Goal: Transaction & Acquisition: Purchase product/service

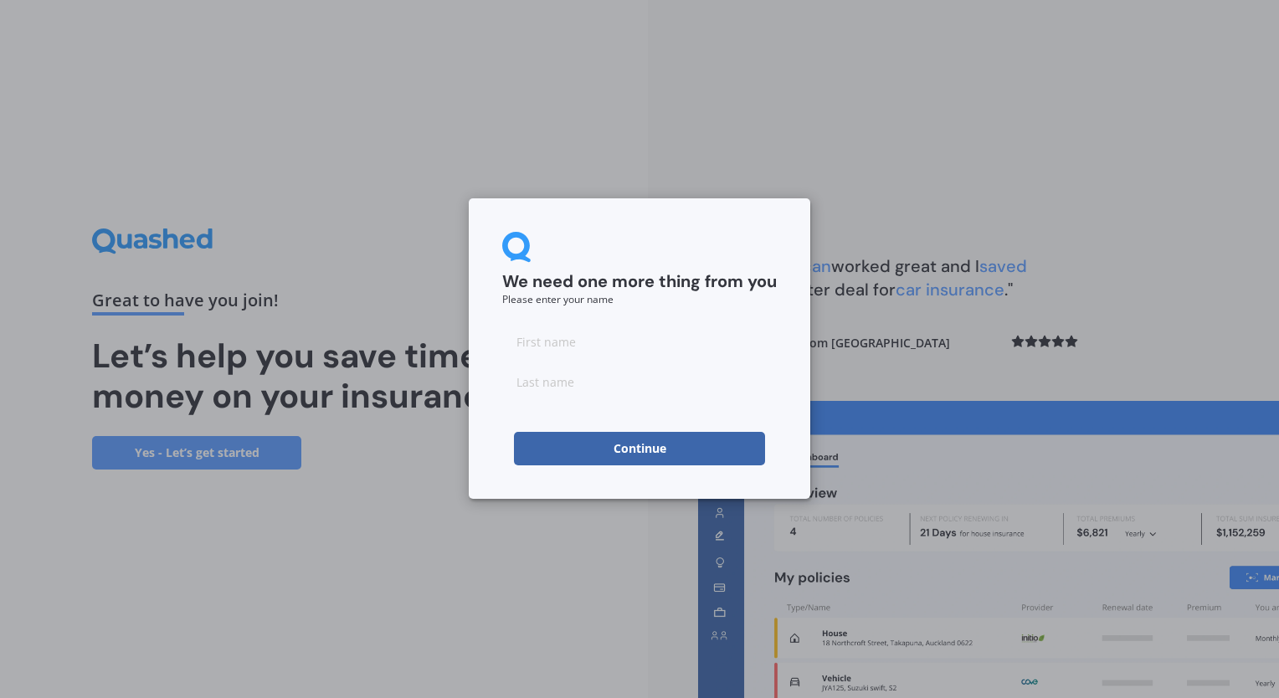
click at [747, 345] on input at bounding box center [639, 341] width 275 height 33
type input "[PERSON_NAME]"
type input "A"
type input "[PERSON_NAME]"
click at [698, 442] on button "Continue" at bounding box center [639, 448] width 251 height 33
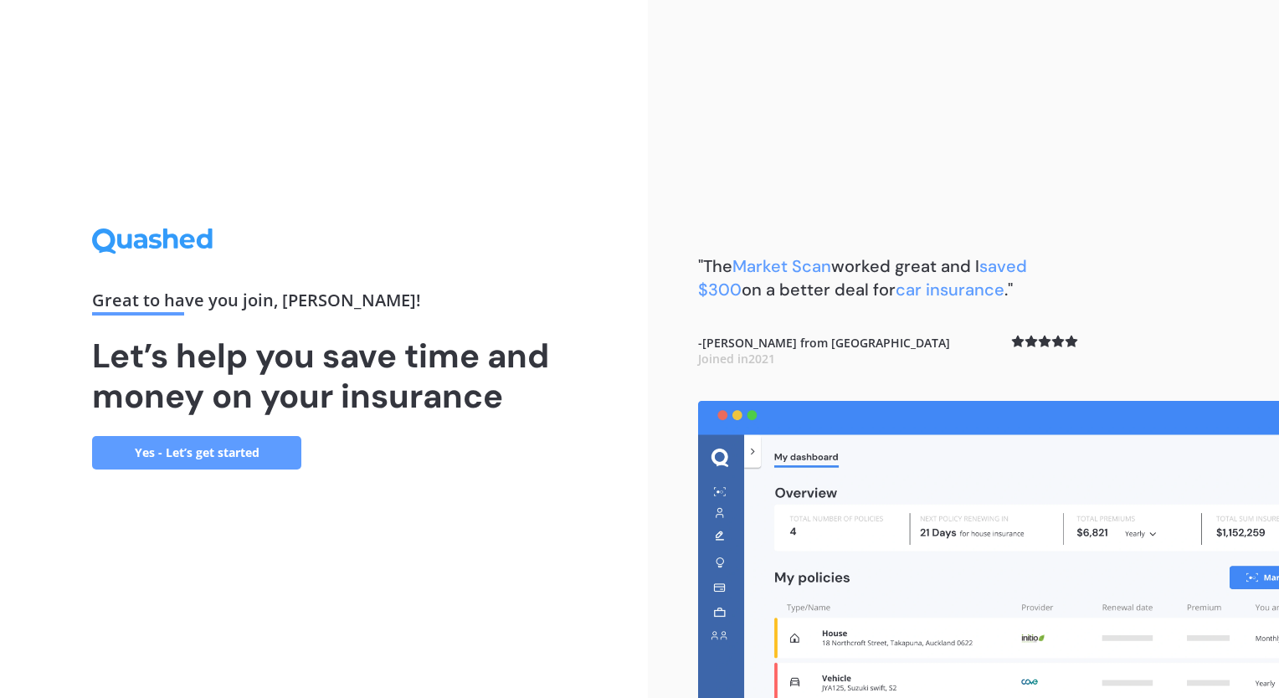
click at [256, 454] on link "Yes - Let’s get started" at bounding box center [196, 452] width 209 height 33
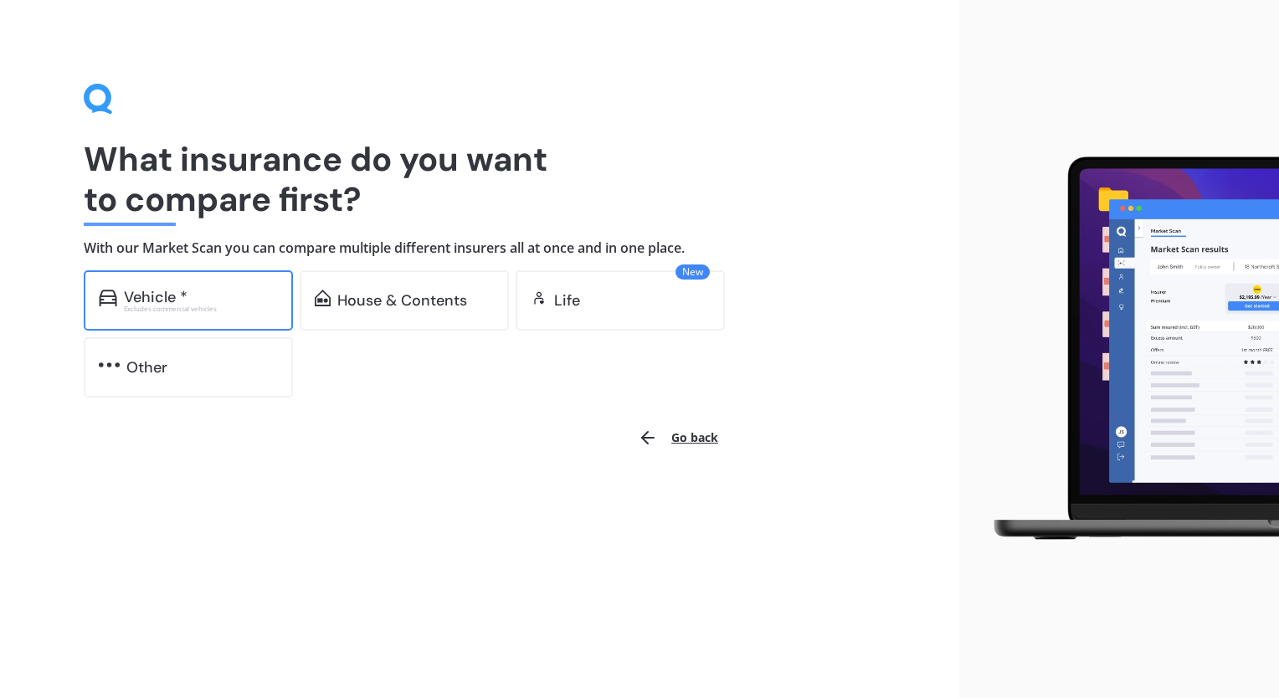
click at [210, 306] on div "Excludes commercial vehicles" at bounding box center [201, 309] width 154 height 7
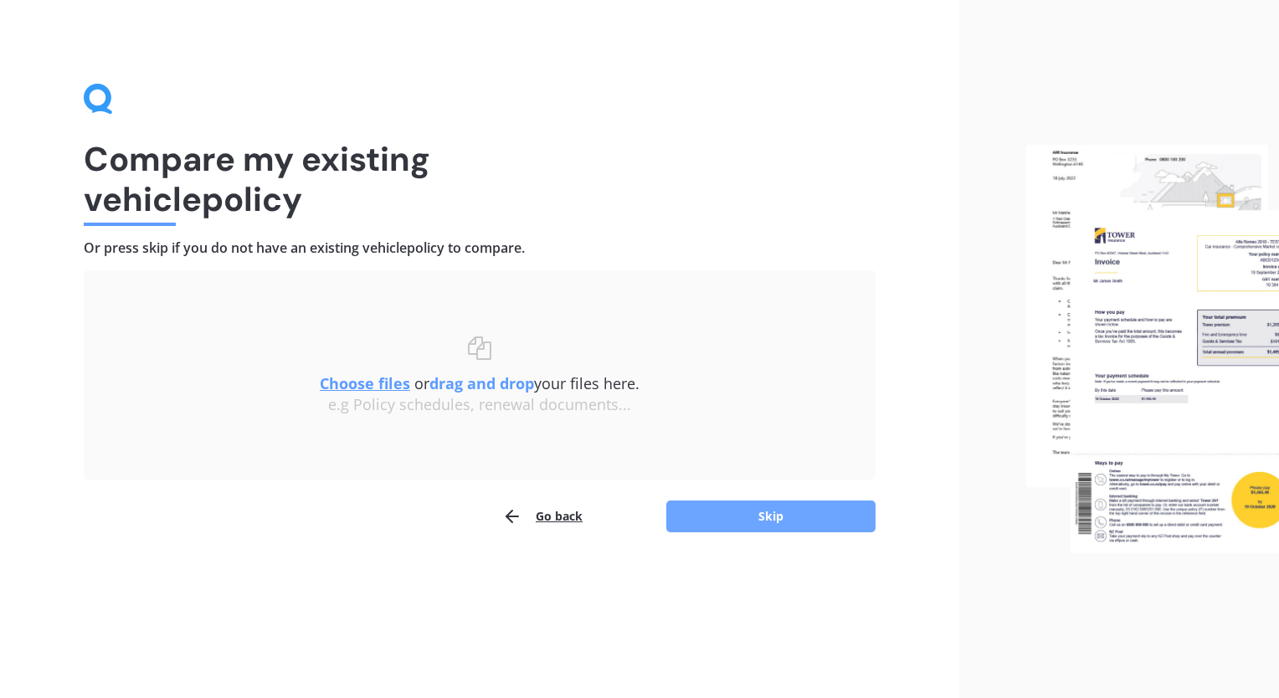
click at [730, 522] on button "Skip" at bounding box center [770, 517] width 209 height 32
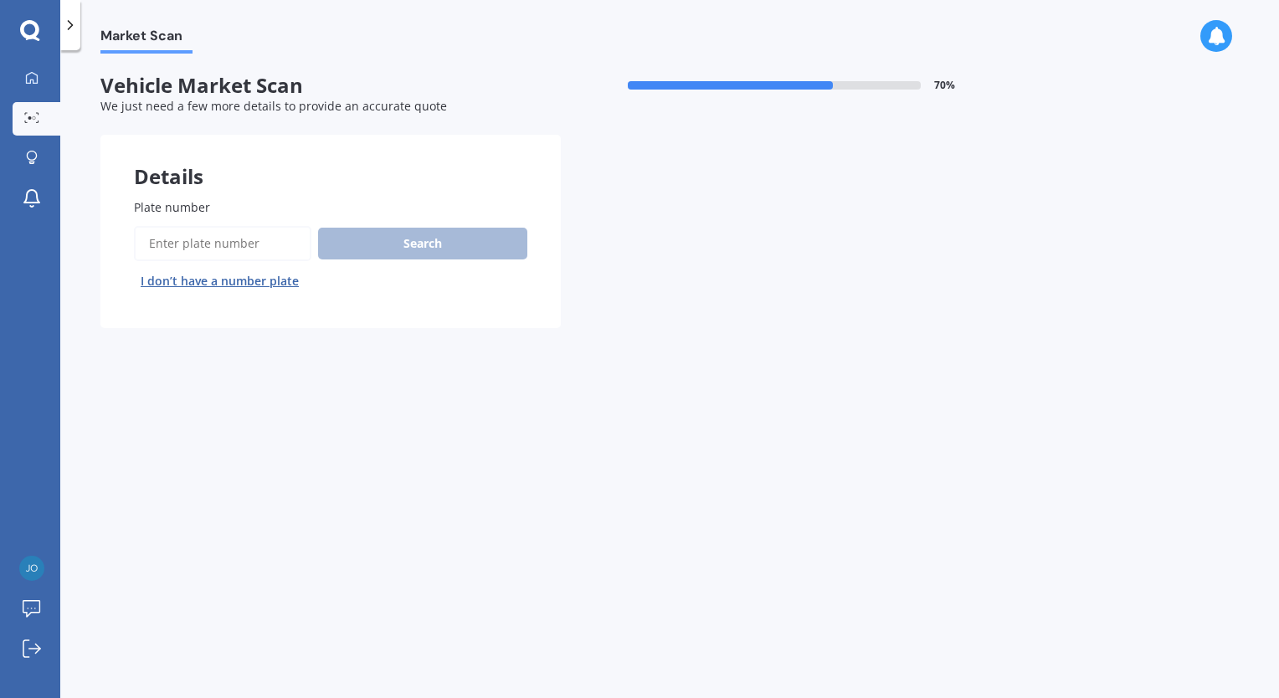
click at [214, 240] on input "Plate number" at bounding box center [222, 243] width 177 height 35
type input "NWY618"
click at [381, 243] on button "Search" at bounding box center [422, 244] width 209 height 32
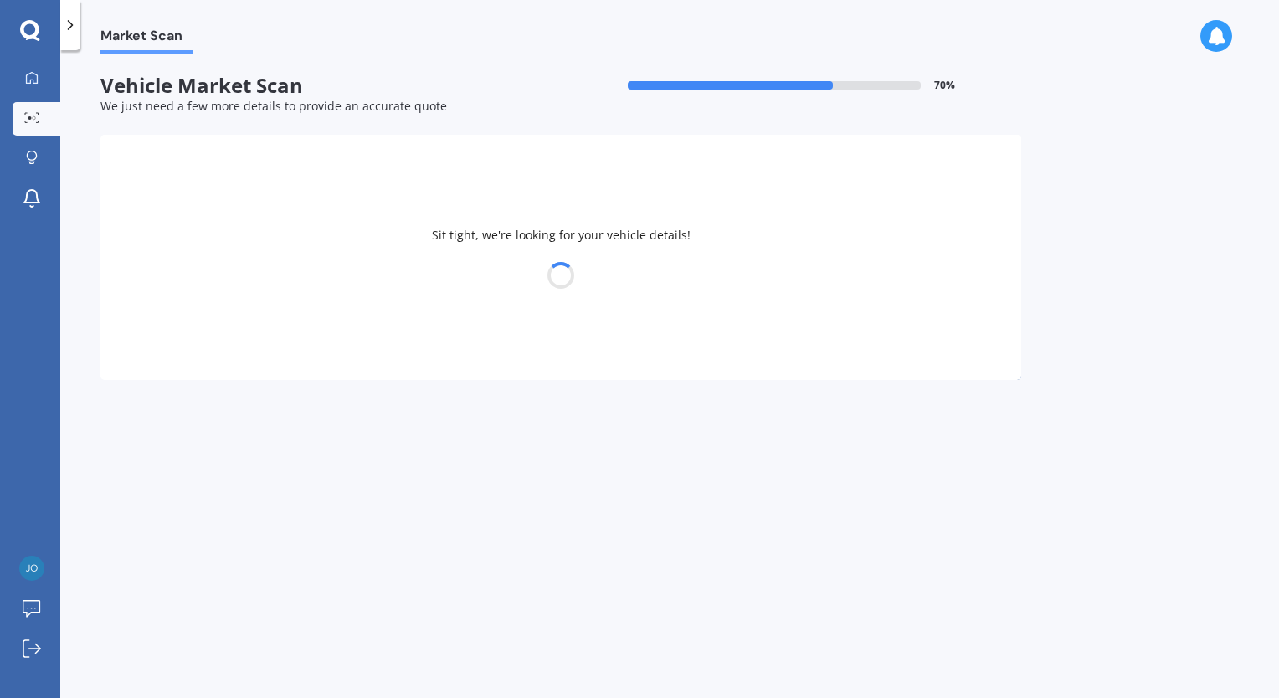
select select "BMW"
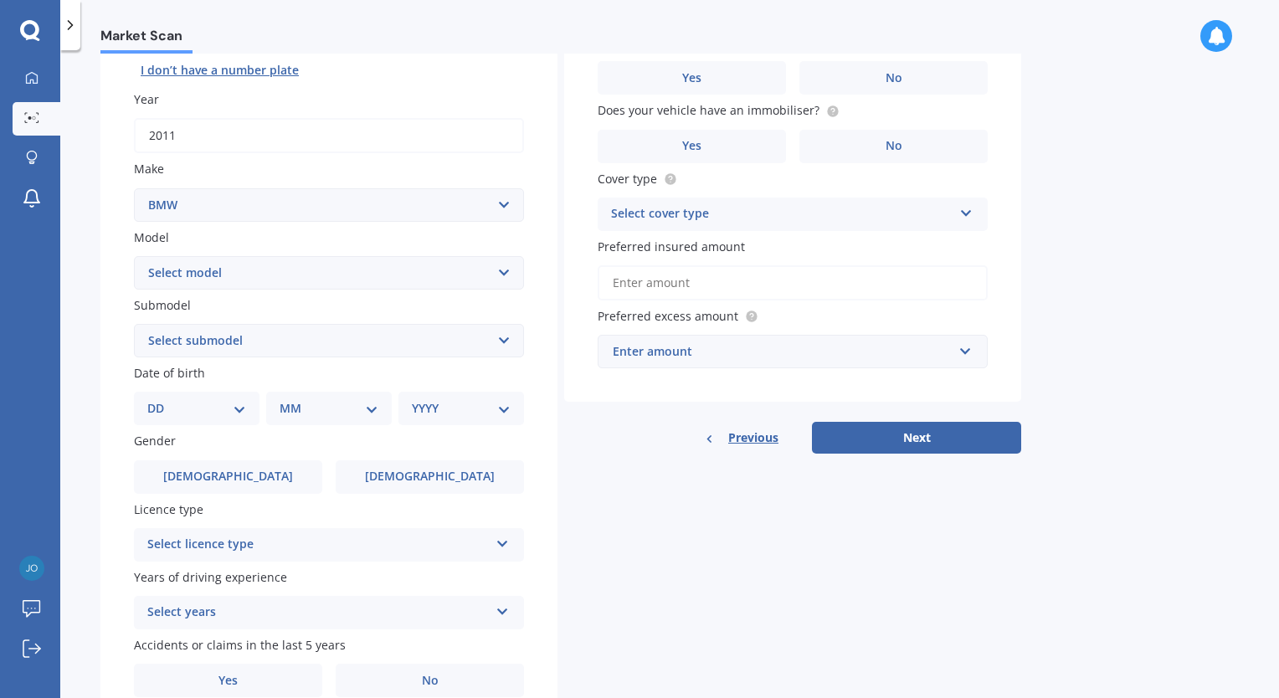
scroll to position [219, 0]
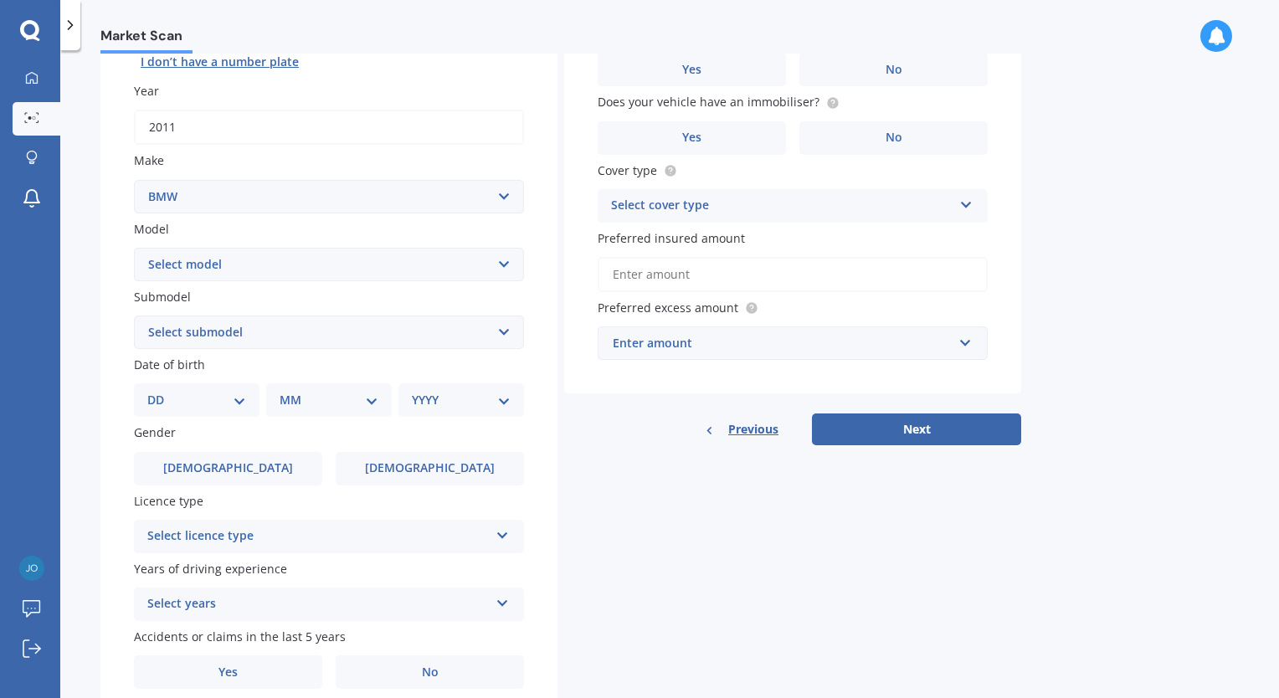
click at [327, 270] on select "Select model 116 116I 118 118D 120 130 218D 220I 225 250 316 318 320 320 i 323 …" at bounding box center [329, 264] width 390 height 33
select select "535"
click at [134, 248] on select "Select model 116 116I 118 118D 120 130 218D 220I 225 250 316 318 320 320 i 323 …" at bounding box center [329, 264] width 390 height 33
click at [283, 344] on select "Select submodel (All other) d ei i" at bounding box center [329, 332] width 390 height 33
click at [193, 467] on label "[DEMOGRAPHIC_DATA]" at bounding box center [228, 468] width 188 height 33
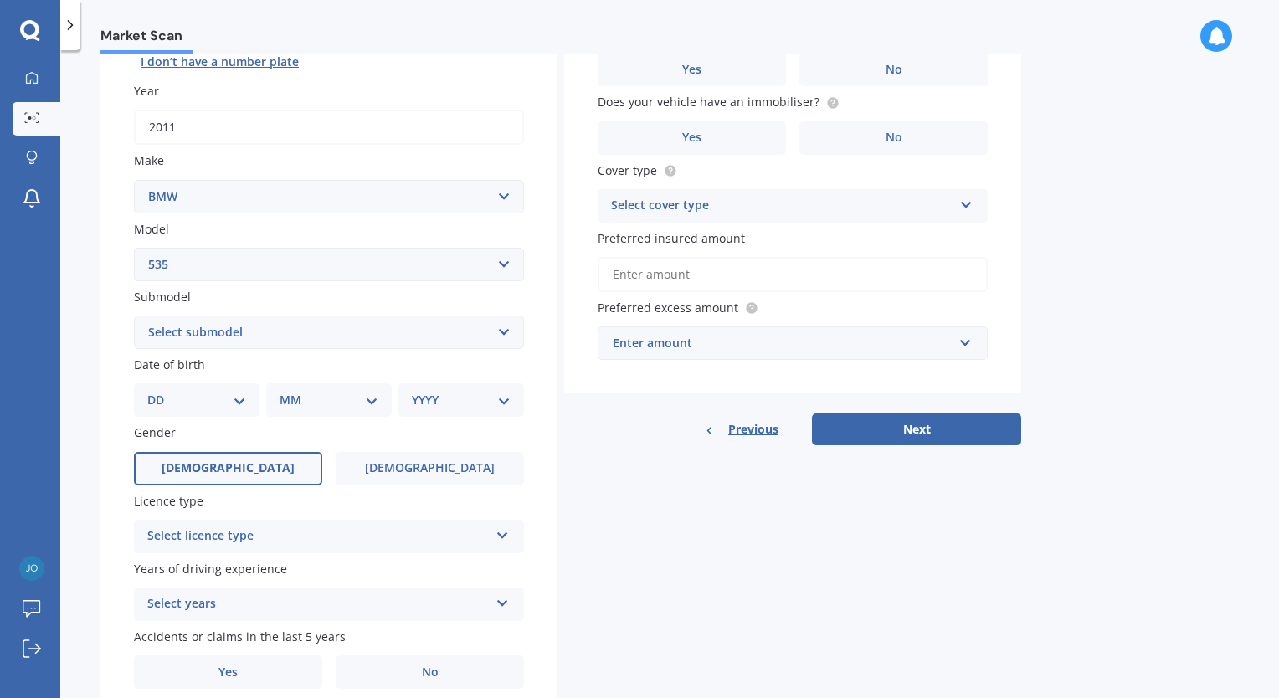
click at [0, 0] on input "[DEMOGRAPHIC_DATA]" at bounding box center [0, 0] width 0 height 0
click at [252, 335] on select "Select submodel (All other) d ei i" at bounding box center [329, 332] width 390 height 33
select select "I"
click at [134, 316] on select "Select submodel (All other) d ei i" at bounding box center [329, 332] width 390 height 33
click at [214, 411] on div "DD 01 02 03 04 05 06 07 08 09 10 11 12 13 14 15 16 17 18 19 20 21 22 23 24 25 2…" at bounding box center [197, 399] width 126 height 33
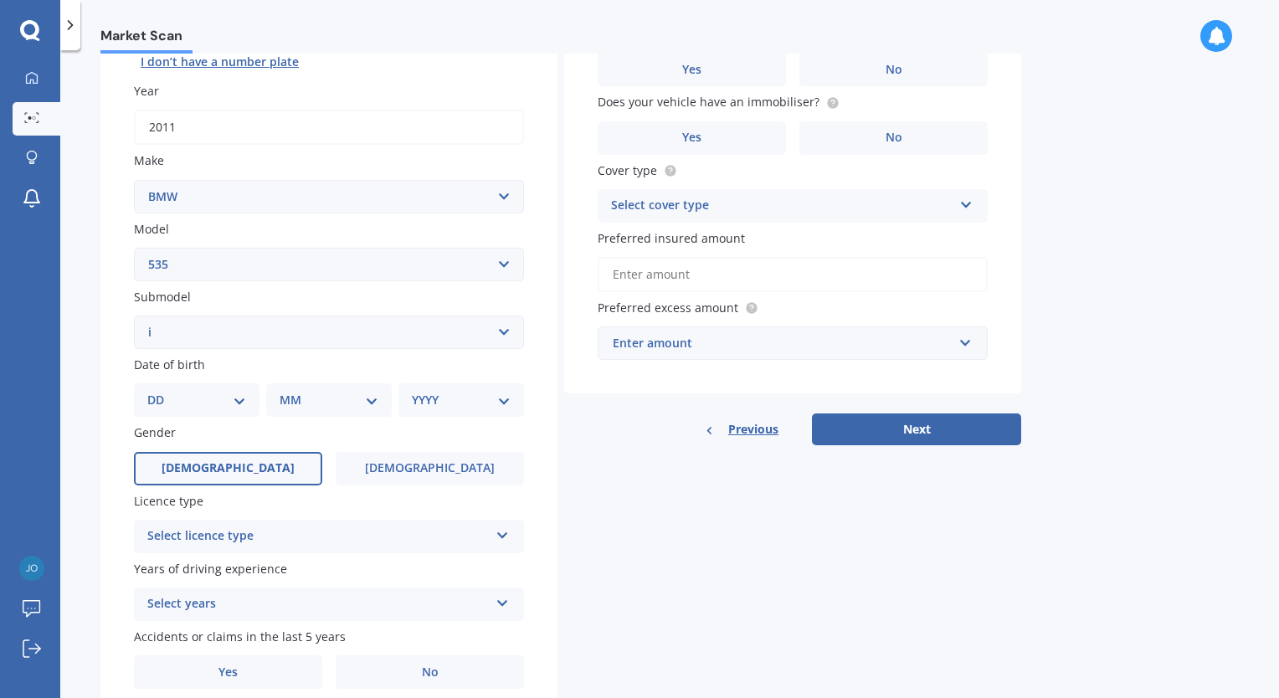
click at [240, 411] on div "DD 01 02 03 04 05 06 07 08 09 10 11 12 13 14 15 16 17 18 19 20 21 22 23 24 25 2…" at bounding box center [197, 399] width 126 height 33
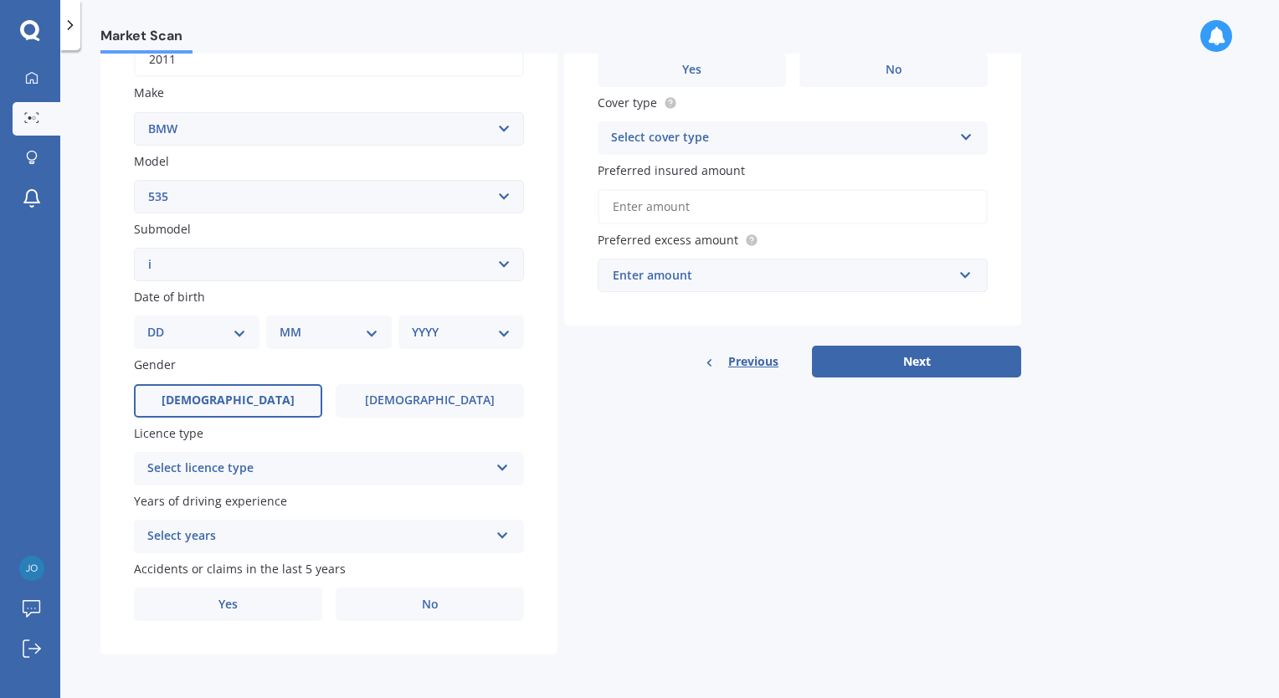
scroll to position [287, 0]
click at [244, 402] on label "[DEMOGRAPHIC_DATA]" at bounding box center [228, 400] width 188 height 33
click at [0, 0] on input "[DEMOGRAPHIC_DATA]" at bounding box center [0, 0] width 0 height 0
click at [238, 328] on select "DD 01 02 03 04 05 06 07 08 09 10 11 12 13 14 15 16 17 18 19 20 21 22 23 24 25 2…" at bounding box center [196, 332] width 99 height 18
select select "22"
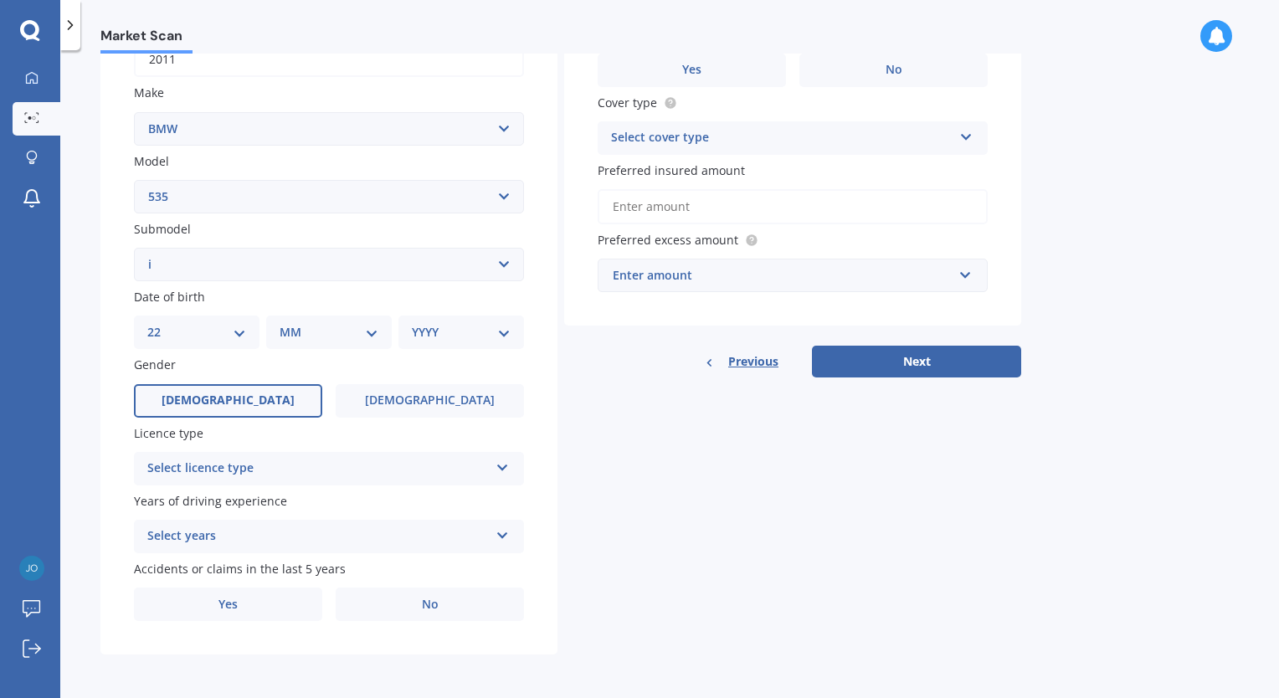
click at [161, 323] on select "DD 01 02 03 04 05 06 07 08 09 10 11 12 13 14 15 16 17 18 19 20 21 22 23 24 25 2…" at bounding box center [196, 332] width 99 height 18
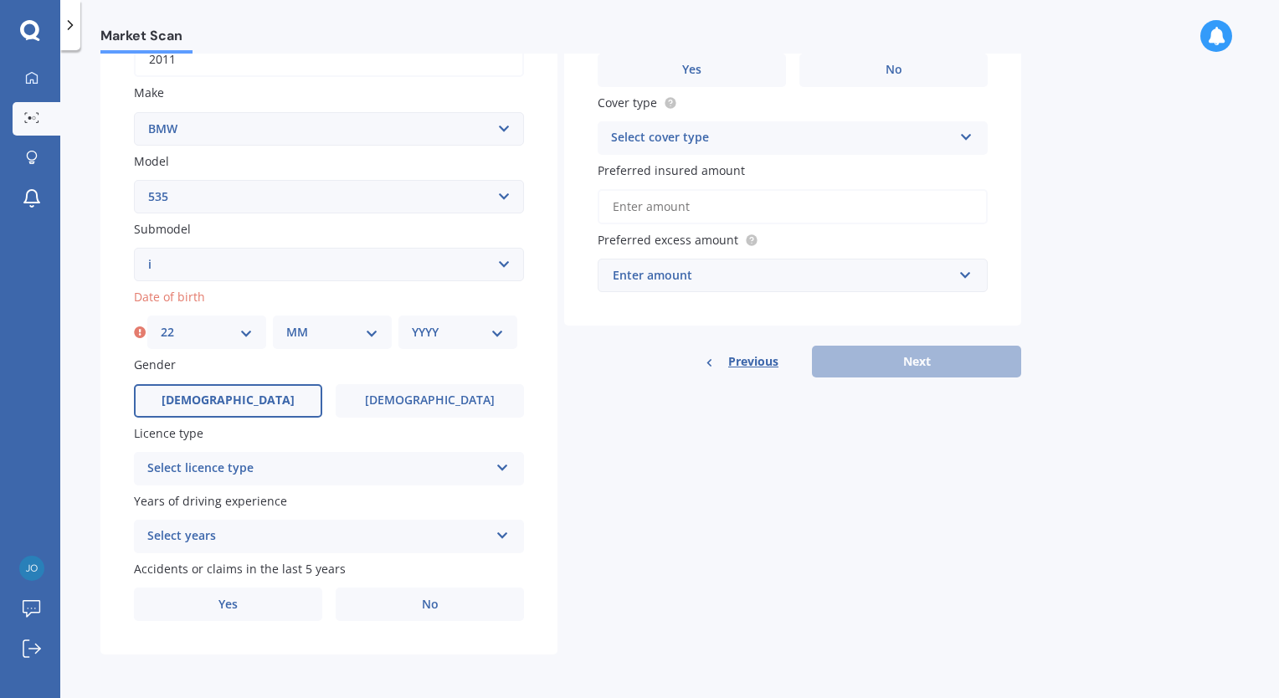
click at [378, 333] on select "MM 01 02 03 04 05 06 07 08 09 10 11 12" at bounding box center [332, 332] width 92 height 18
select select "02"
click at [286, 323] on select "MM 01 02 03 04 05 06 07 08 09 10 11 12" at bounding box center [332, 332] width 92 height 18
click at [472, 327] on select "YYYY 2025 2024 2023 2022 2021 2020 2019 2018 2017 2016 2015 2014 2013 2012 2011…" at bounding box center [458, 332] width 92 height 18
select select "2000"
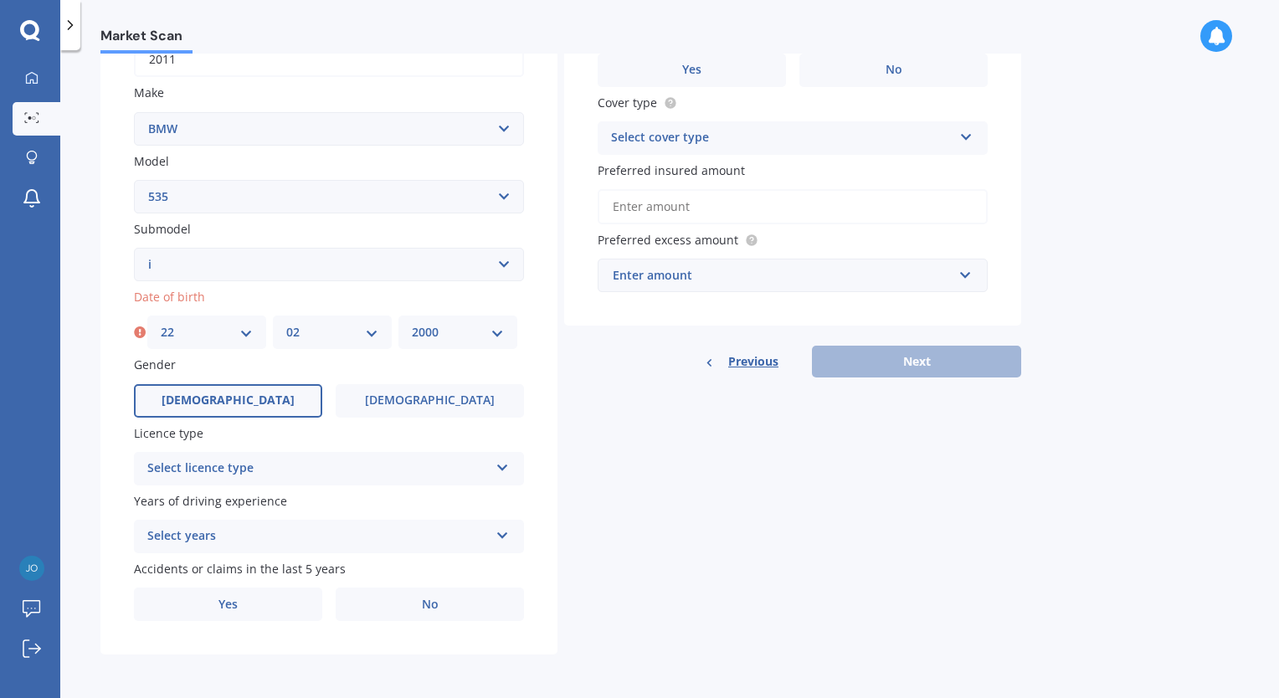
click at [412, 323] on select "YYYY 2025 2024 2023 2022 2021 2020 2019 2018 2017 2016 2015 2014 2013 2012 2011…" at bounding box center [458, 332] width 92 height 18
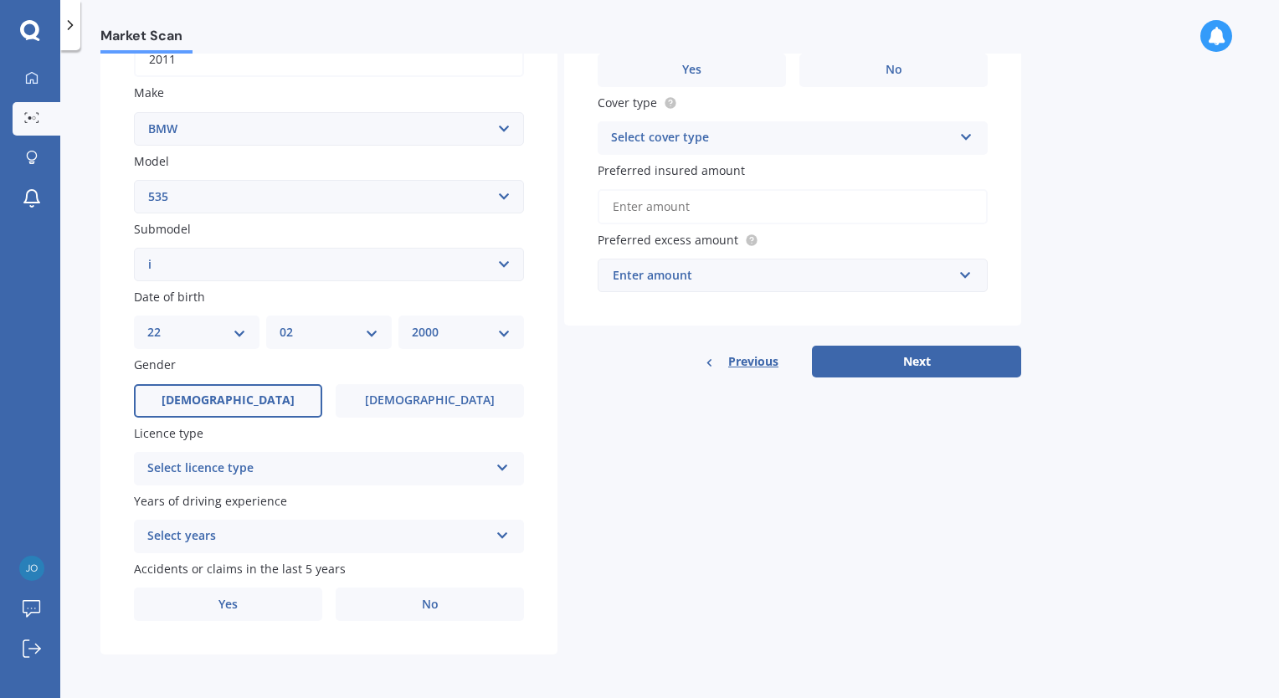
click at [552, 366] on div "Plate number Search I don’t have a number plate Year [DATE] Make Select make AC…" at bounding box center [328, 267] width 457 height 778
click at [447, 467] on div "Select licence type" at bounding box center [318, 469] width 342 height 20
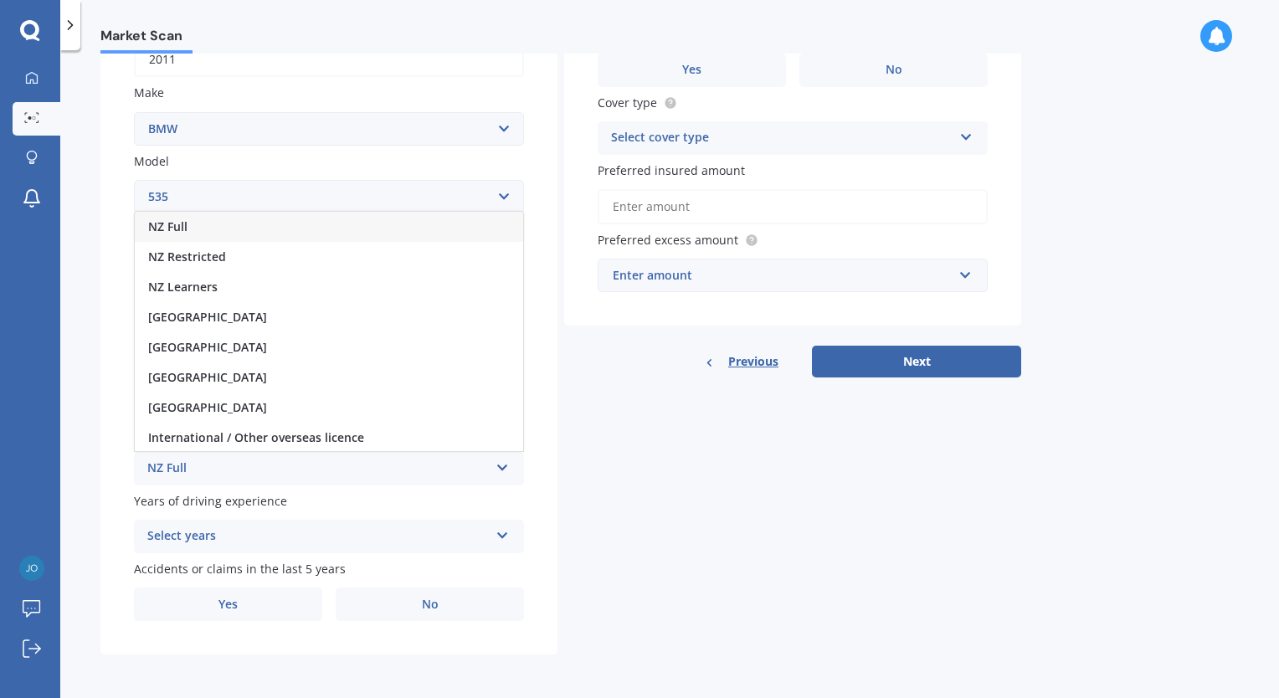
click at [238, 223] on div "NZ Full" at bounding box center [329, 227] width 388 height 30
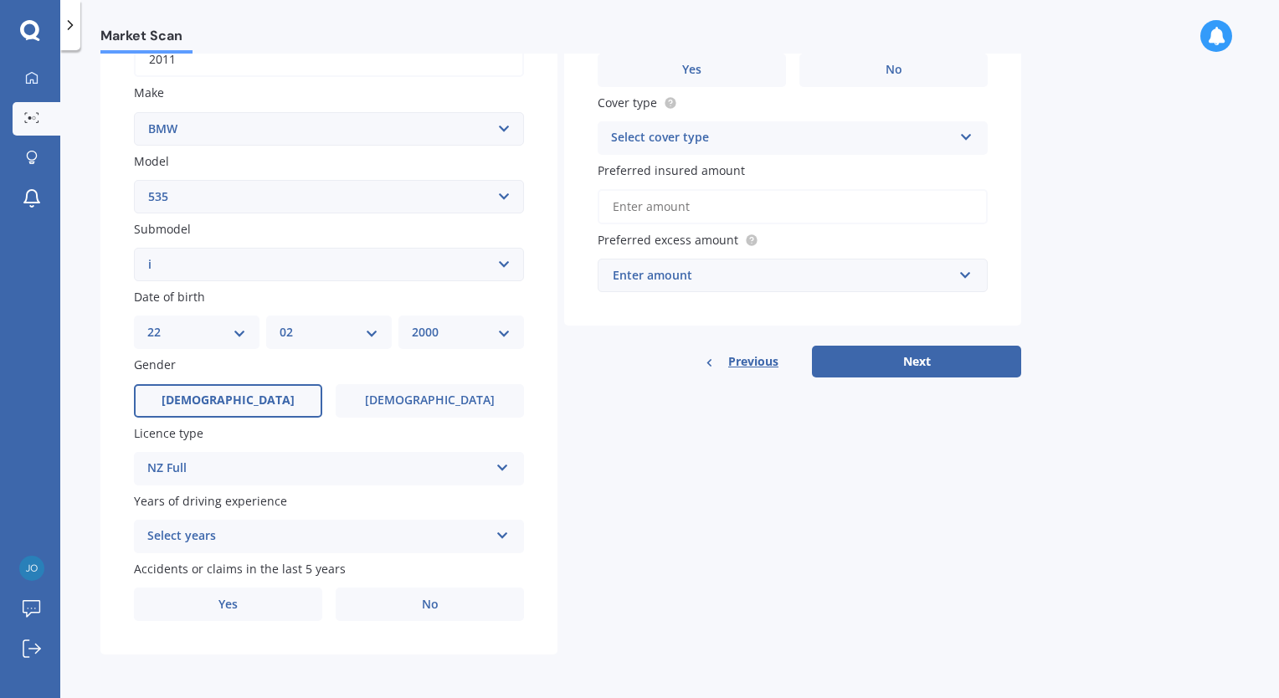
click at [260, 532] on div "Select years" at bounding box center [318, 537] width 342 height 20
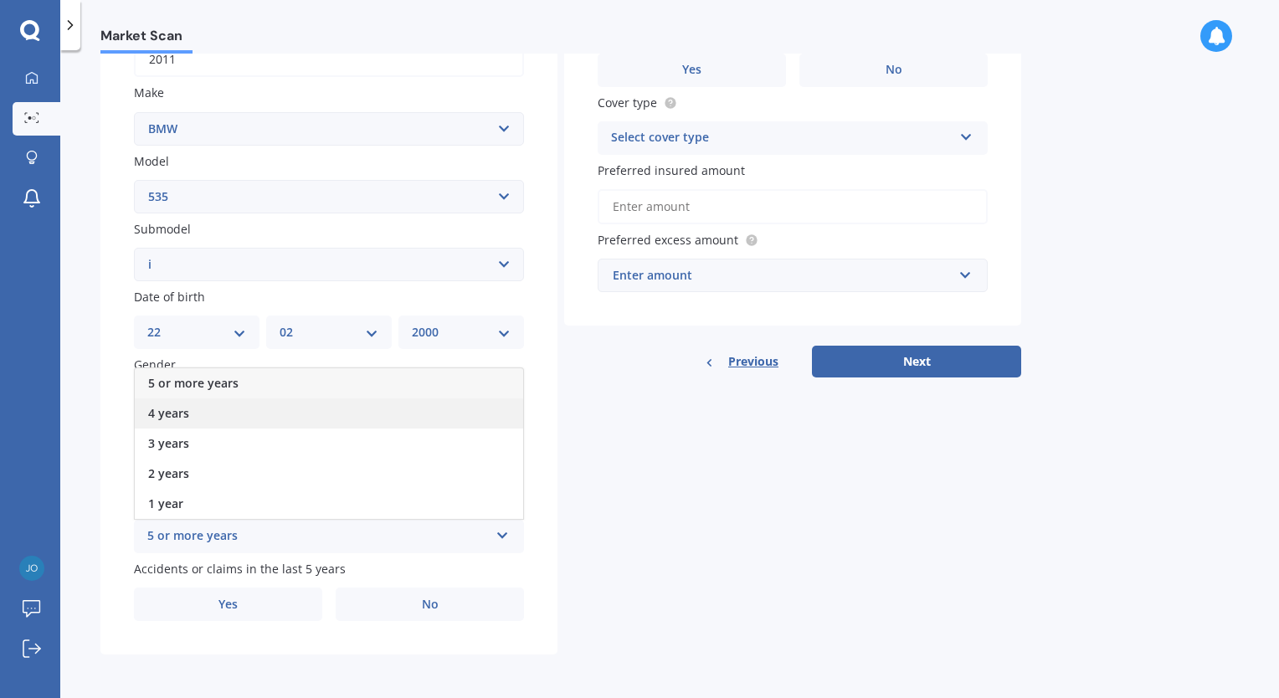
click at [208, 413] on div "4 years" at bounding box center [329, 413] width 388 height 30
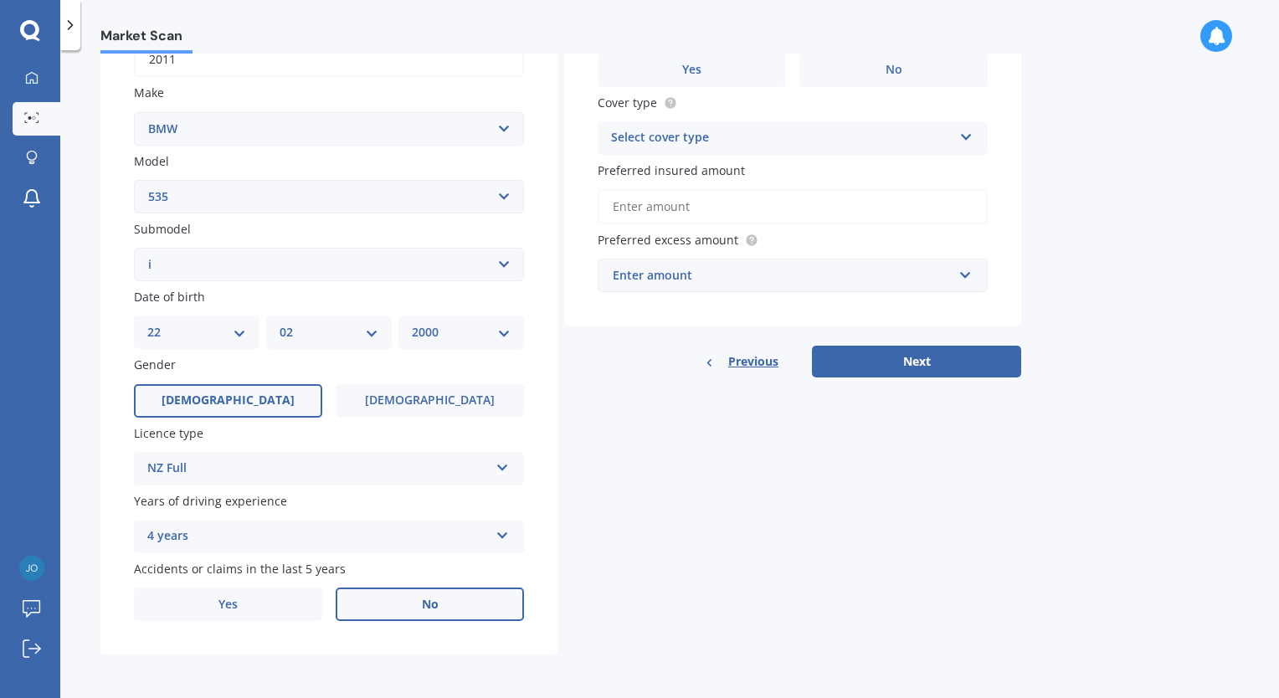
click at [450, 598] on label "No" at bounding box center [430, 604] width 188 height 33
click at [0, 0] on input "No" at bounding box center [0, 0] width 0 height 0
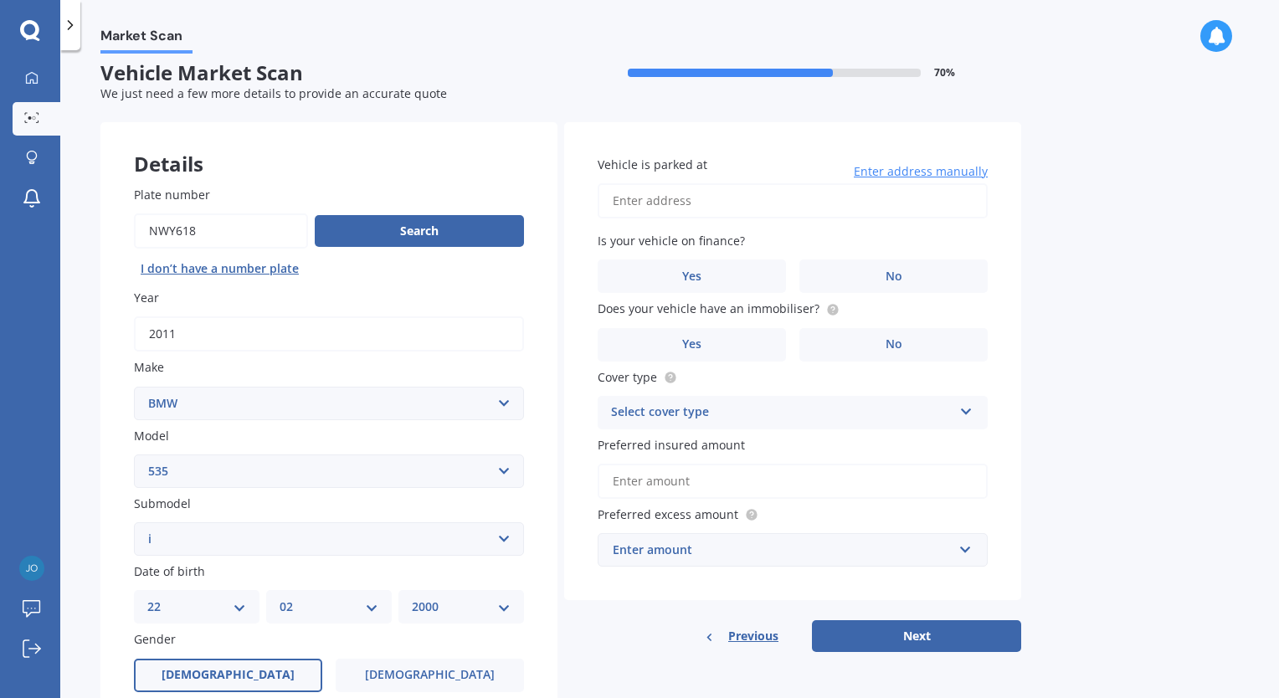
scroll to position [12, 0]
click at [745, 281] on label "Yes" at bounding box center [692, 276] width 188 height 33
click at [0, 0] on input "Yes" at bounding box center [0, 0] width 0 height 0
click at [723, 203] on input "Vehicle is parked at" at bounding box center [793, 201] width 390 height 35
type input "[STREET_ADDRESS]"
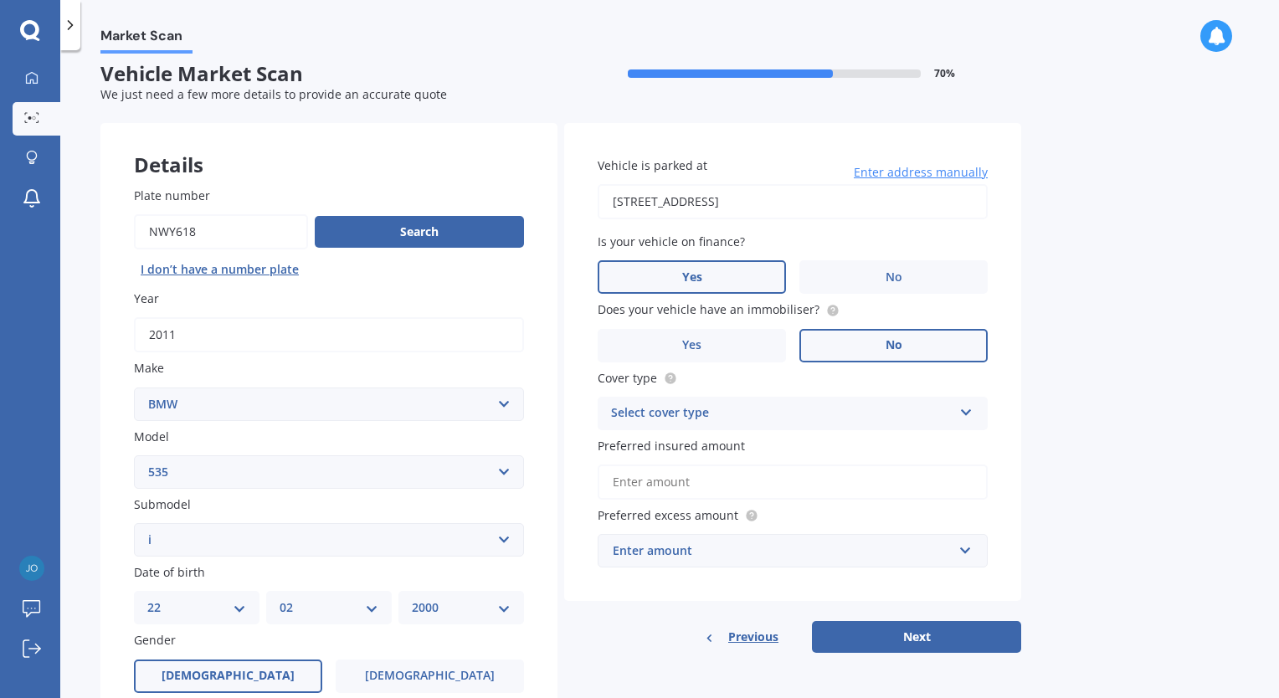
click at [858, 340] on label "No" at bounding box center [893, 345] width 188 height 33
click at [0, 0] on input "No" at bounding box center [0, 0] width 0 height 0
click at [753, 413] on div "Select cover type" at bounding box center [782, 413] width 342 height 20
click at [739, 447] on div "Comprehensive" at bounding box center [793, 446] width 388 height 30
click at [757, 474] on input "Preferred insured amount" at bounding box center [793, 482] width 390 height 35
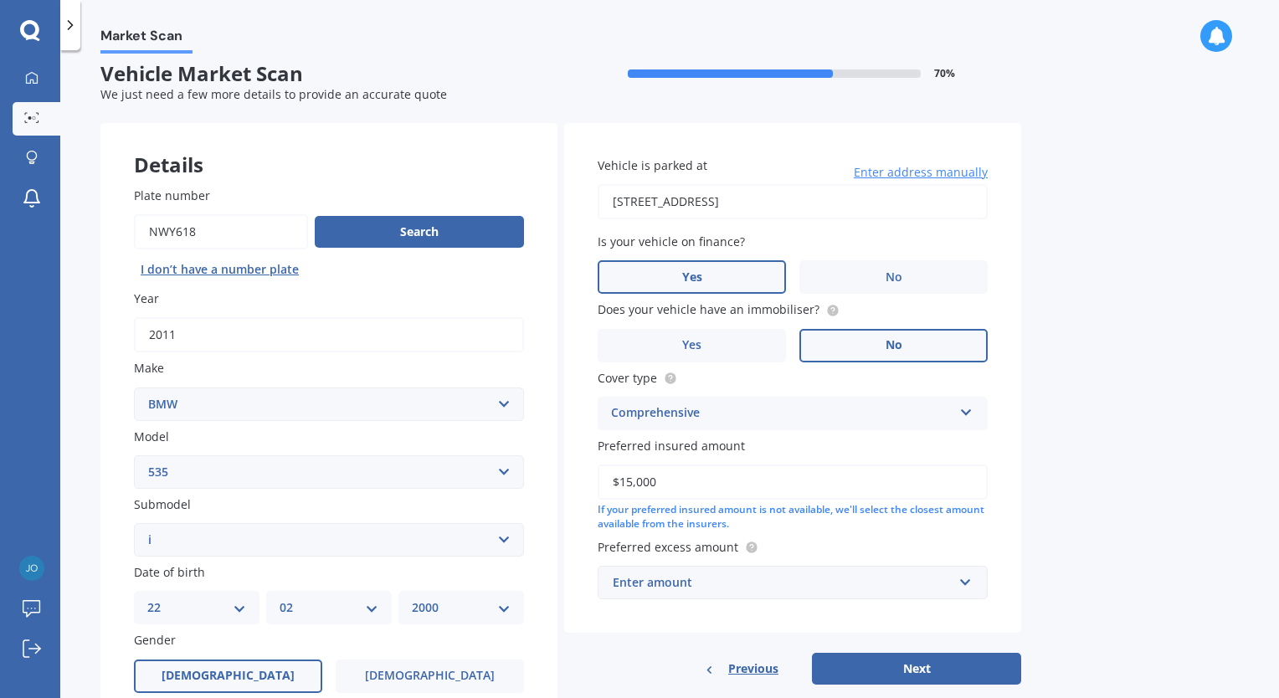
scroll to position [69, 0]
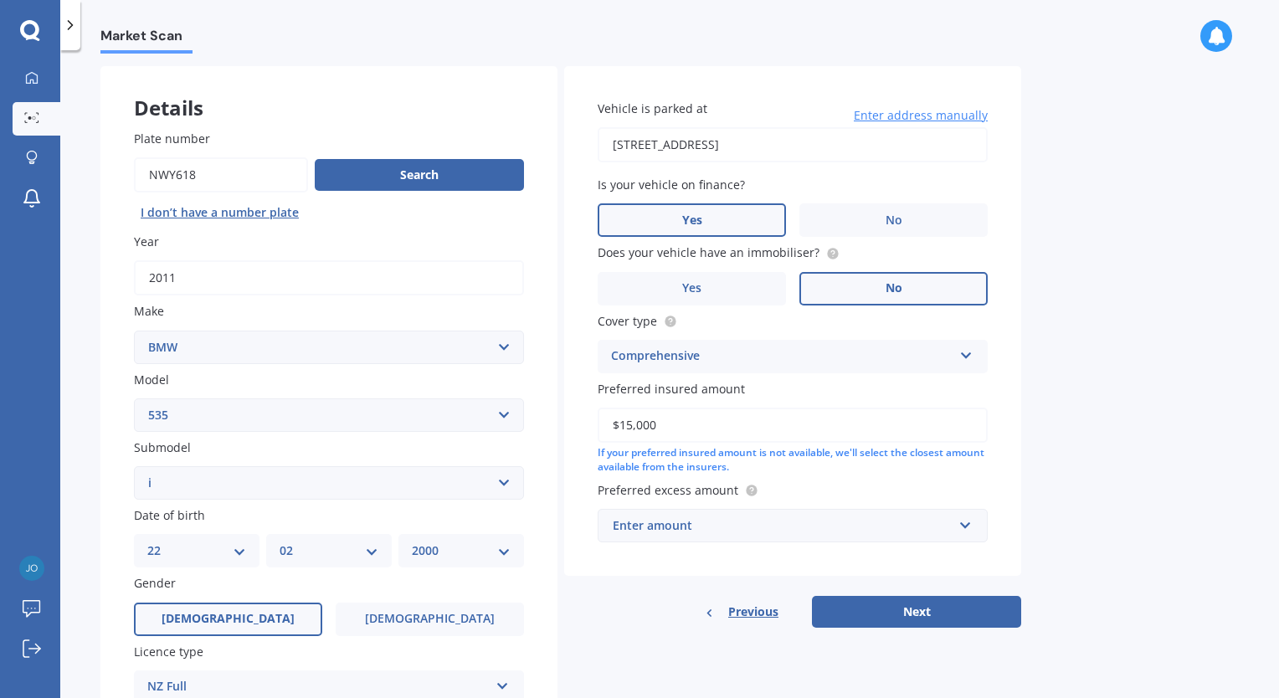
type input "$15,000"
click at [847, 519] on div "Enter amount" at bounding box center [783, 526] width 340 height 18
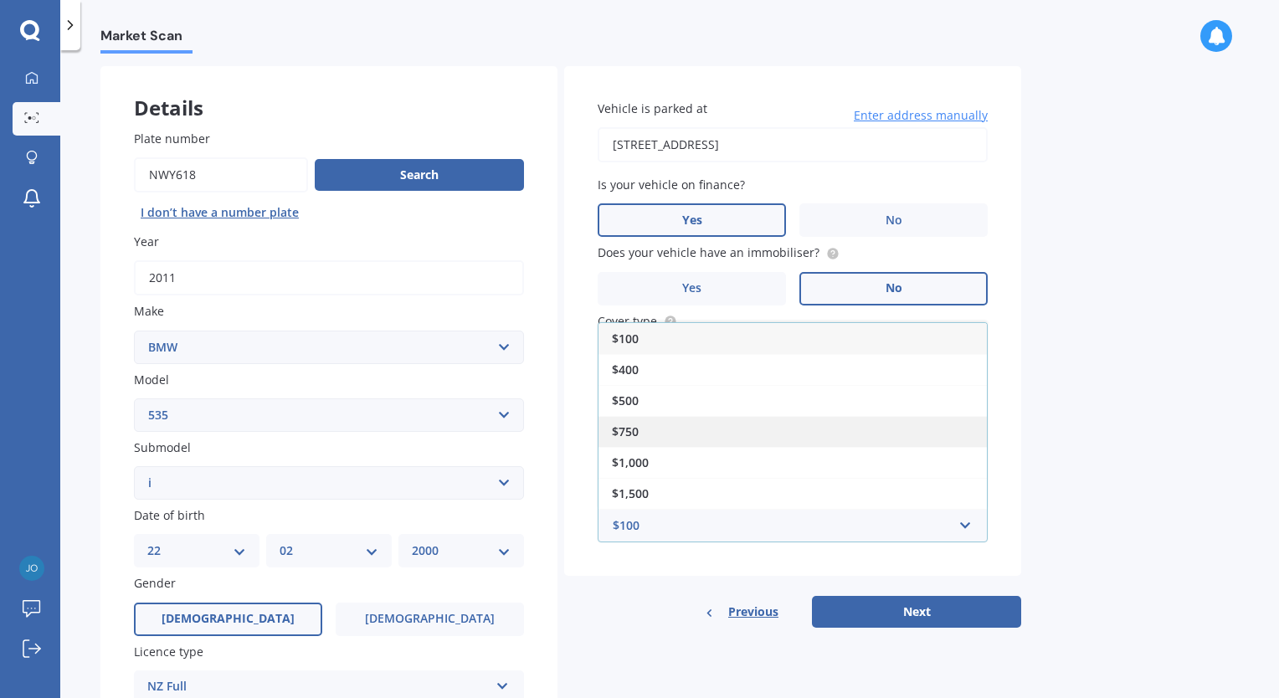
click at [736, 424] on div "$750" at bounding box center [793, 431] width 388 height 31
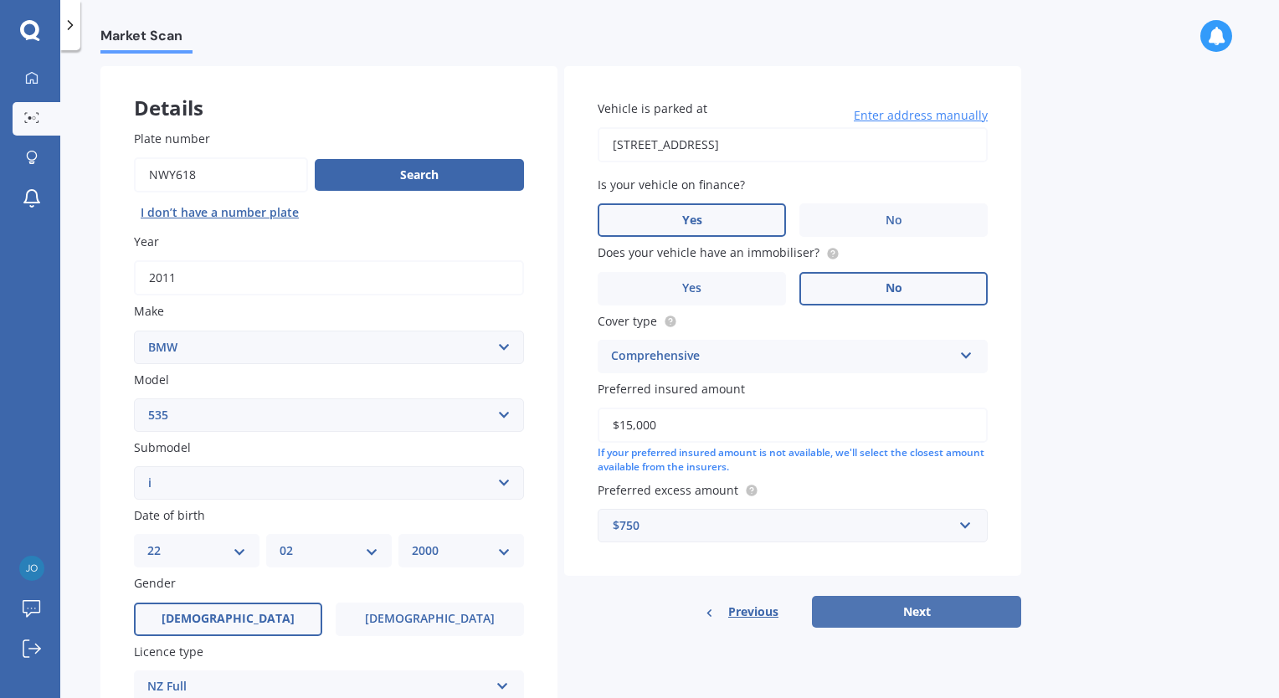
click at [871, 611] on button "Next" at bounding box center [916, 612] width 209 height 32
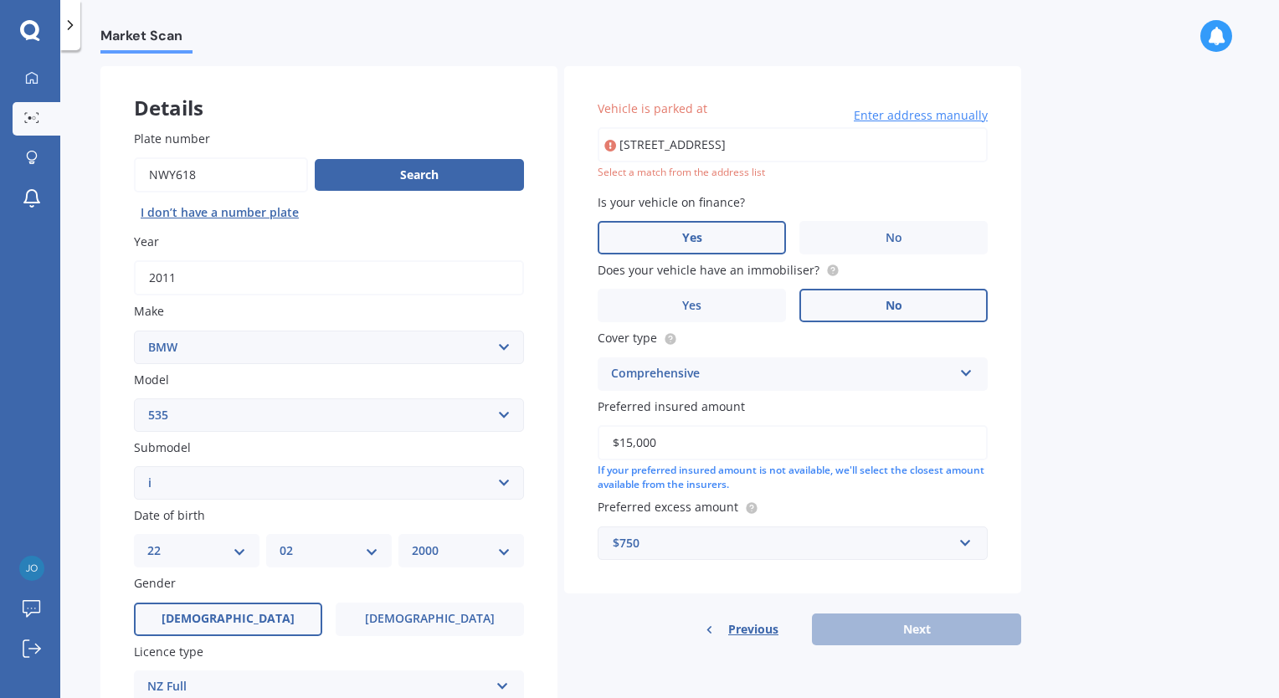
click at [839, 146] on input "[STREET_ADDRESS]" at bounding box center [793, 144] width 390 height 35
click at [887, 151] on input "[STREET_ADDRESS]" at bounding box center [793, 144] width 390 height 35
drag, startPoint x: 881, startPoint y: 151, endPoint x: 720, endPoint y: 150, distance: 161.6
click at [720, 150] on input "[STREET_ADDRESS]" at bounding box center [793, 144] width 390 height 35
click at [727, 51] on div "Market Scan" at bounding box center [669, 27] width 1219 height 54
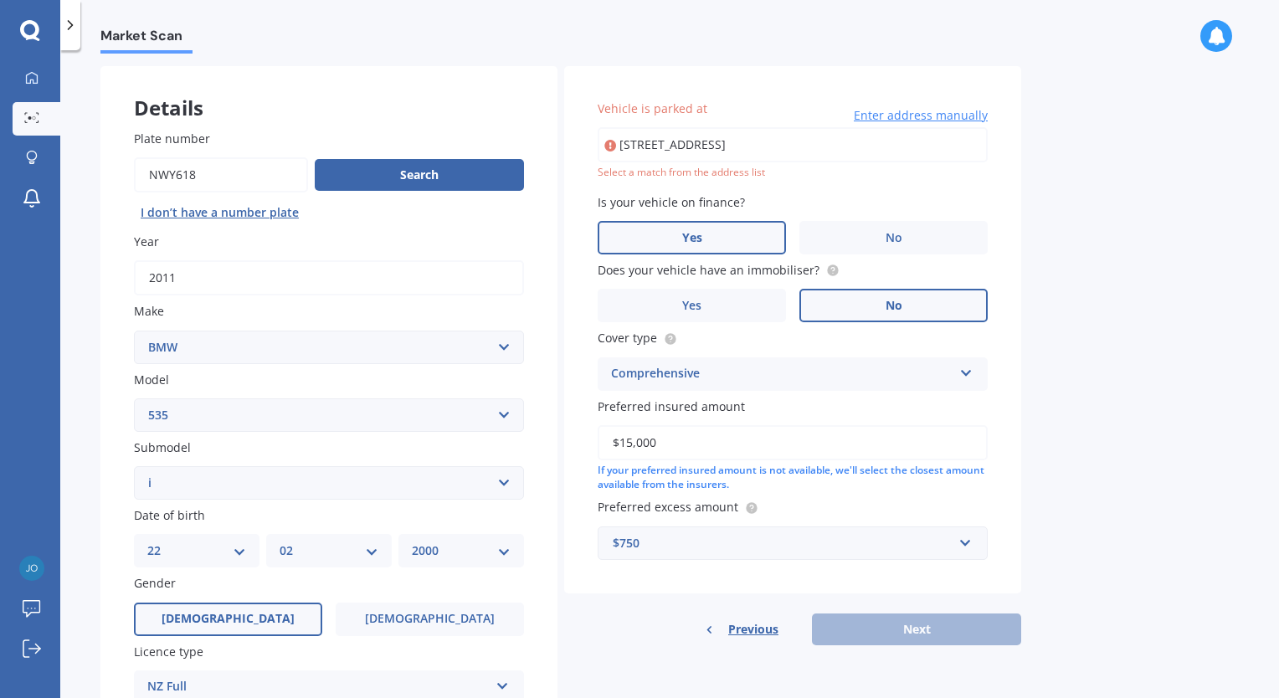
click at [717, 141] on input "[STREET_ADDRESS]" at bounding box center [793, 144] width 390 height 35
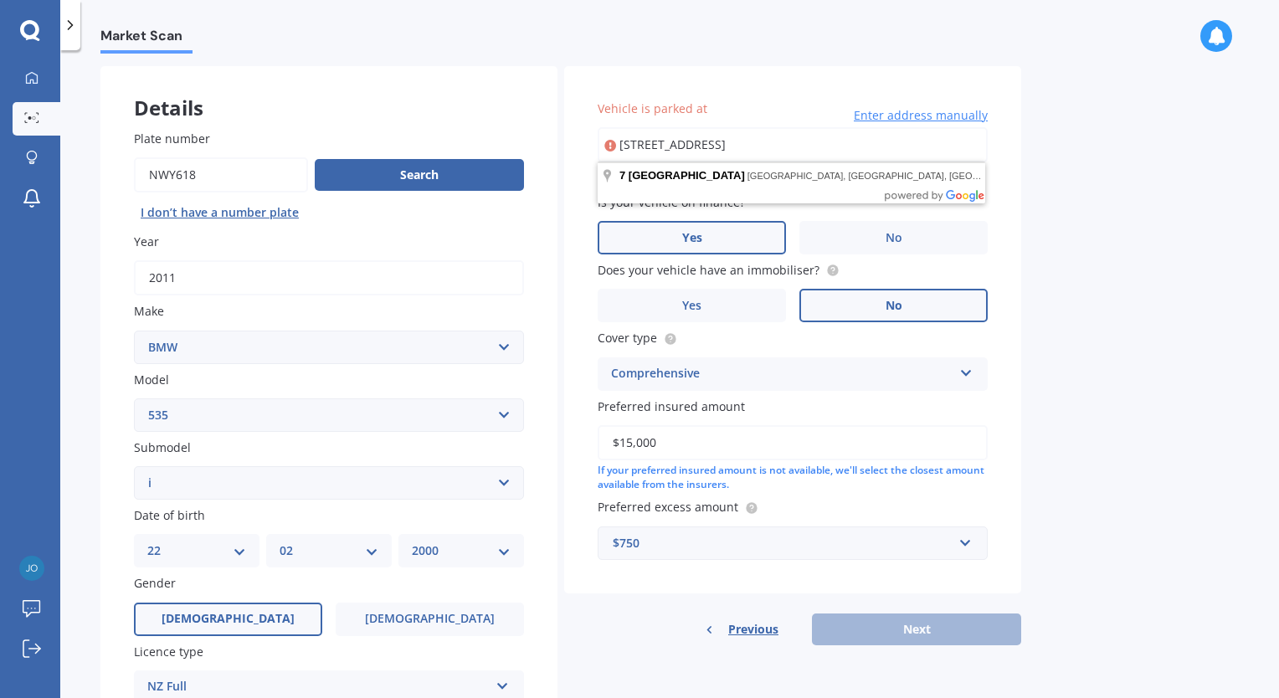
type input "[STREET_ADDRESS]"
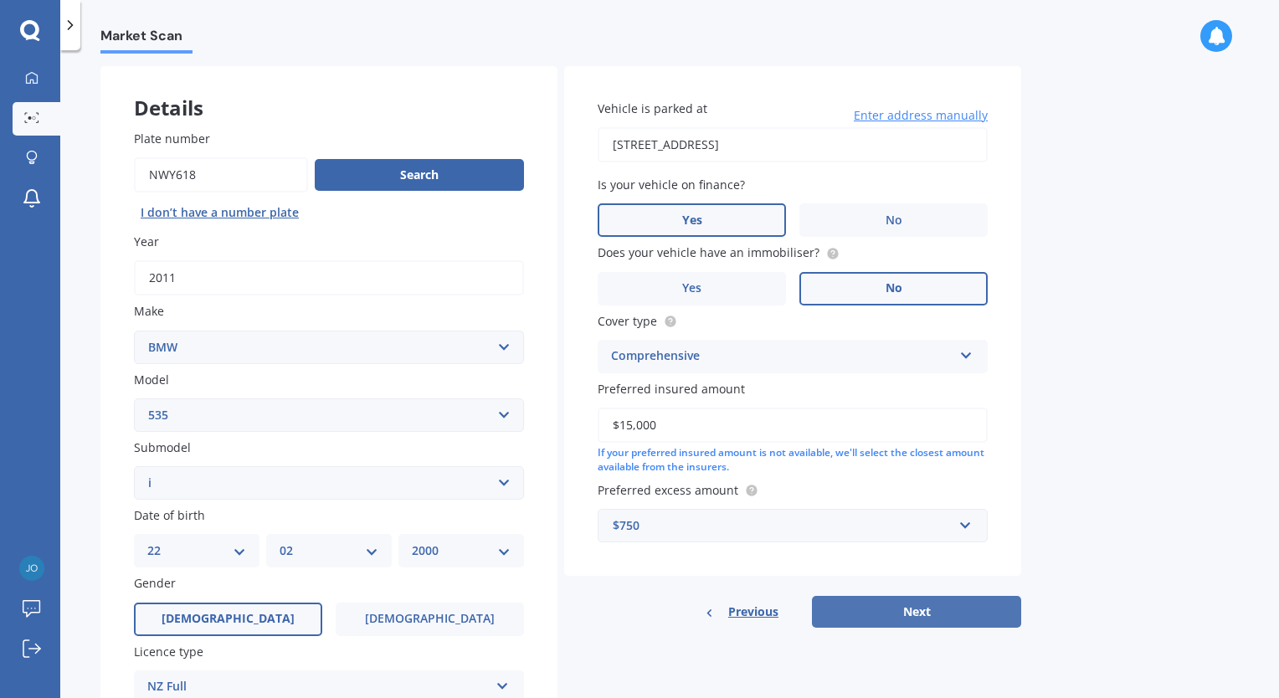
click at [918, 604] on button "Next" at bounding box center [916, 612] width 209 height 32
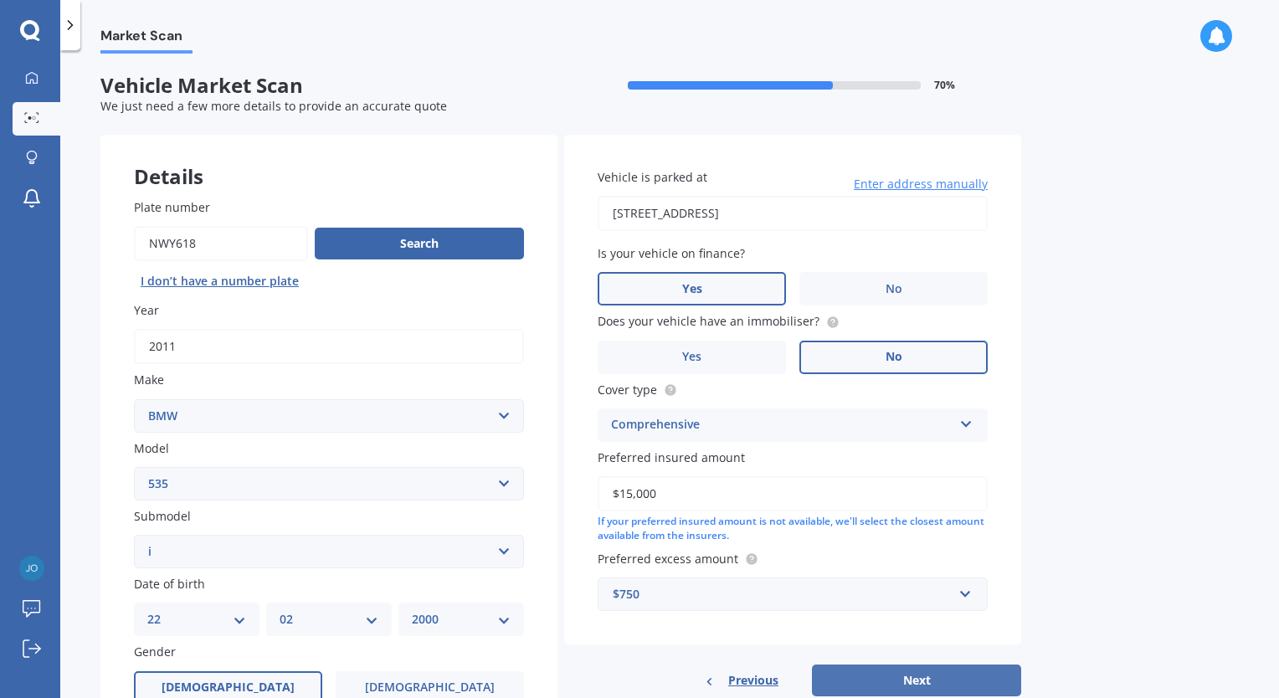
select select "22"
select select "02"
select select "2000"
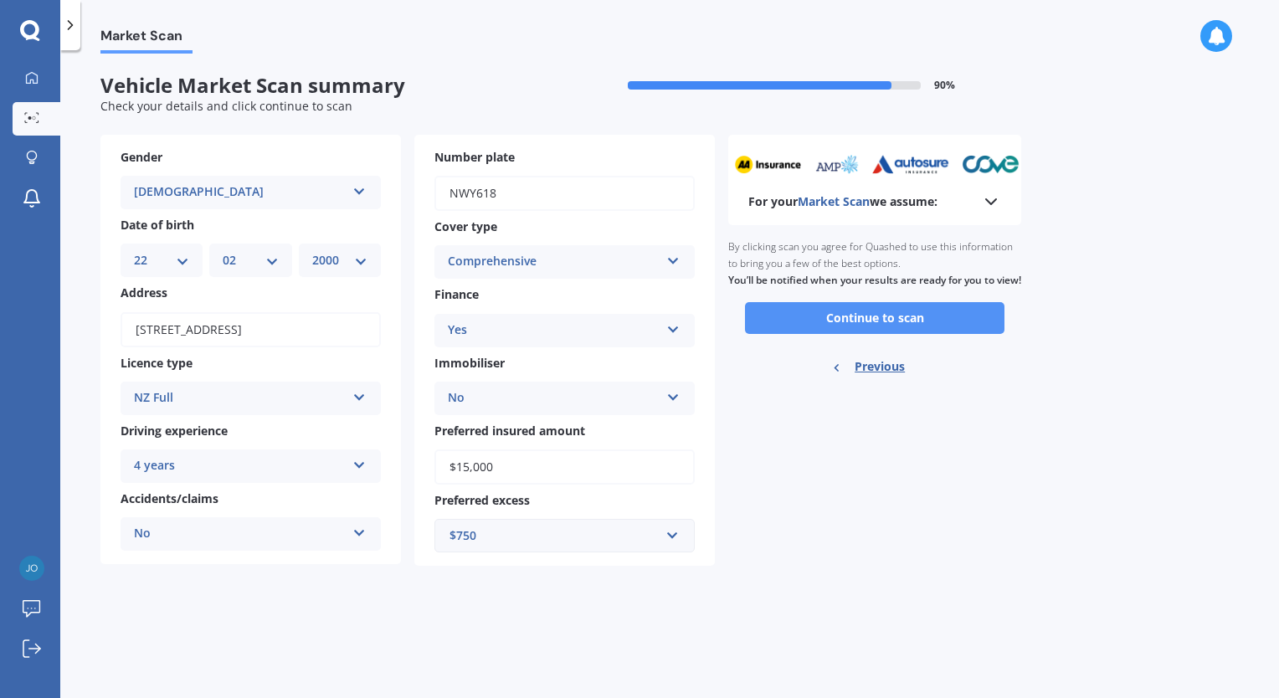
click at [917, 328] on button "Continue to scan" at bounding box center [875, 318] width 260 height 32
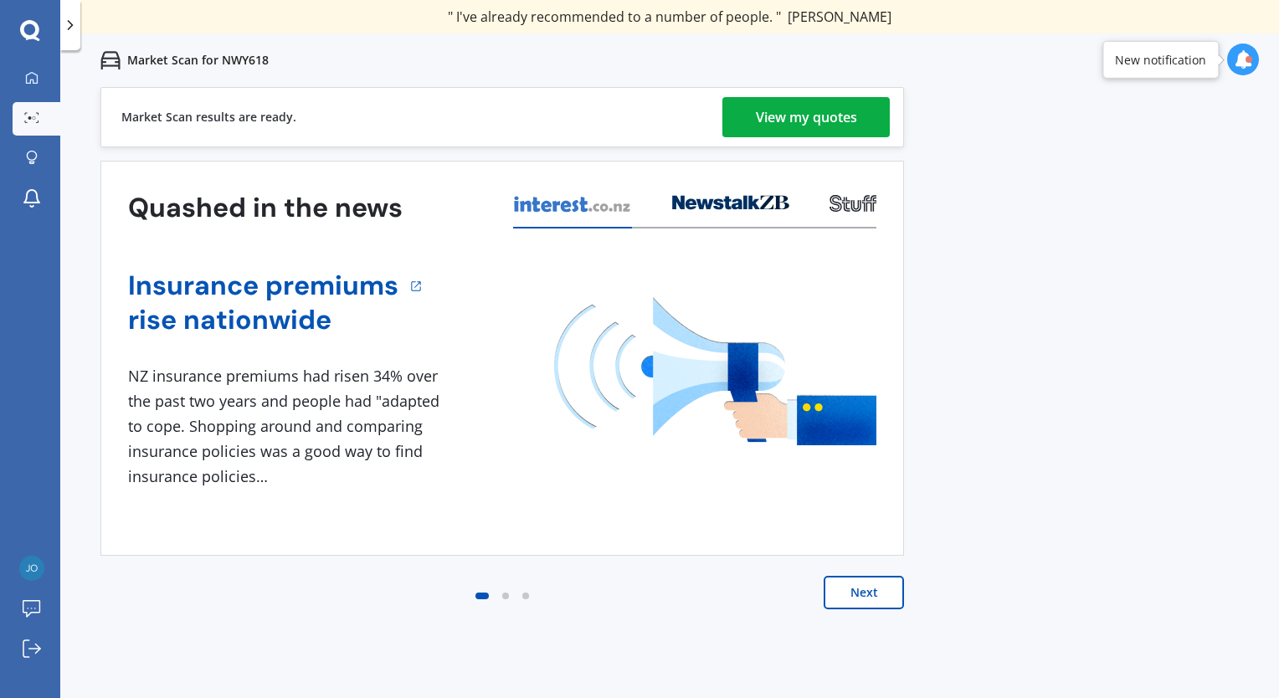
click at [790, 116] on div "View my quotes" at bounding box center [806, 117] width 101 height 40
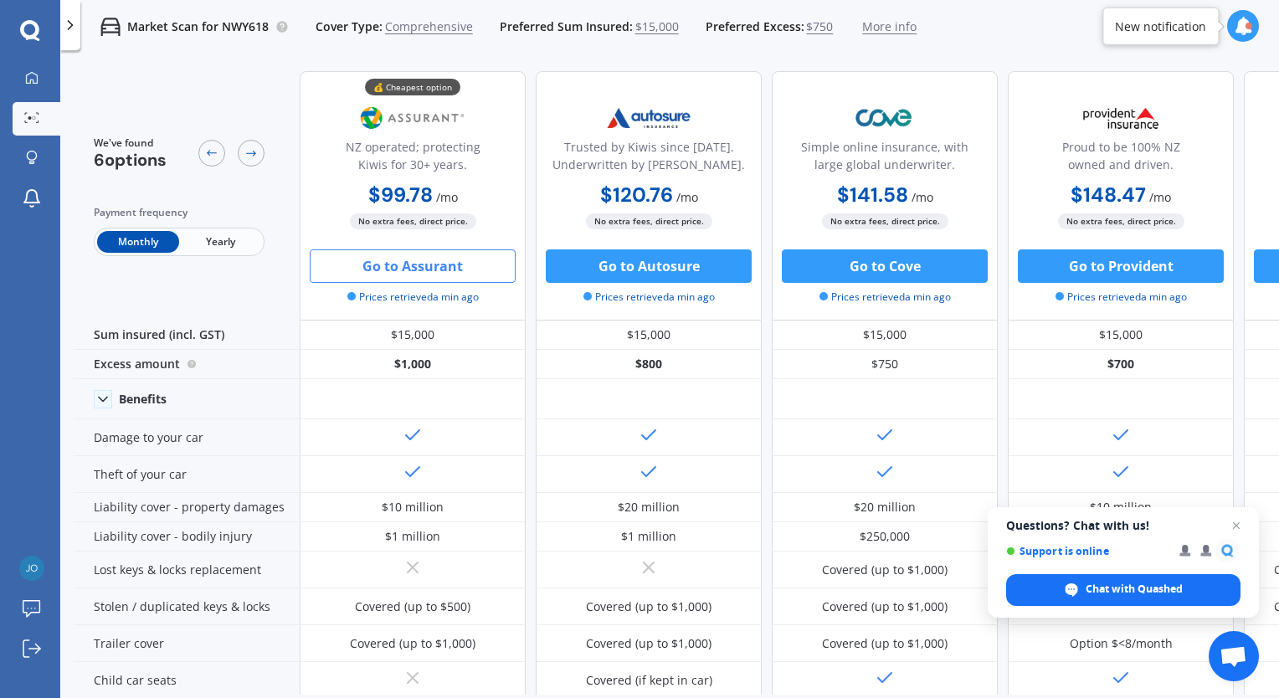
click at [424, 260] on button "Go to Assurant" at bounding box center [413, 265] width 206 height 33
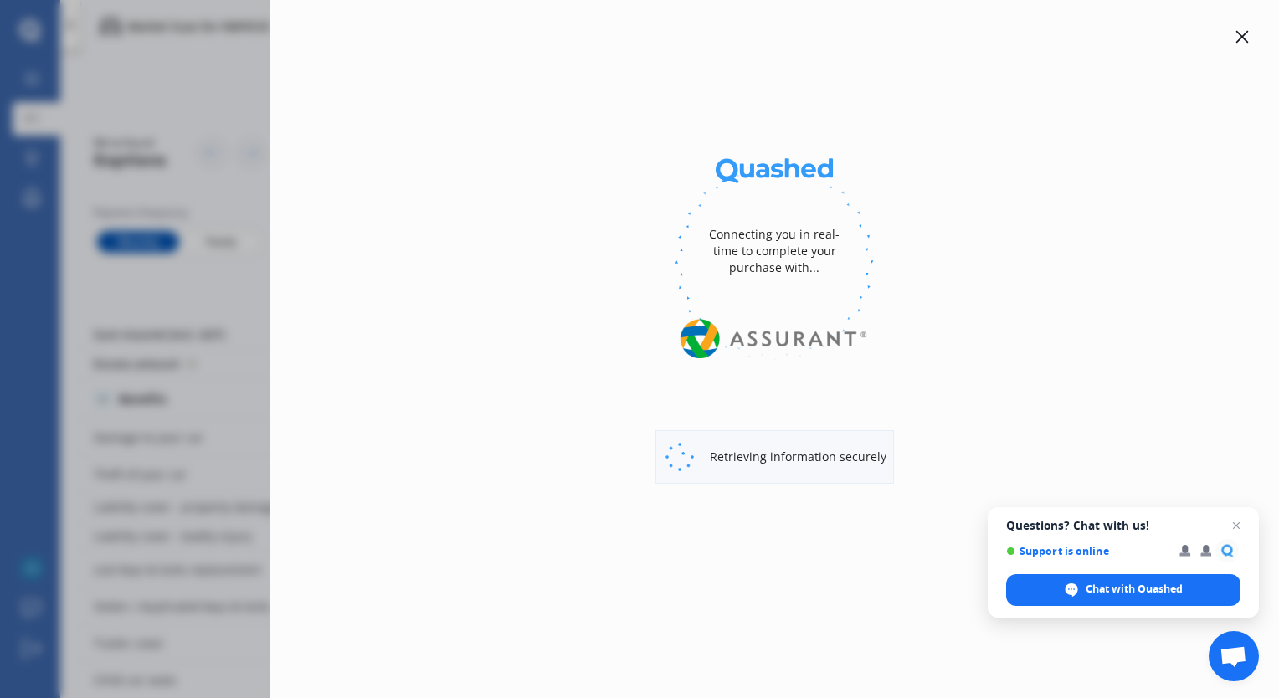
select select "full"
select select "500.00"
select select "[GEOGRAPHIC_DATA]"
select select "535"
select select "I"
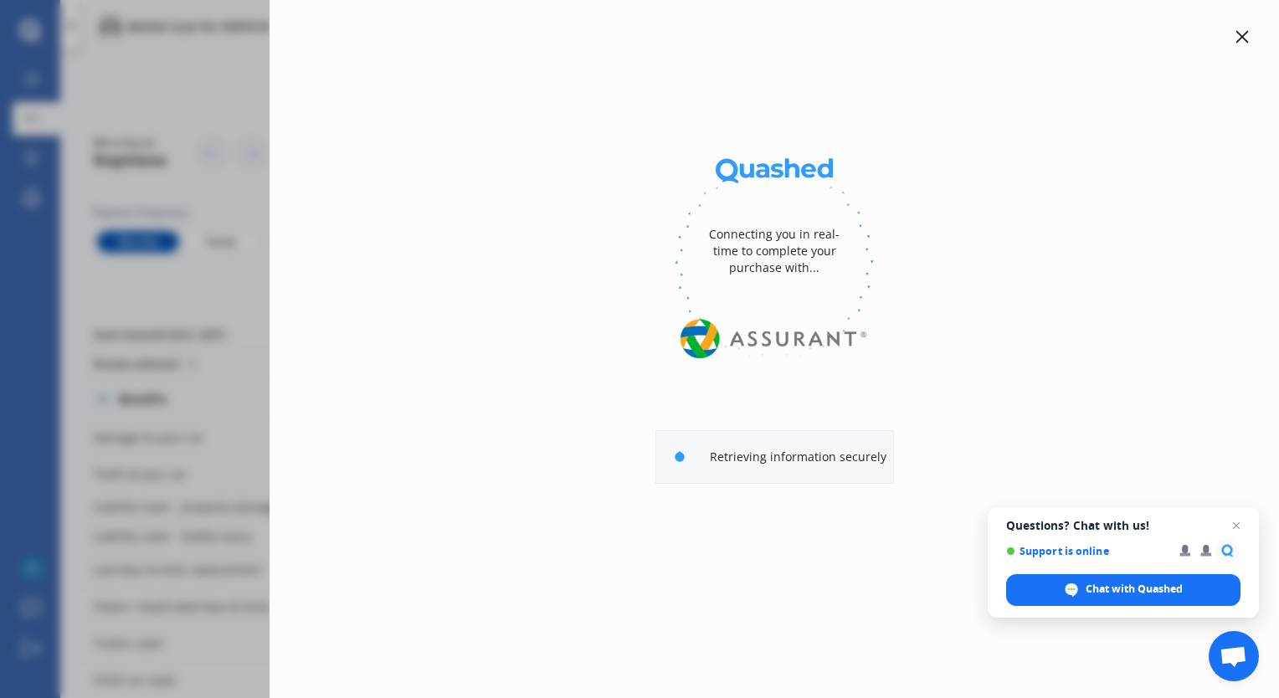
select select "BMW"
select select "Monthly"
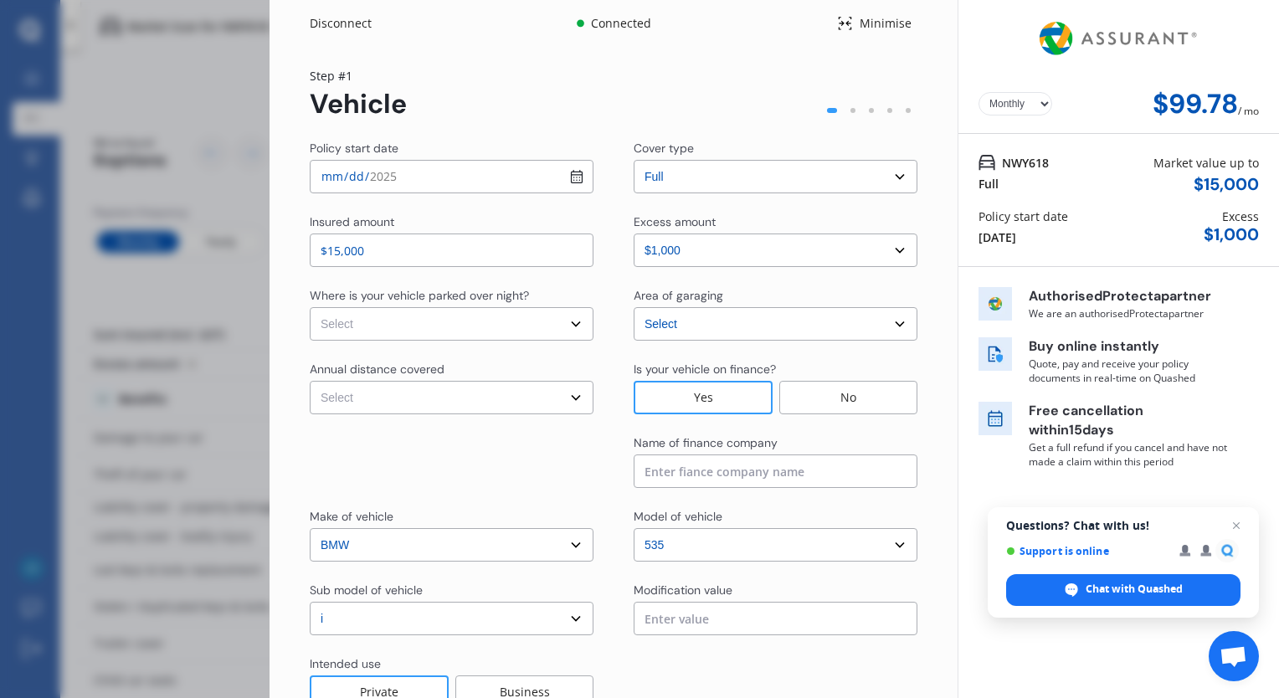
click at [673, 306] on div "Area of garaging" at bounding box center [776, 297] width 284 height 20
click at [681, 327] on select "Select [GEOGRAPHIC_DATA] [GEOGRAPHIC_DATA] [GEOGRAPHIC_DATA] / [PERSON_NAME] / …" at bounding box center [776, 323] width 284 height 33
click at [580, 321] on select "Select In a garage On own property On street or road" at bounding box center [452, 323] width 284 height 33
select select "On street or road"
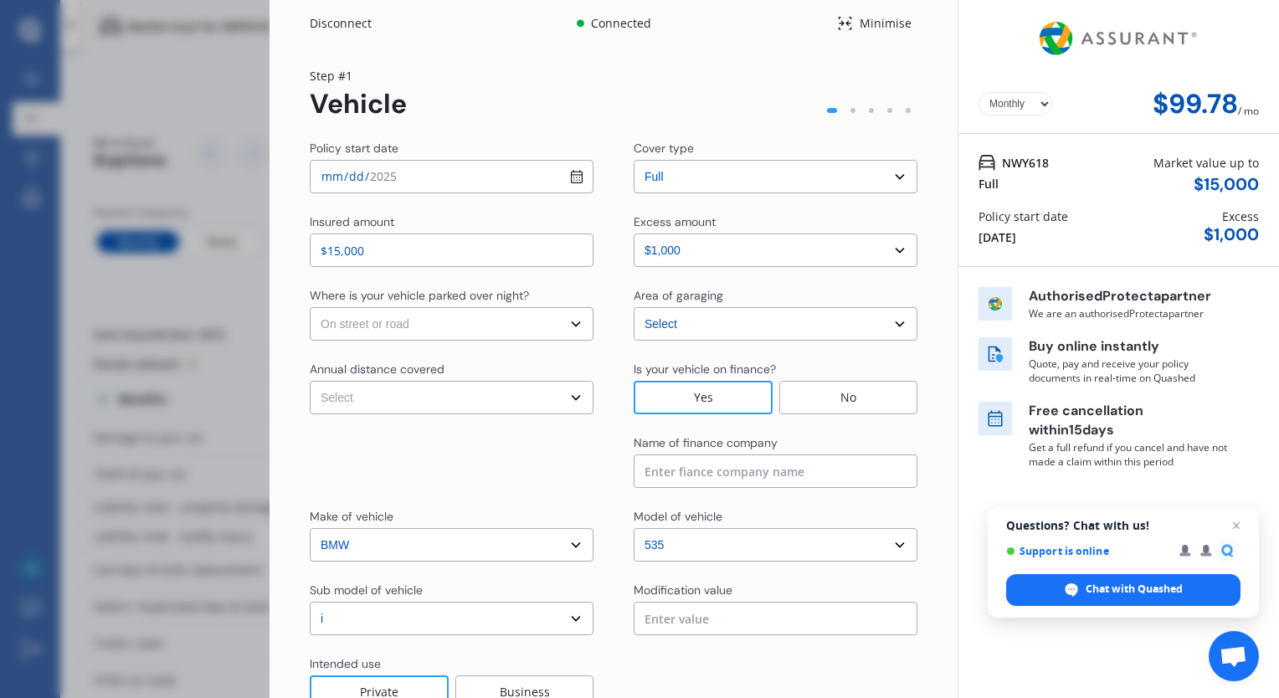
click at [310, 307] on select "Select In a garage On own property On street or road" at bounding box center [452, 323] width 284 height 33
click at [496, 391] on select "Select Low (less than 15,000km per year) Average (15,000-30,000km per year) Hig…" at bounding box center [452, 397] width 284 height 33
select select "20000"
click at [310, 381] on select "Select Low (less than 15,000km per year) Average (15,000-30,000km per year) Hig…" at bounding box center [452, 397] width 284 height 33
click at [702, 252] on select "Select excess amount $500 $1,000 $1,500" at bounding box center [776, 250] width 284 height 33
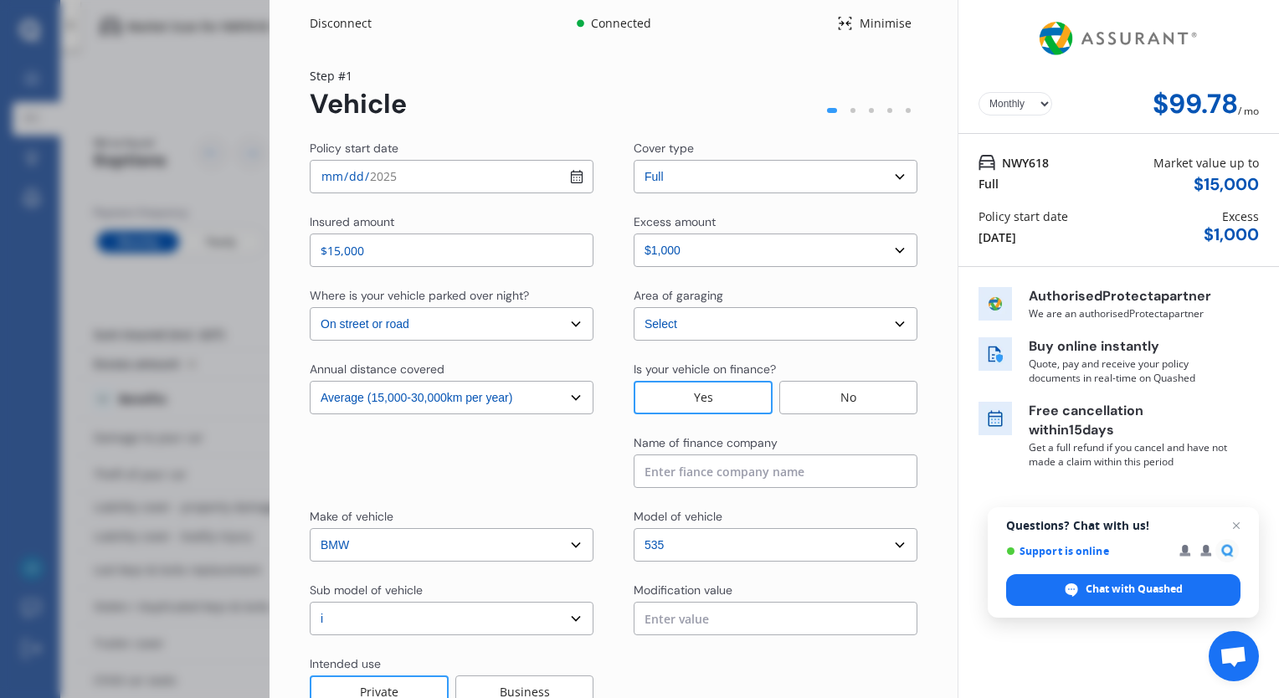
click at [702, 251] on select "Select excess amount $500 $1,000 $1,500" at bounding box center [776, 250] width 284 height 33
click at [574, 180] on input "[DATE]" at bounding box center [452, 176] width 284 height 33
type input "[DATE]"
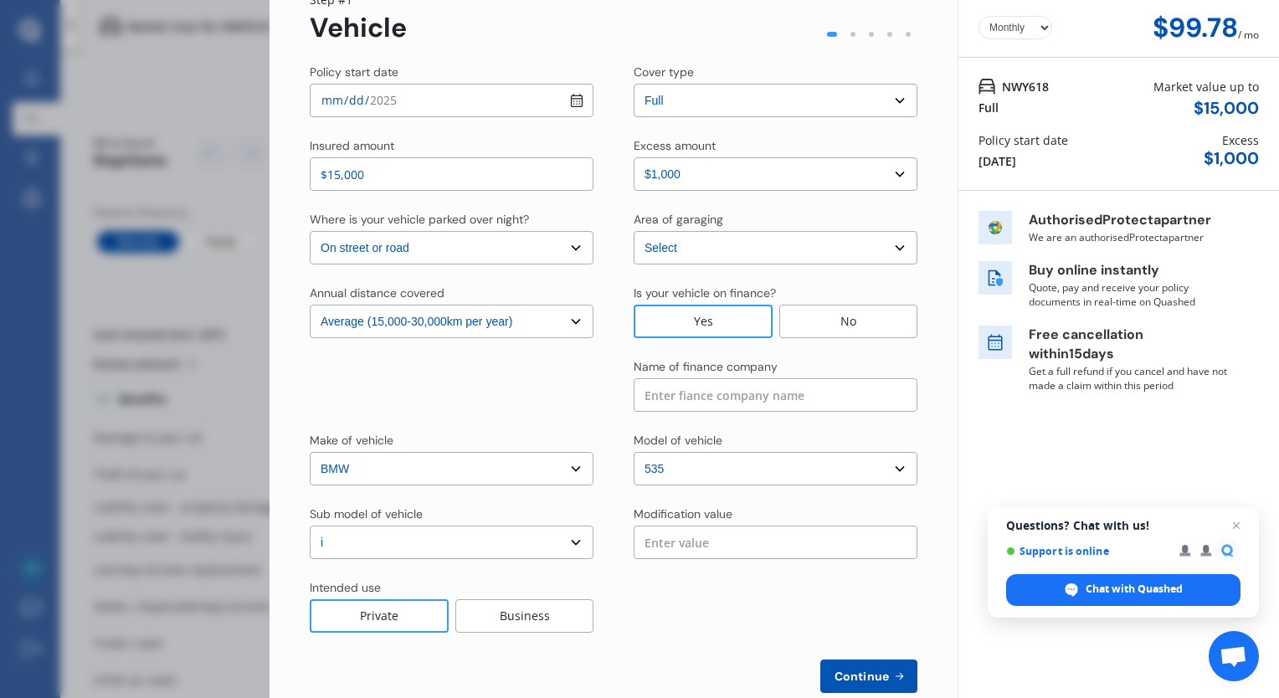
scroll to position [111, 0]
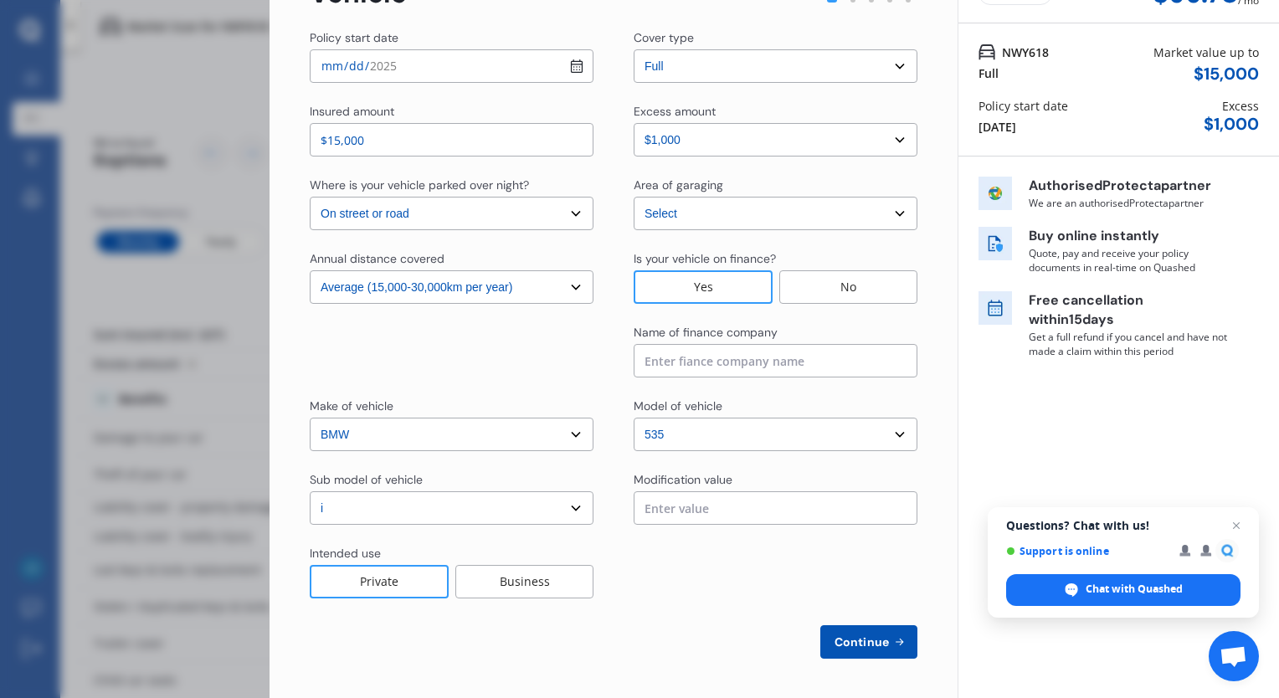
click at [868, 641] on span "Continue" at bounding box center [861, 641] width 61 height 13
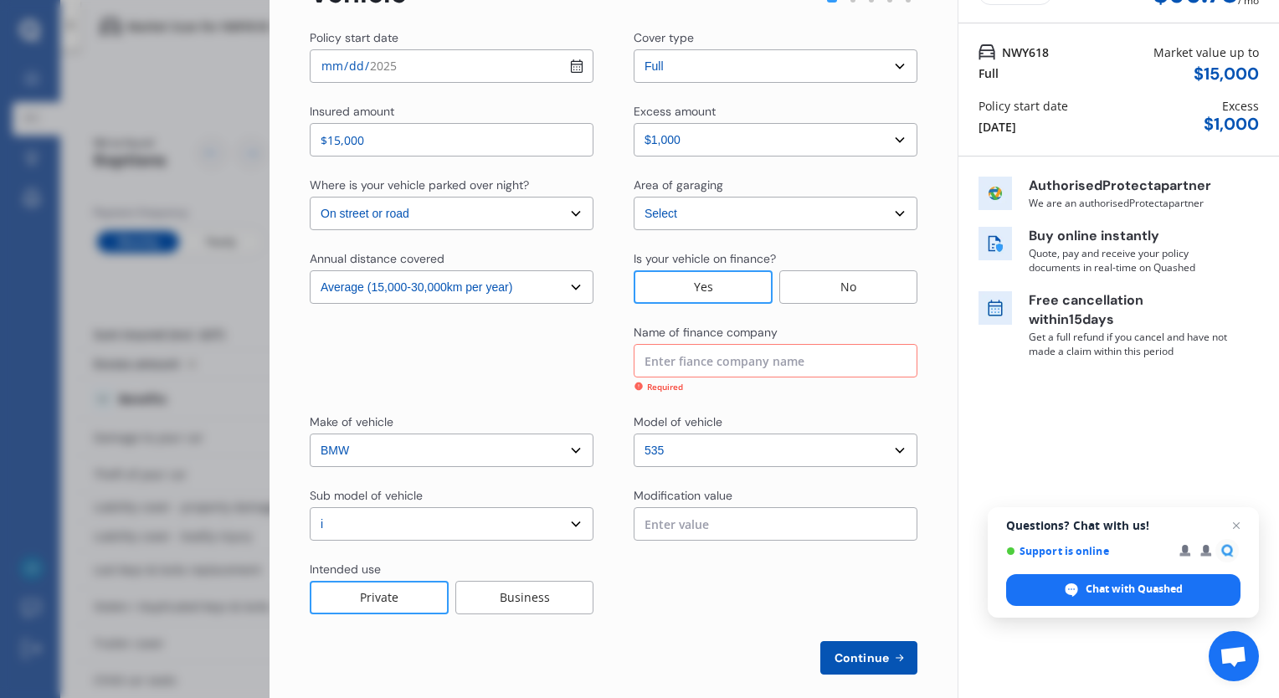
click at [760, 362] on input at bounding box center [776, 360] width 284 height 33
type input "p"
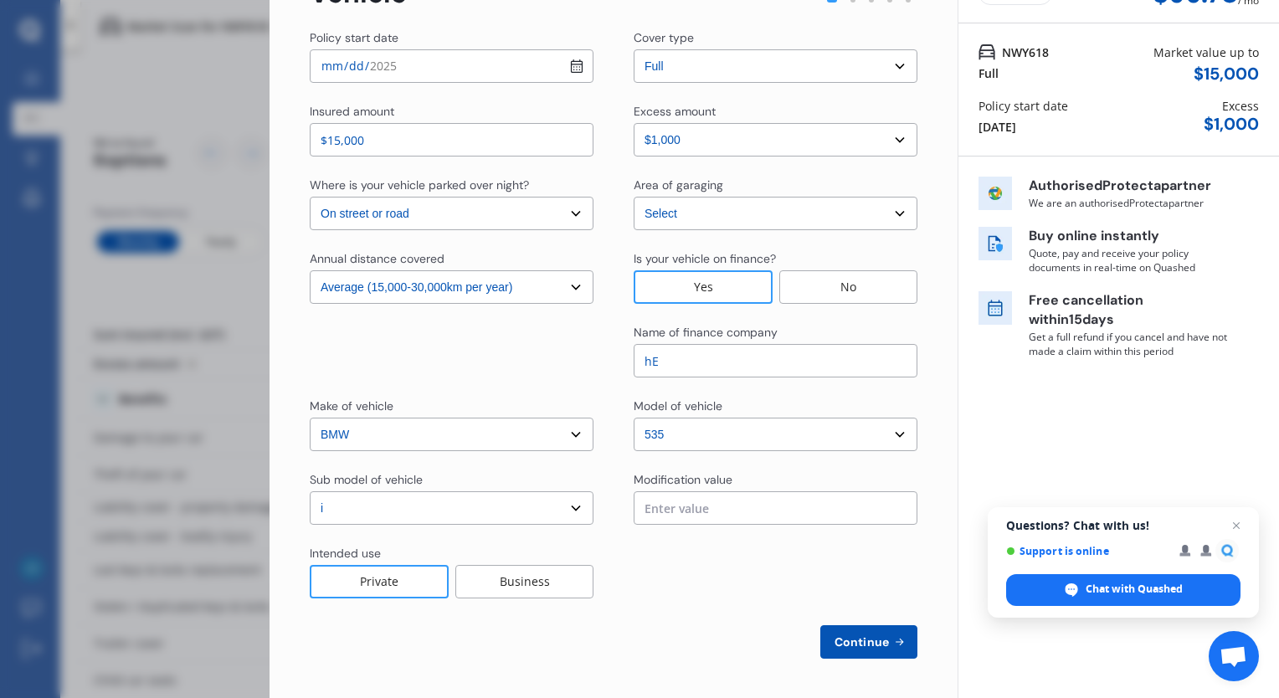
type input "h"
type input "Heartland Bank"
click at [859, 630] on button "Continue" at bounding box center [868, 641] width 97 height 33
select select "Mr"
select select "22"
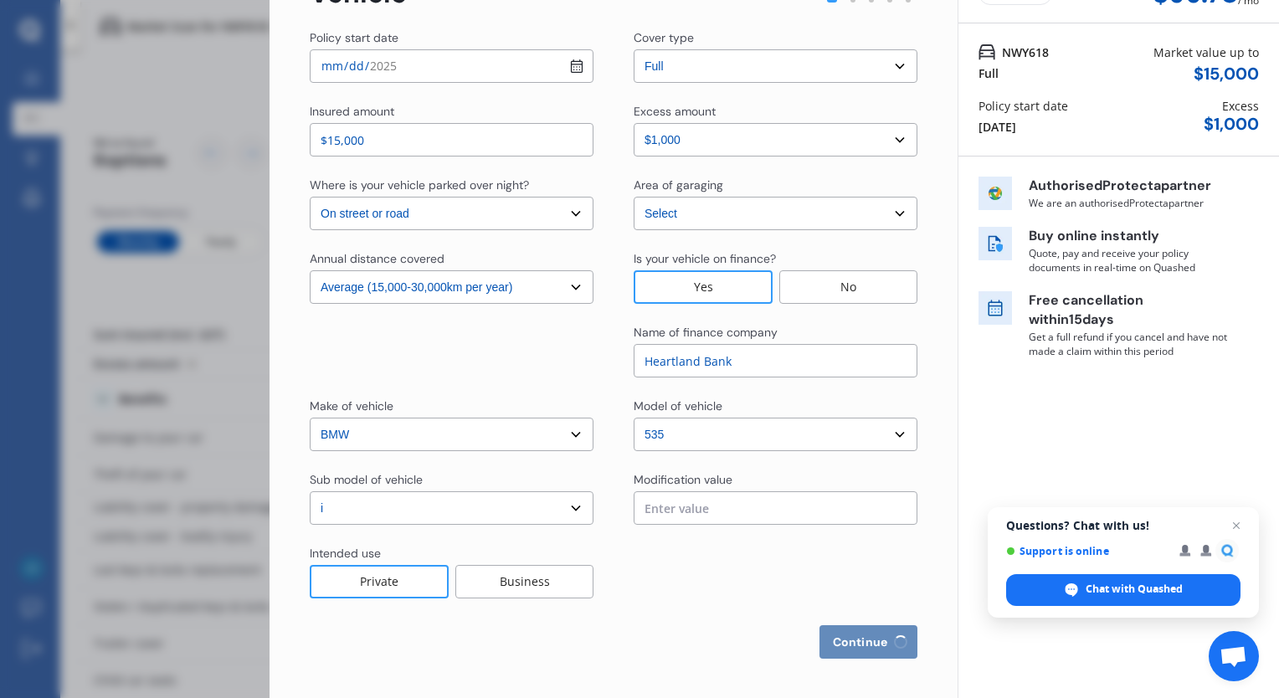
select select "02"
select select "2000"
select select "full"
select select "2-4 years"
select select "[GEOGRAPHIC_DATA]"
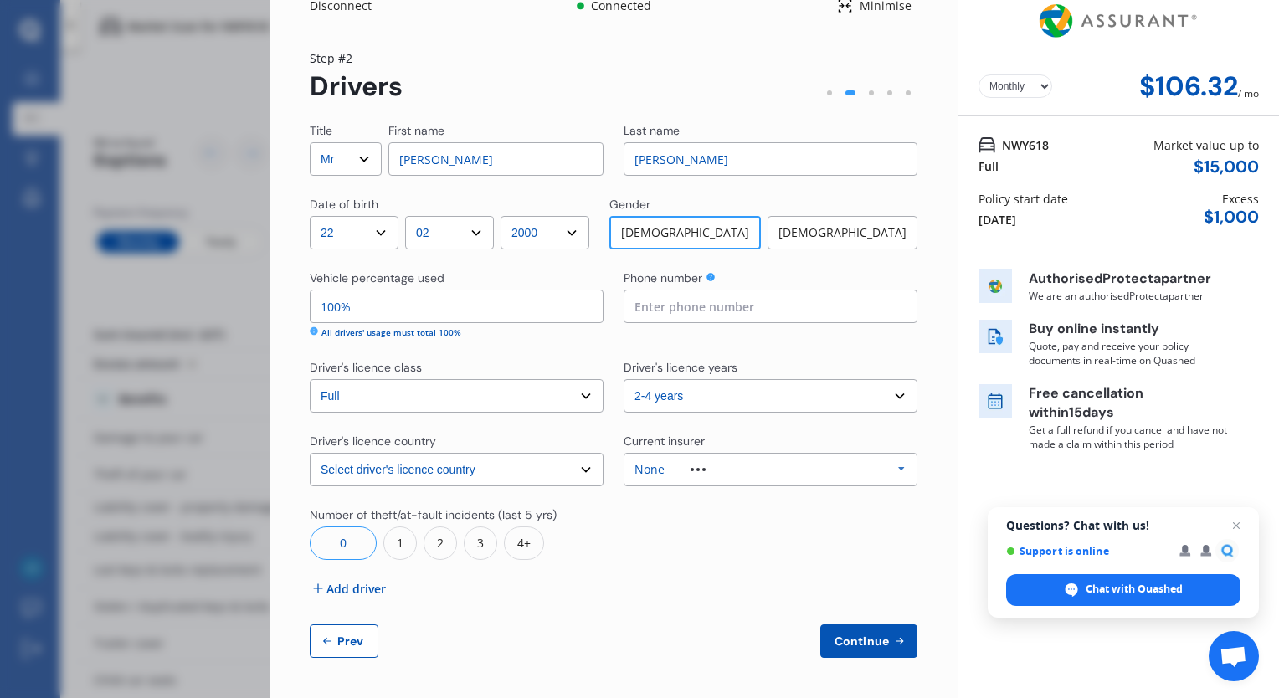
scroll to position [0, 0]
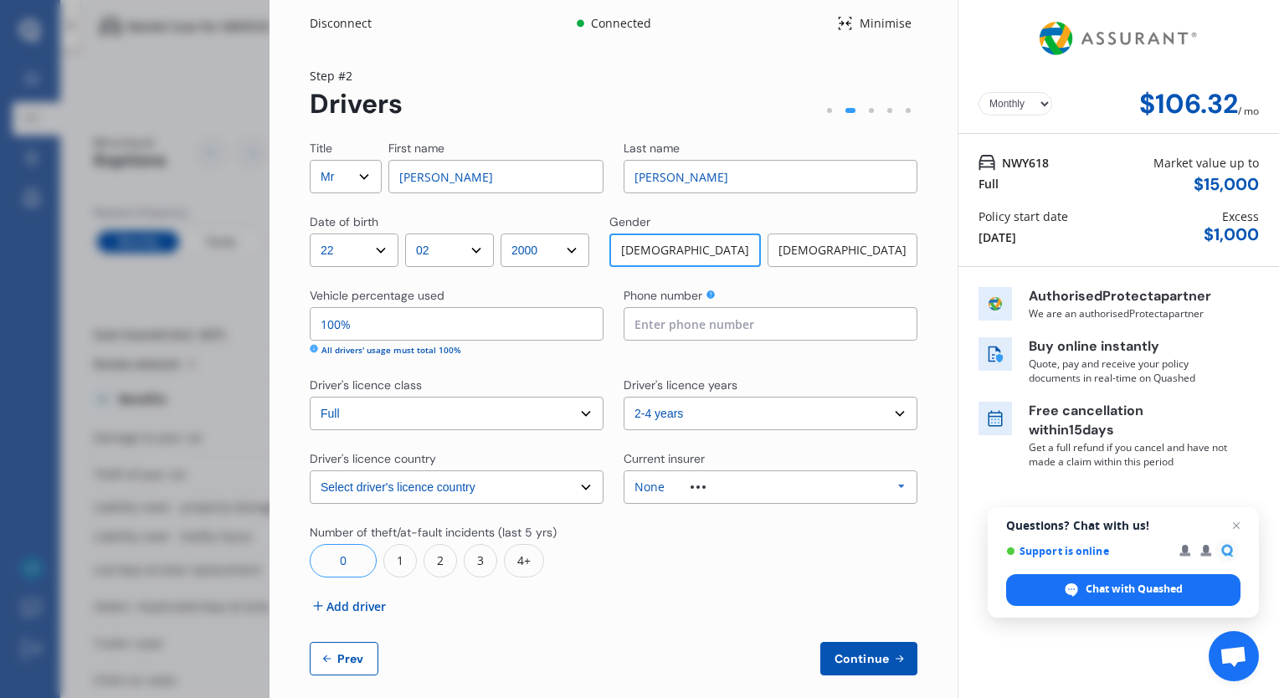
click at [548, 318] on input "100%" at bounding box center [457, 323] width 294 height 33
click at [543, 292] on div "Vehicle percentage used" at bounding box center [457, 297] width 294 height 20
click at [669, 328] on input at bounding box center [771, 323] width 294 height 33
type input "02902039691"
click at [613, 369] on div "Title Select Mr Mrs Miss Ms Dr First name [PERSON_NAME] Last name [PERSON_NAME]…" at bounding box center [614, 408] width 608 height 536
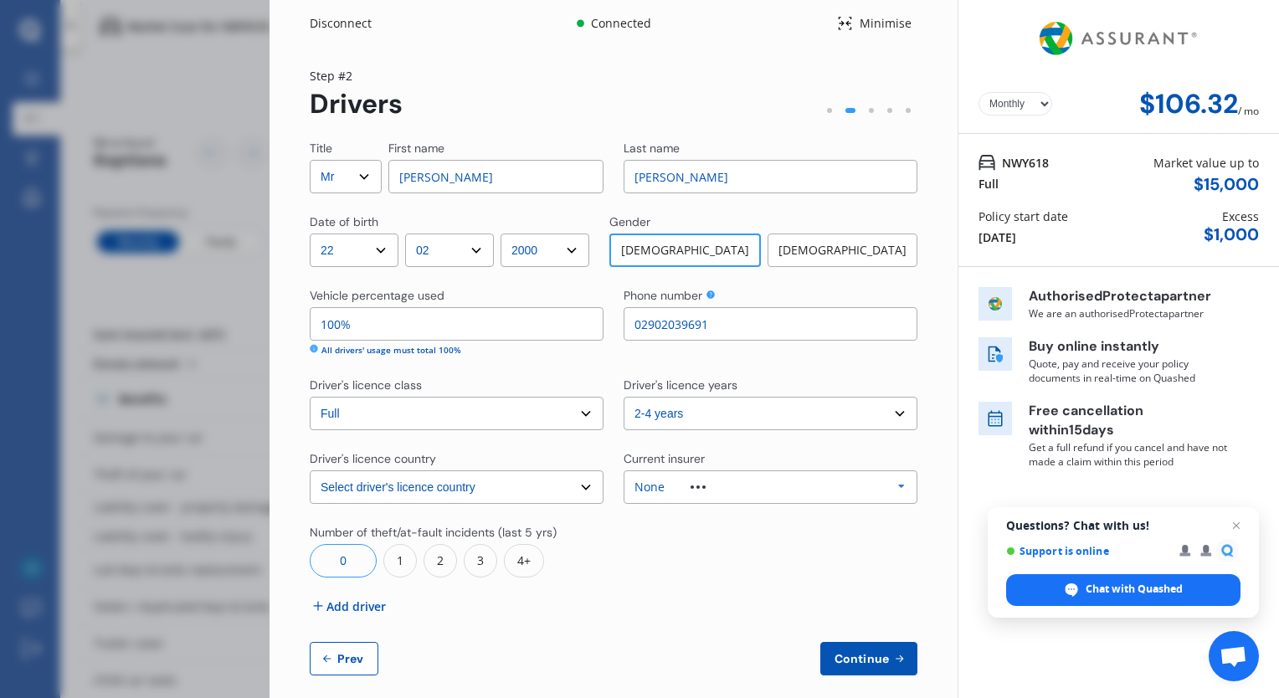
scroll to position [17, 0]
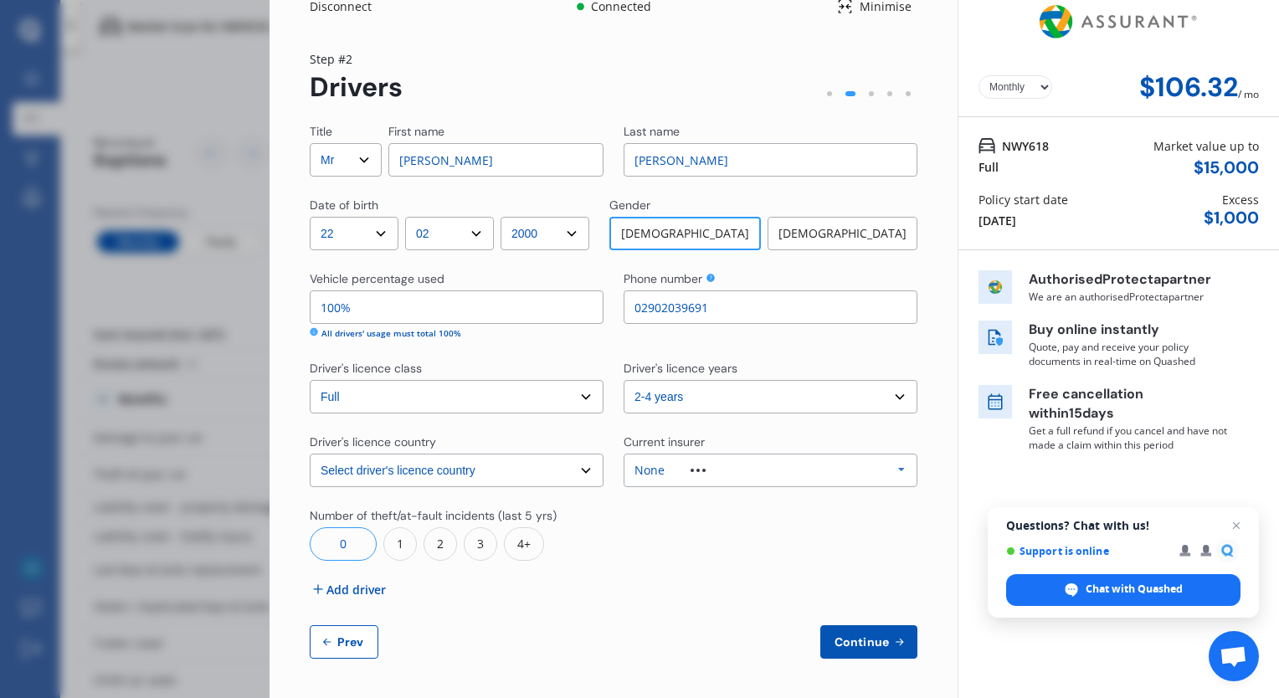
click at [688, 462] on div "None Allianz AAI AMI IAG - NZI/State [PERSON_NAME] Vero Unknown Other Insurer N…" at bounding box center [771, 470] width 294 height 33
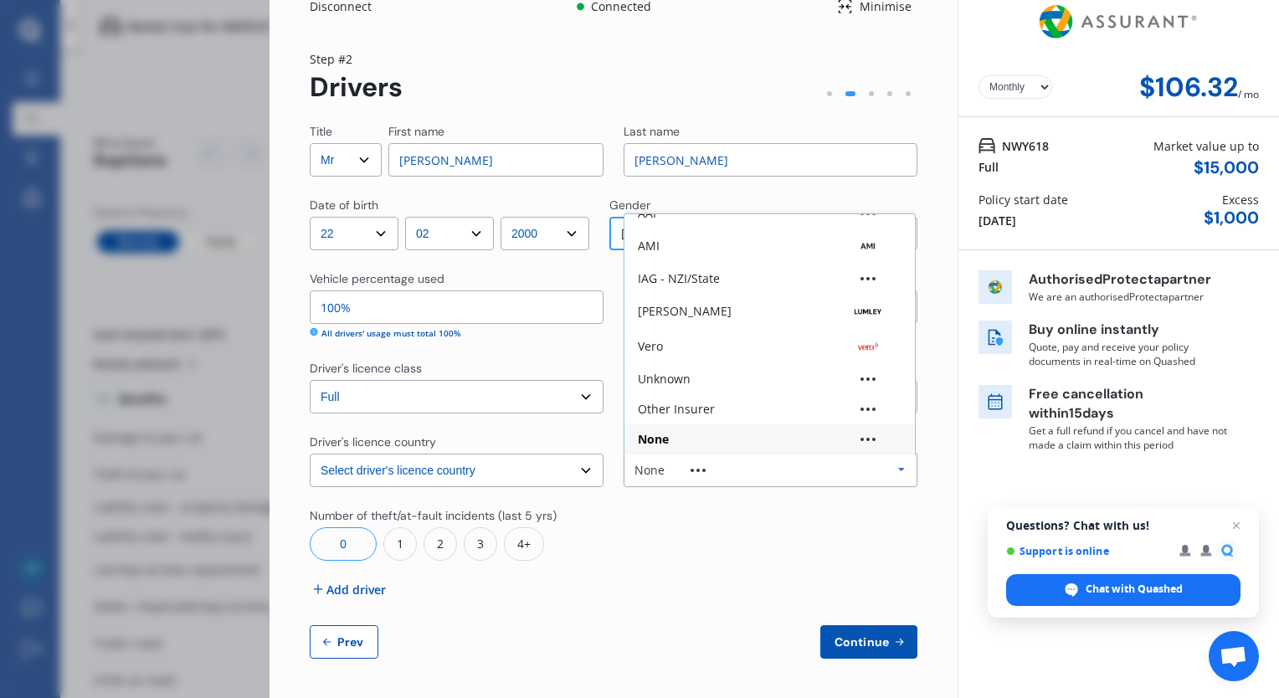
click at [520, 273] on div "Vehicle percentage used" at bounding box center [457, 280] width 294 height 20
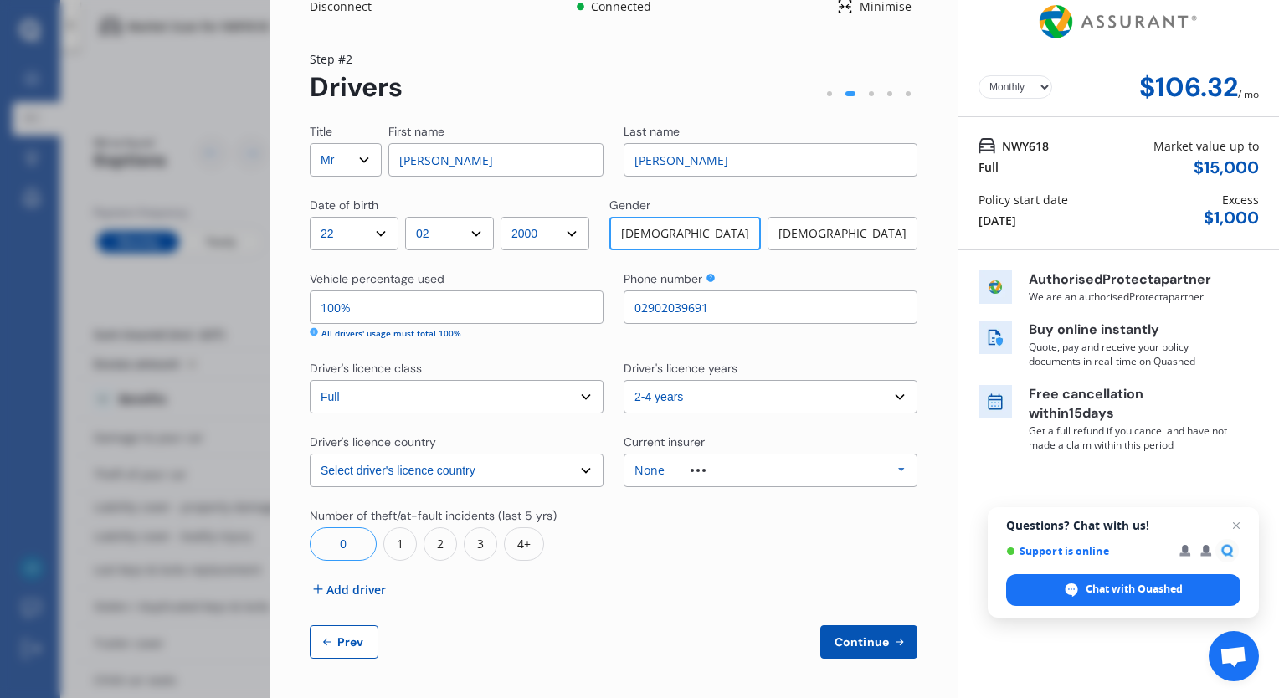
click at [359, 588] on span "Add driver" at bounding box center [355, 590] width 59 height 18
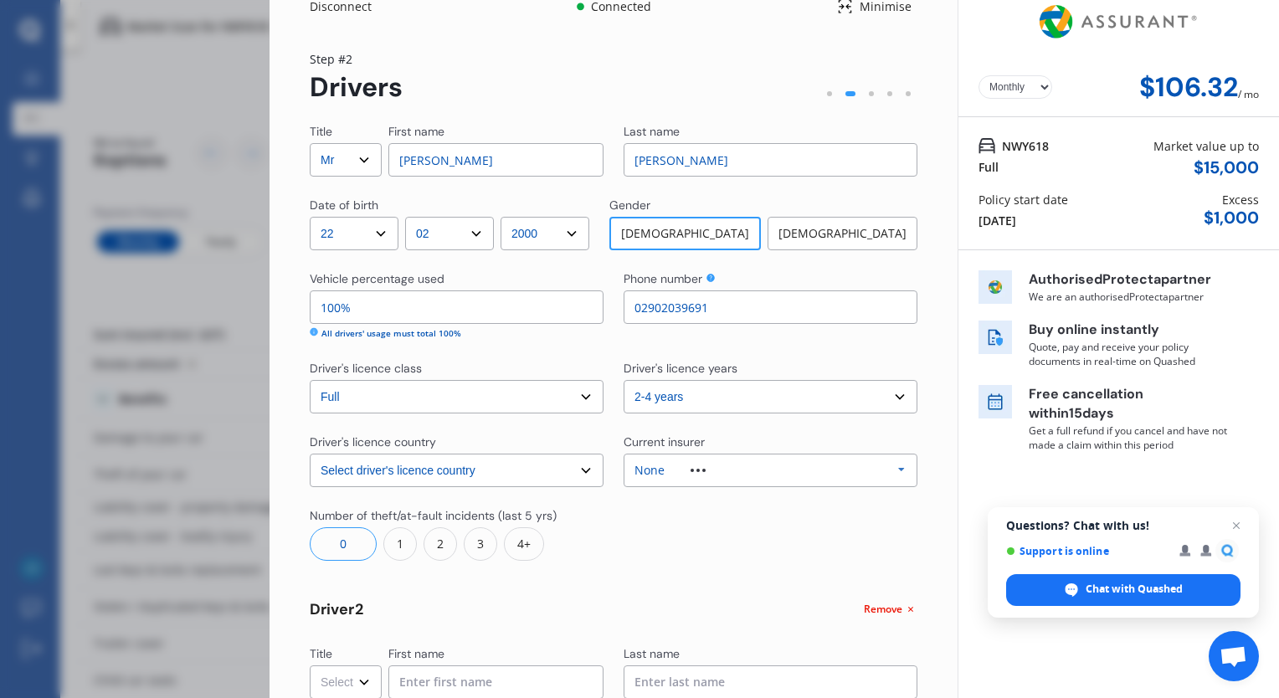
scroll to position [296, 0]
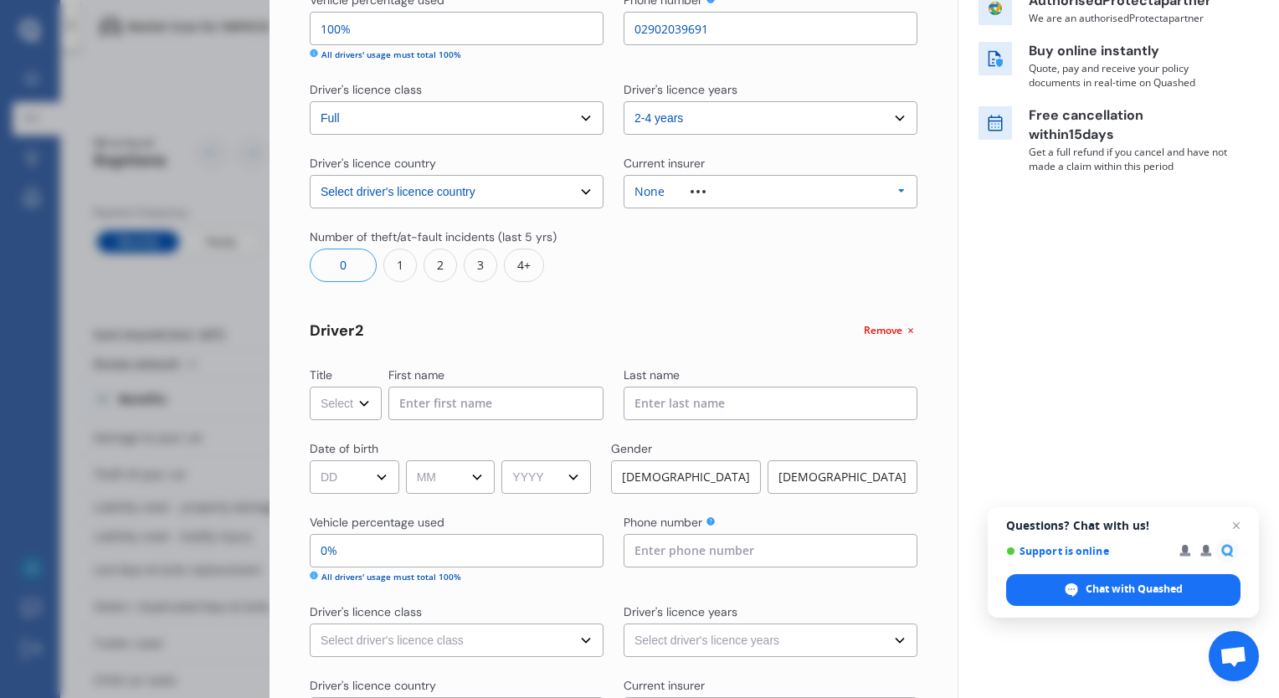
click at [359, 403] on select "Select Mr Mrs Miss Ms Dr" at bounding box center [346, 403] width 72 height 33
click at [310, 387] on select "Select Mr Mrs Miss Ms Dr" at bounding box center [346, 403] width 72 height 33
click at [372, 406] on select "Select Mr Mrs Miss Ms Dr" at bounding box center [346, 403] width 72 height 33
select select "Miss"
click at [310, 387] on select "Select Mr Mrs Miss Ms Dr" at bounding box center [346, 403] width 72 height 33
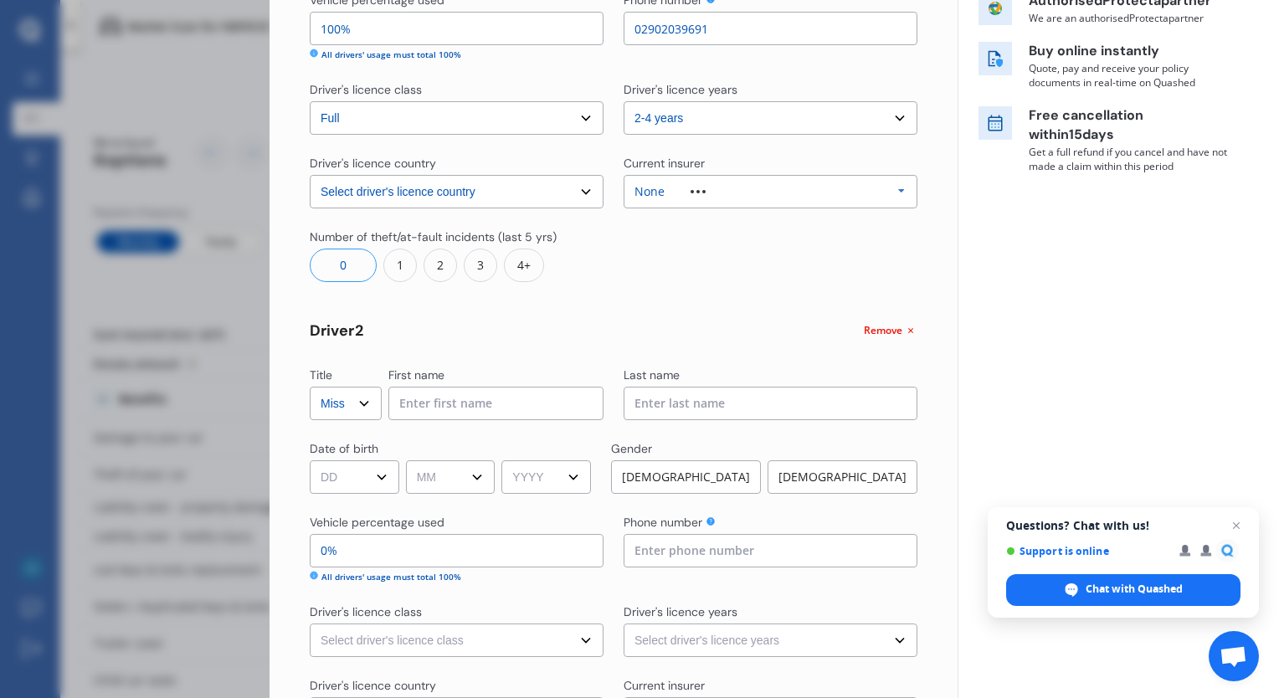
click at [470, 403] on input at bounding box center [495, 403] width 215 height 33
type input "Q"
type input "A"
type input "Grace"
type input "[PERSON_NAME]"
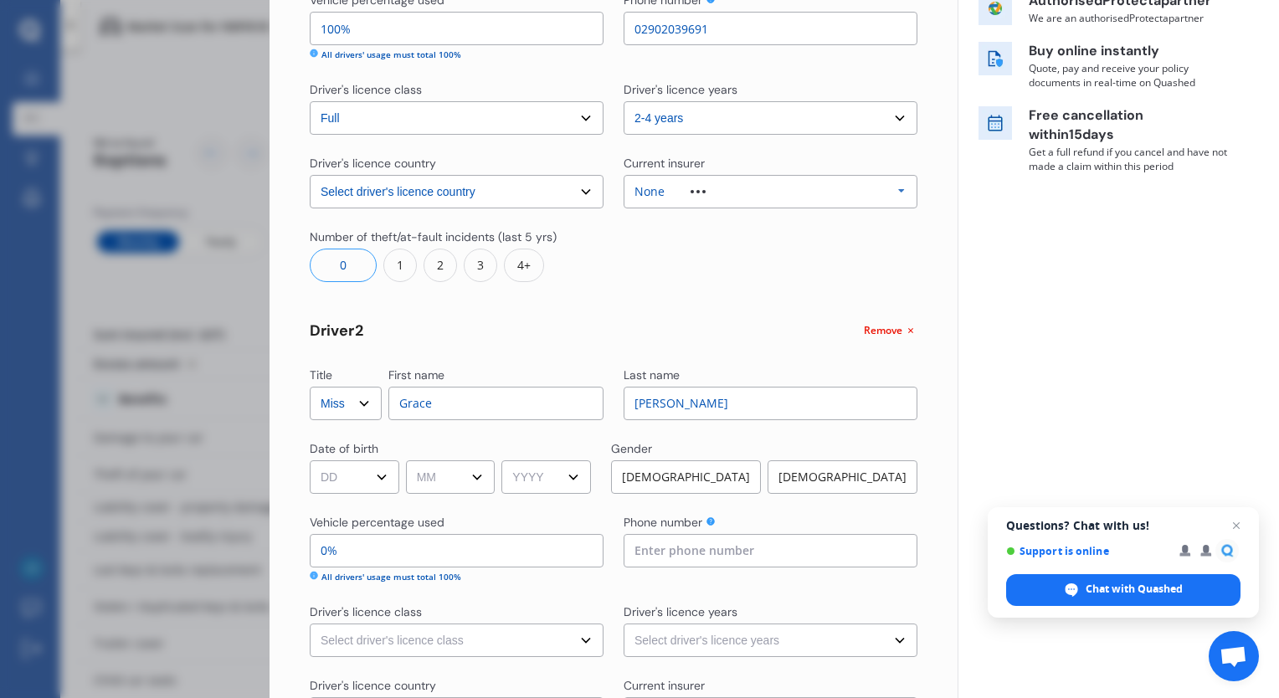
click at [367, 484] on select "DD 01 02 03 04 05 06 07 08 09 10 11 12 13 14 15 16 17 18 19 20 21 22 23 24 25 2…" at bounding box center [355, 476] width 90 height 33
click at [310, 460] on select "DD 01 02 03 04 05 06 07 08 09 10 11 12 13 14 15 16 17 18 19 20 21 22 23 24 25 2…" at bounding box center [355, 476] width 90 height 33
click at [346, 473] on select "DD 01 02 03 04 05 06 07 08 09 10 11 12 13 14 15 16 17 18 19 20 21 22 23 24 25 2…" at bounding box center [355, 476] width 90 height 33
click at [310, 460] on select "DD 01 02 03 04 05 06 07 08 09 10 11 12 13 14 15 16 17 18 19 20 21 22 23 24 25 2…" at bounding box center [355, 476] width 90 height 33
click at [378, 498] on div "Title Select Mr Mrs Miss Ms Dr First name [PERSON_NAME] Last name [PERSON_NAME]…" at bounding box center [614, 373] width 608 height 1058
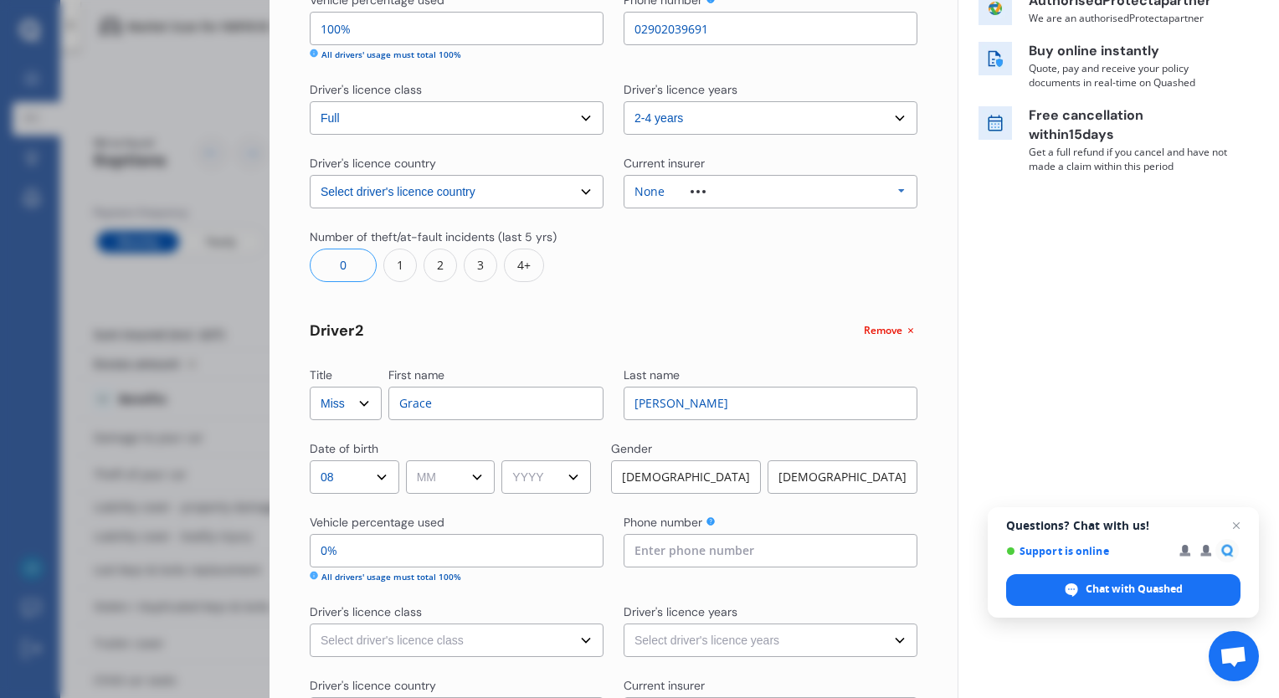
click at [381, 491] on select "DD 01 02 03 04 05 06 07 08 09 10 11 12 13 14 15 16 17 18 19 20 21 22 23 24 25 2…" at bounding box center [355, 476] width 90 height 33
select select "09"
click at [310, 460] on select "DD 01 02 03 04 05 06 07 08 09 10 11 12 13 14 15 16 17 18 19 20 21 22 23 24 25 2…" at bounding box center [355, 476] width 90 height 33
click at [463, 480] on select "MM 01 02 03 04 05 06 07 08 09 10 11 12" at bounding box center [451, 476] width 90 height 33
select select "11"
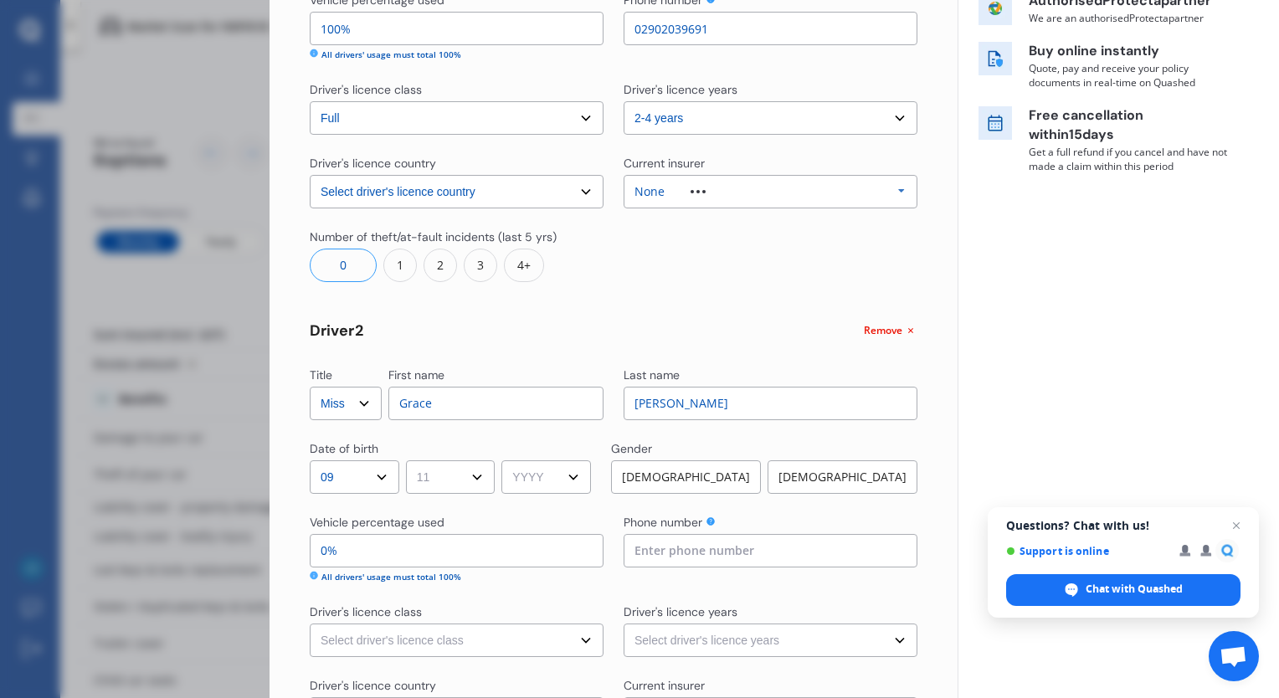
click at [409, 460] on select "MM 01 02 03 04 05 06 07 08 09 10 11 12" at bounding box center [451, 476] width 90 height 33
click at [566, 482] on select "YYYY 2009 2008 2007 2006 2005 2004 2003 2002 2001 2000 1999 1998 1997 1996 1995…" at bounding box center [546, 476] width 90 height 33
select select "2000"
click at [507, 460] on select "YYYY 2009 2008 2007 2006 2005 2004 2003 2002 2001 2000 1999 1998 1997 1996 1995…" at bounding box center [546, 476] width 90 height 33
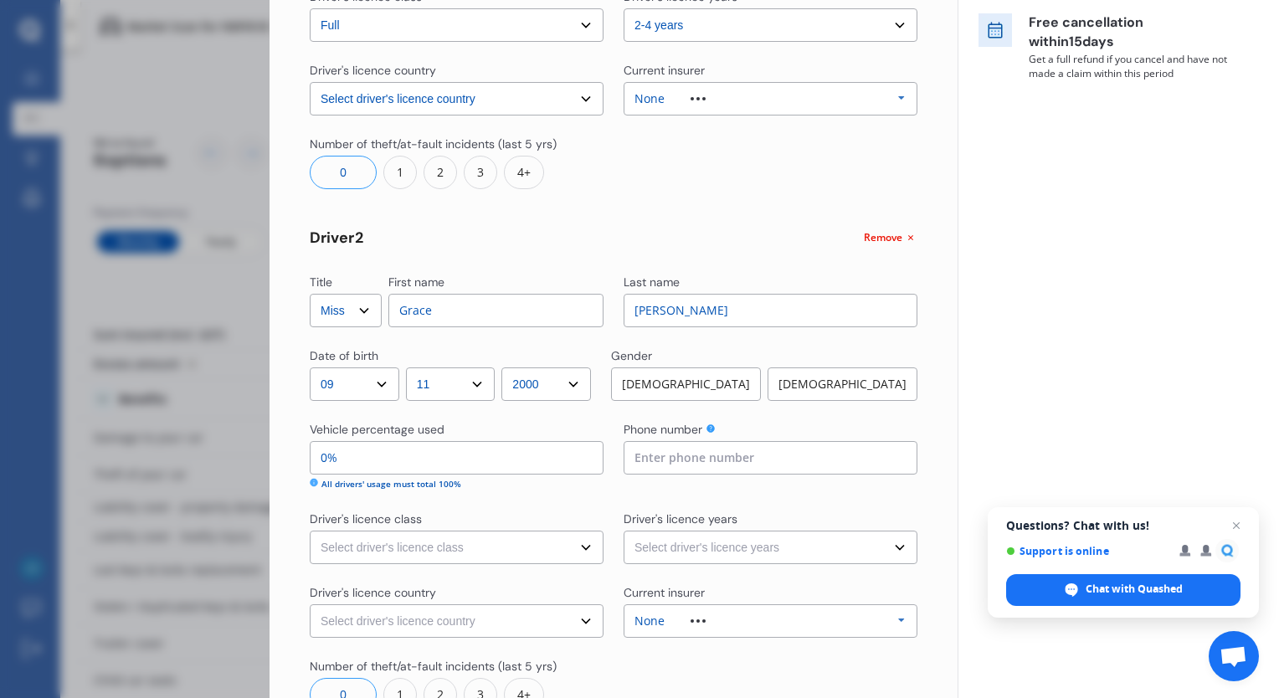
scroll to position [388, 0]
click at [433, 457] on input "0%" at bounding box center [457, 457] width 294 height 33
type input "99%"
type input "1%"
type input "85%"
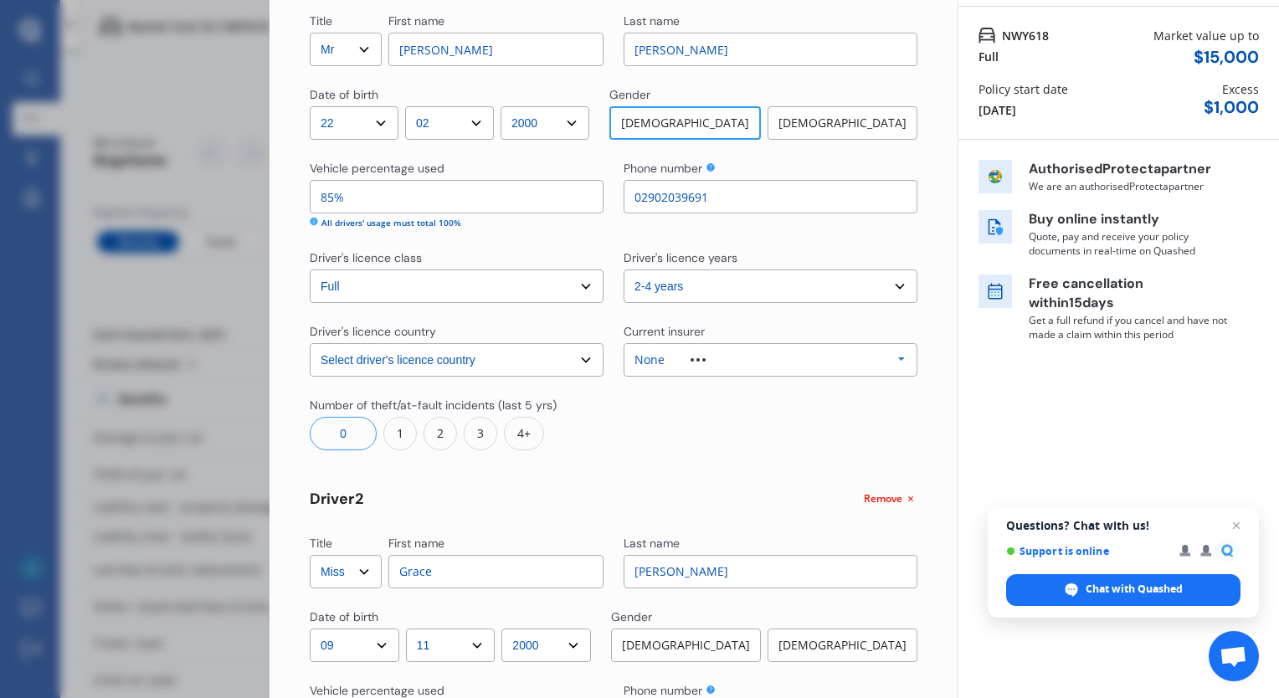
scroll to position [442, 0]
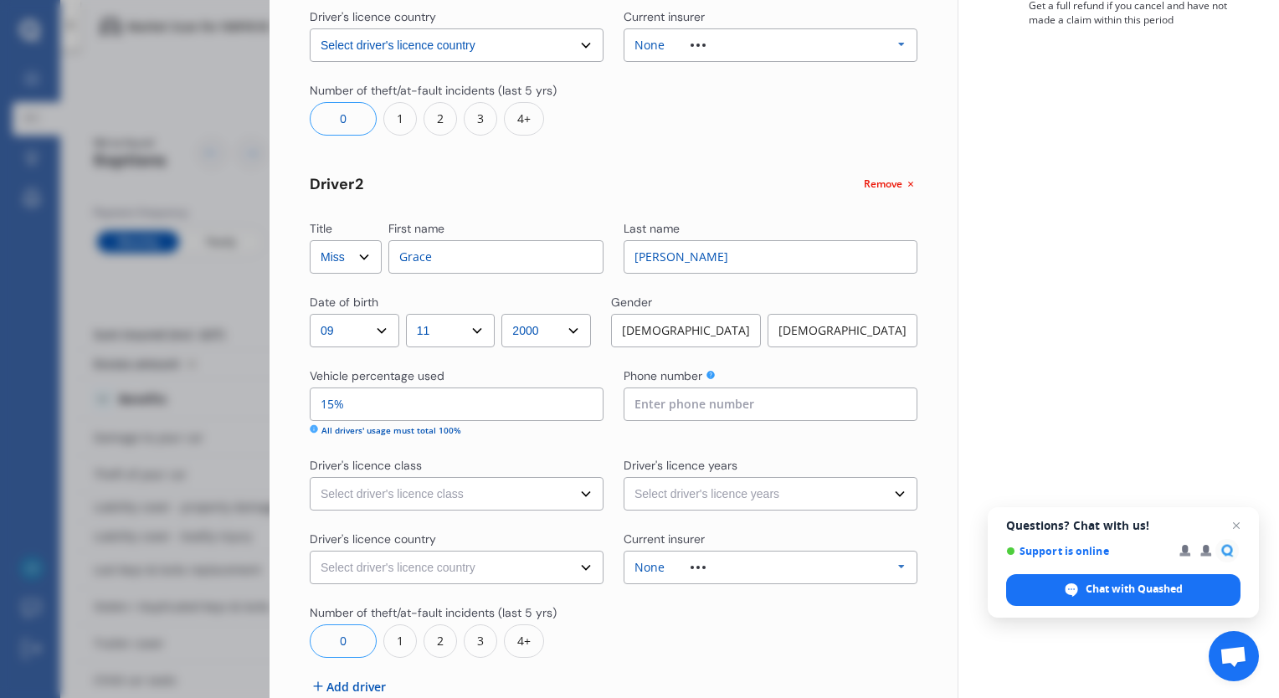
type input "15%"
click at [774, 398] on input at bounding box center [771, 404] width 294 height 33
click at [828, 340] on div "[DEMOGRAPHIC_DATA]" at bounding box center [843, 330] width 150 height 33
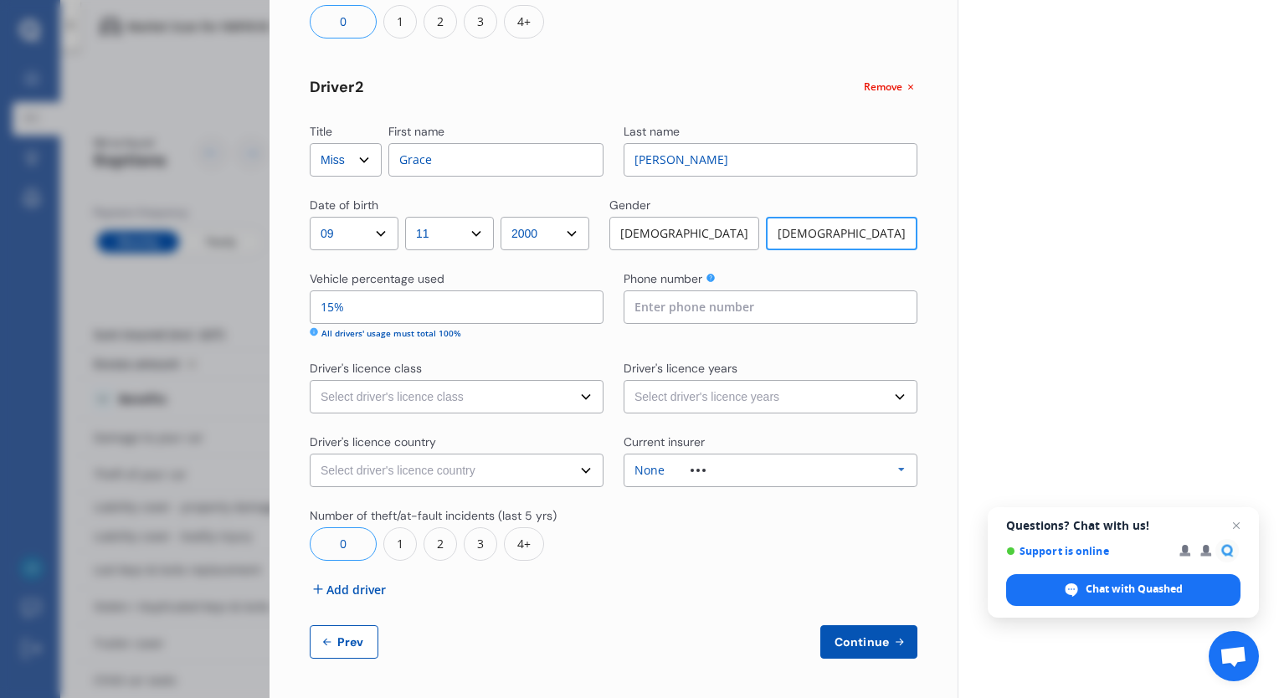
click at [552, 407] on select "Select driver's licence class None Learner Restricted Full" at bounding box center [457, 396] width 294 height 33
select select "restricted"
click at [310, 380] on select "Select driver's licence class None Learner Restricted Full" at bounding box center [457, 396] width 294 height 33
click at [706, 393] on select "Select driver's licence years Less than 1 year 1-2 years 2-4 years More than 4 …" at bounding box center [771, 396] width 294 height 33
select select "1-2 years"
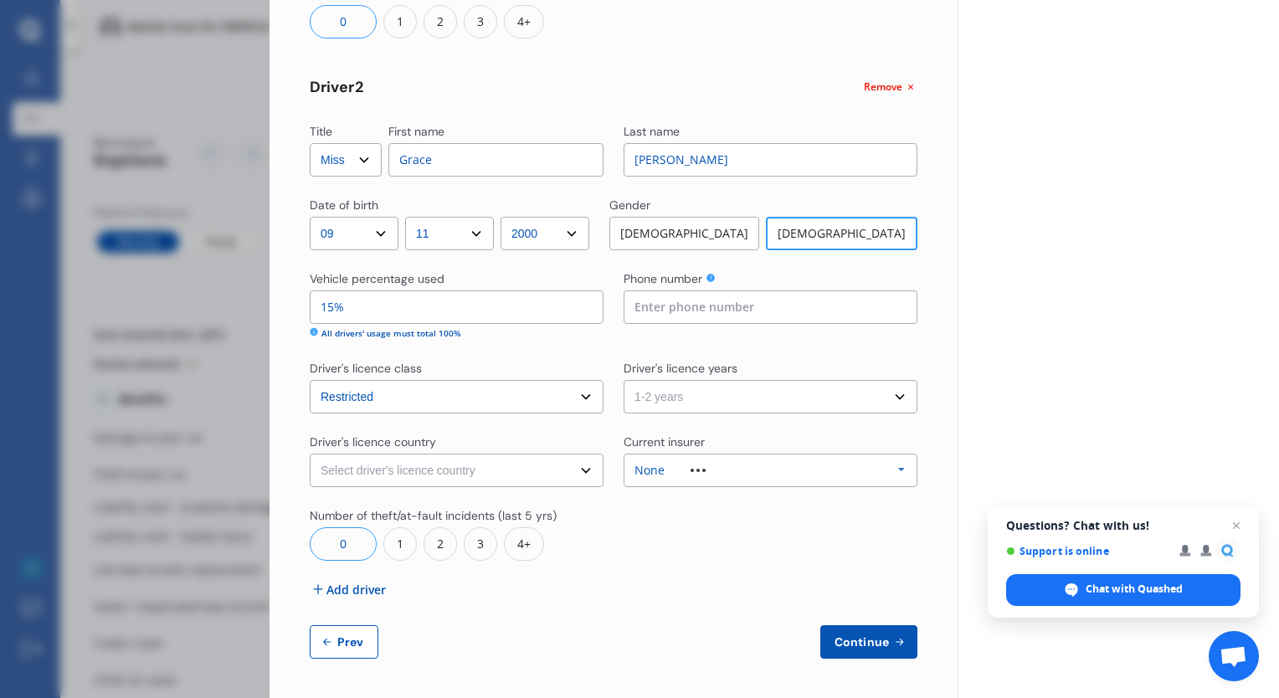
click at [624, 380] on select "Select driver's licence years Less than 1 year 1-2 years 2-4 years More than 4 …" at bounding box center [771, 396] width 294 height 33
click at [451, 469] on select "Select driver's licence country [GEOGRAPHIC_DATA] [GEOGRAPHIC_DATA] [GEOGRAPHIC…" at bounding box center [457, 470] width 294 height 33
select select "[GEOGRAPHIC_DATA]"
click at [310, 454] on select "Select driver's licence country [GEOGRAPHIC_DATA] [GEOGRAPHIC_DATA] [GEOGRAPHIC…" at bounding box center [457, 470] width 294 height 33
click at [737, 464] on div "None Allianz AAI AMI IAG - NZI/State [PERSON_NAME] Vero Unknown Other Insurer N…" at bounding box center [771, 470] width 294 height 33
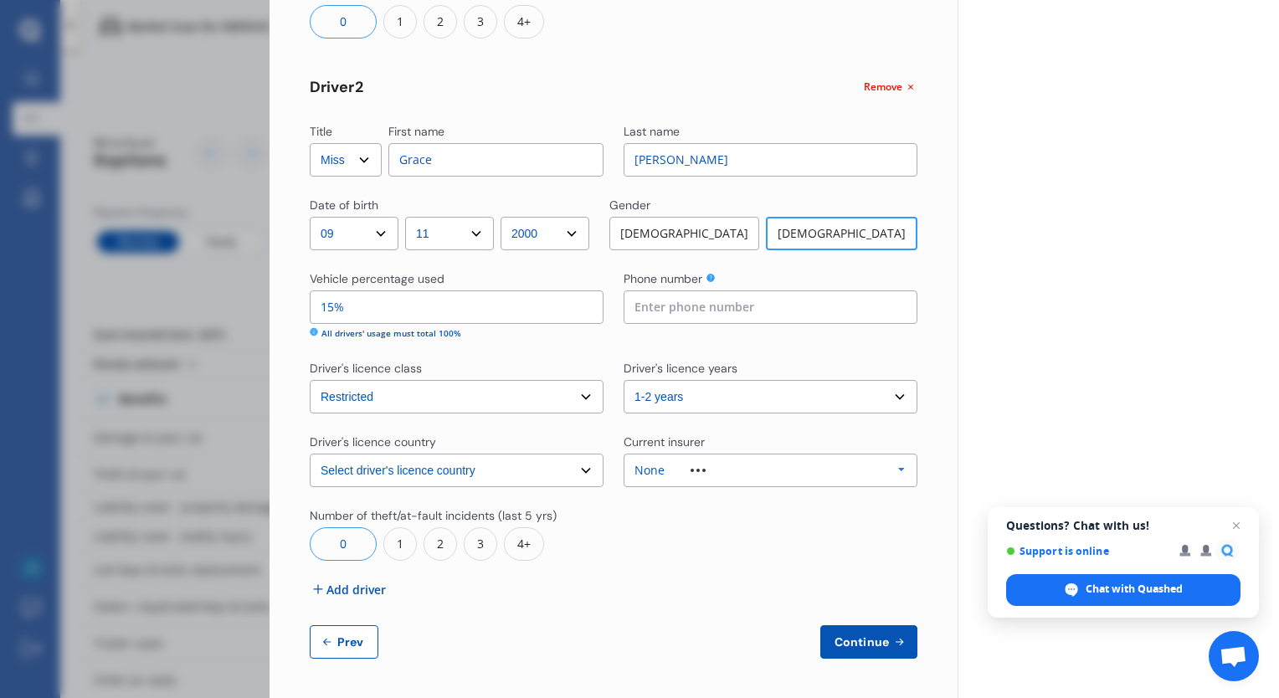
scroll to position [46, 0]
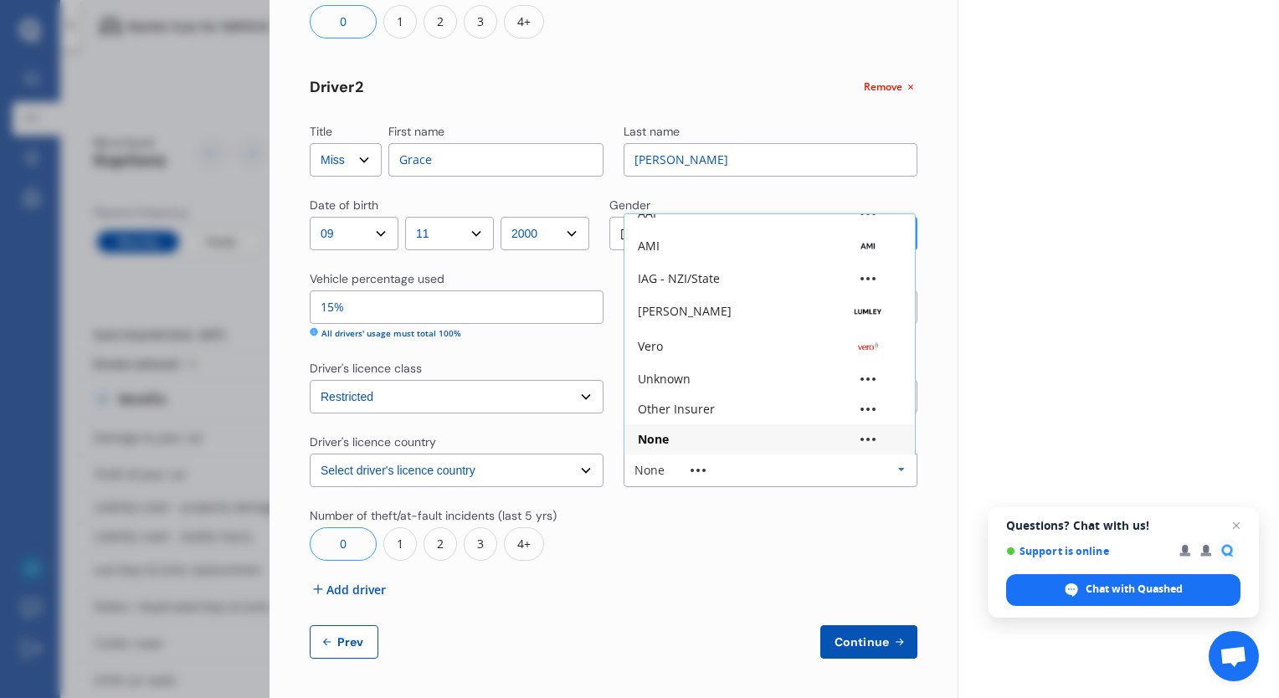
click at [737, 464] on div "None Allianz AAI AMI IAG - NZI/State [PERSON_NAME] Vero Unknown Other Insurer N…" at bounding box center [771, 470] width 294 height 33
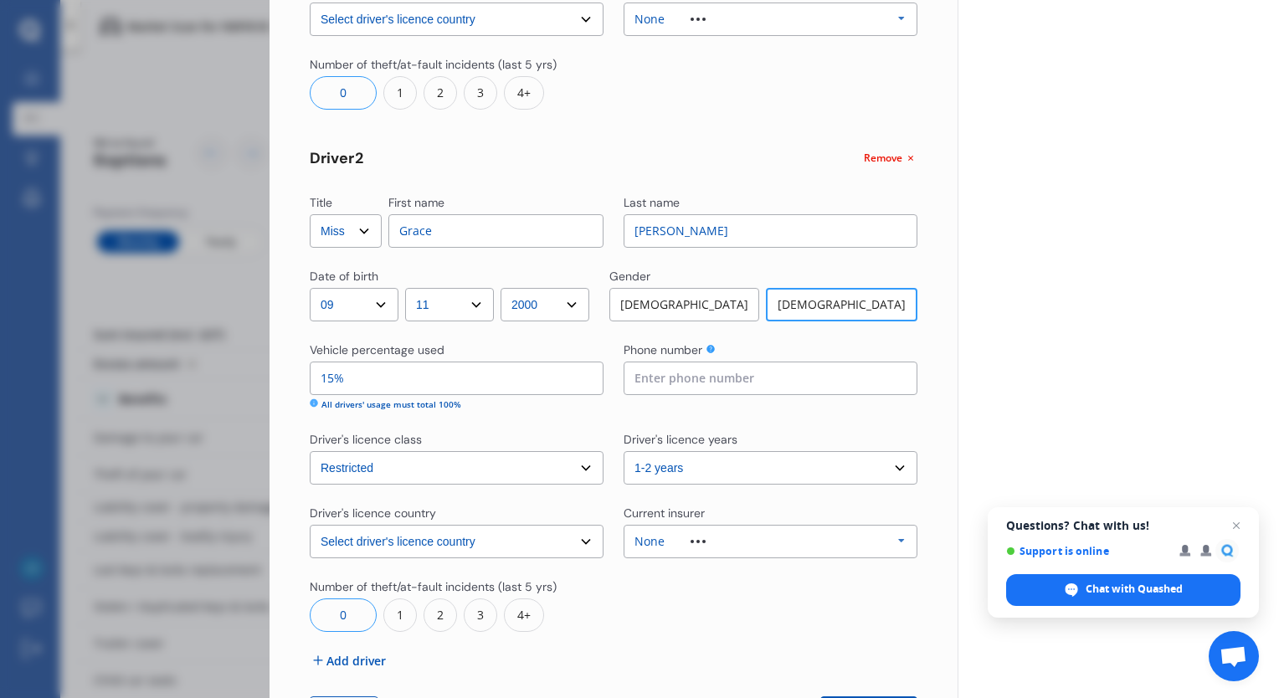
scroll to position [539, 0]
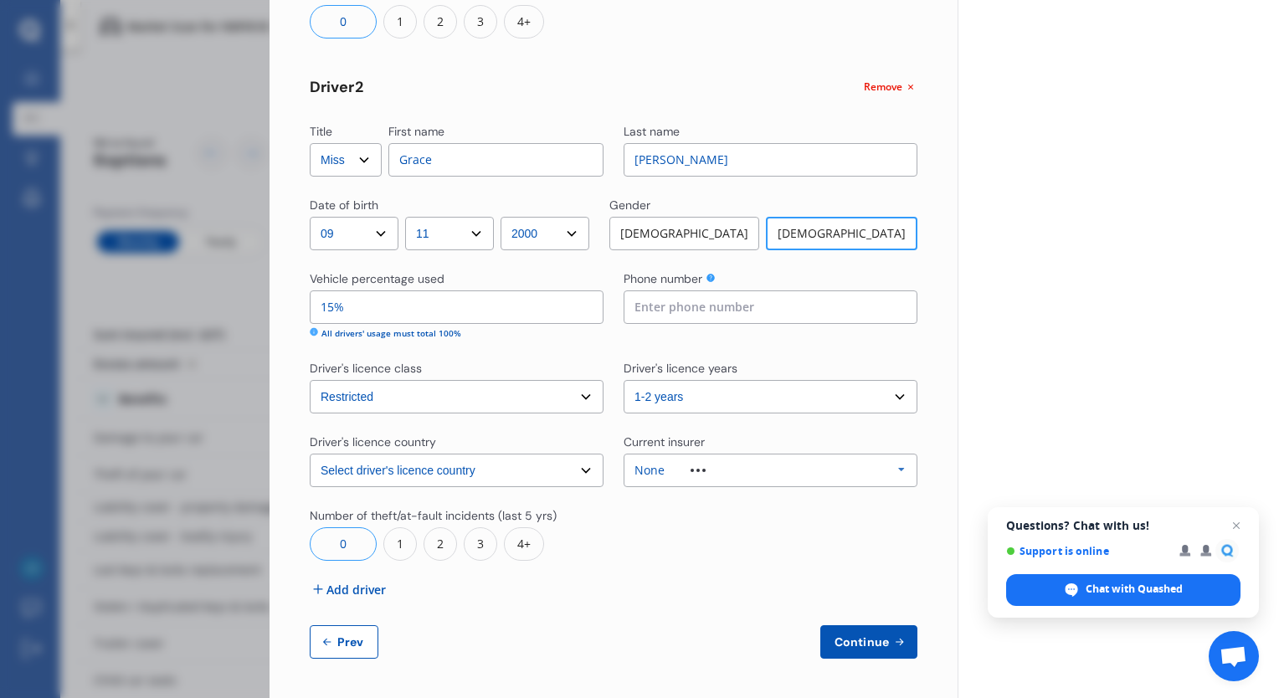
click at [871, 646] on span "Continue" at bounding box center [861, 641] width 61 height 13
click at [753, 314] on input at bounding box center [771, 306] width 294 height 33
type input "0220380368"
click at [857, 630] on button "Continue" at bounding box center [868, 641] width 97 height 33
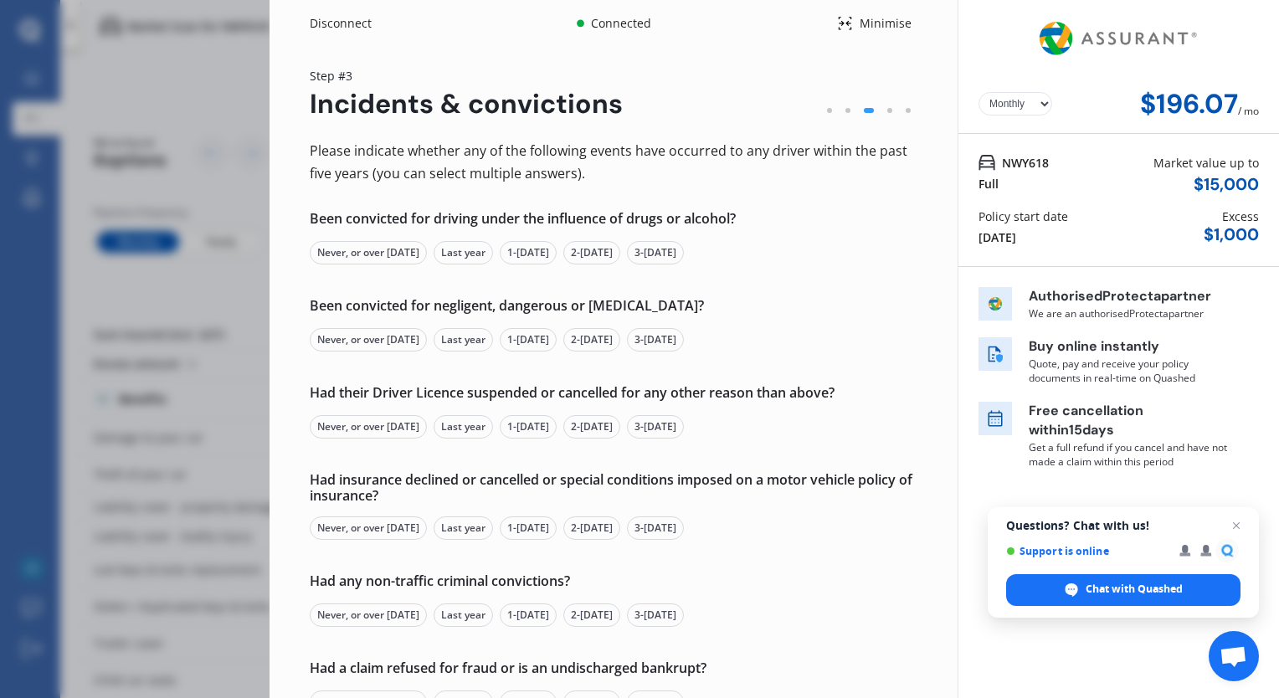
click at [393, 258] on div "Never, or over [DATE]" at bounding box center [368, 252] width 117 height 23
click at [387, 337] on div "Never, or over [DATE]" at bounding box center [368, 339] width 117 height 23
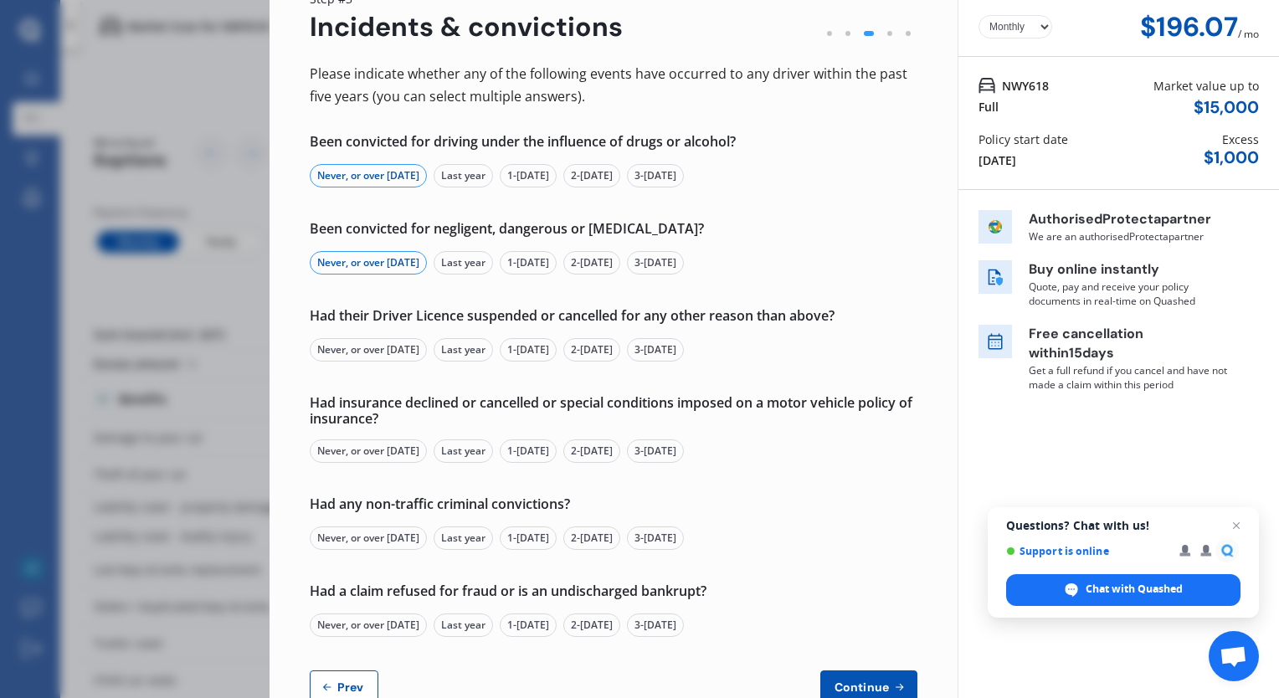
scroll to position [75, 0]
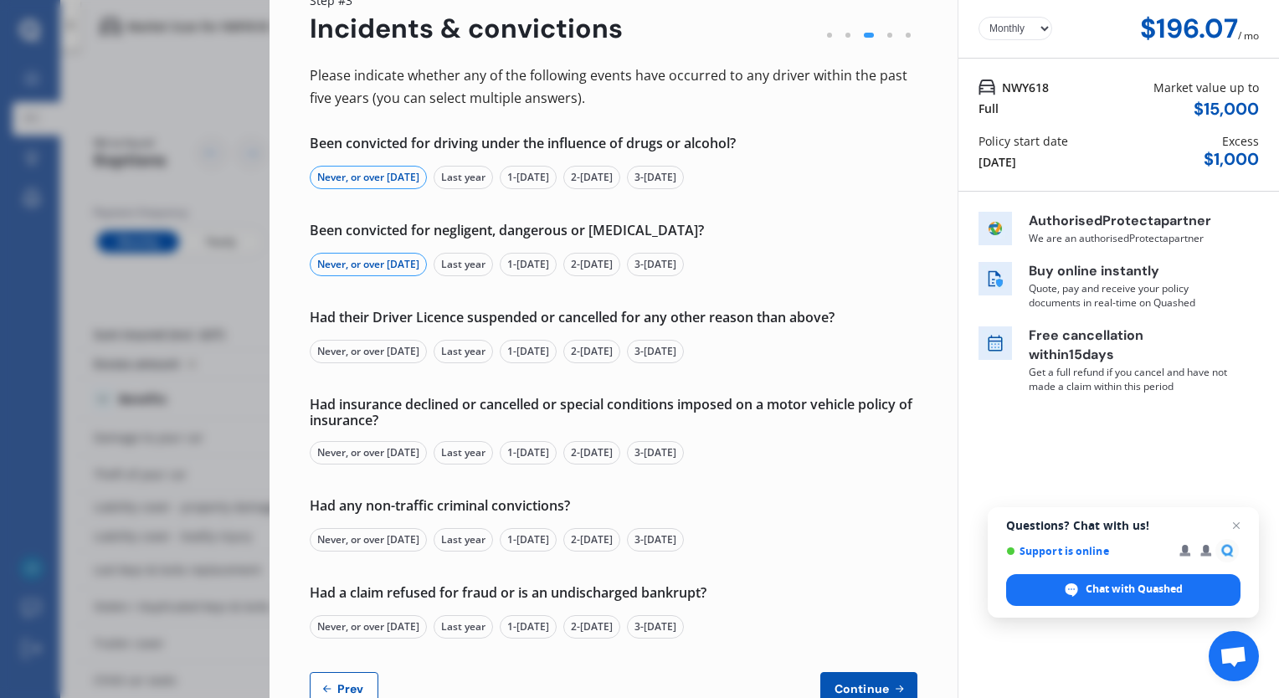
click at [390, 347] on div "Never, or over [DATE]" at bounding box center [368, 351] width 117 height 23
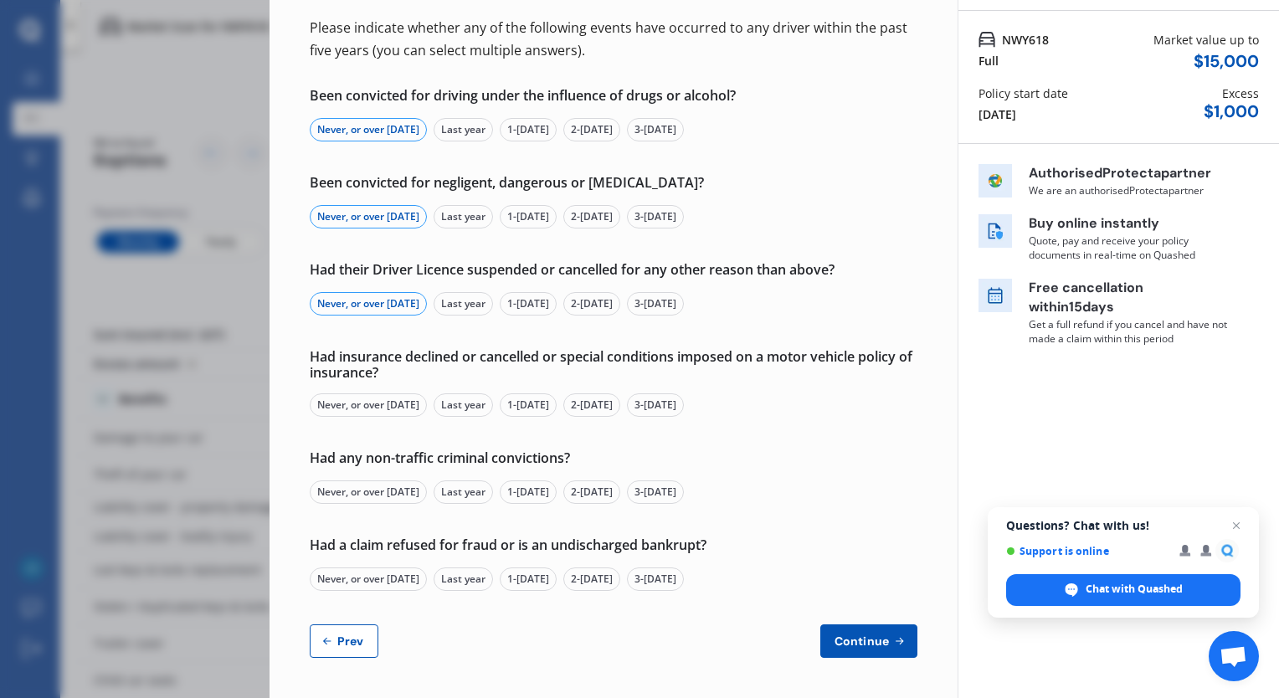
click at [396, 411] on div "Never, or over [DATE]" at bounding box center [368, 404] width 117 height 23
click at [420, 488] on div "Never, or over [DATE]" at bounding box center [368, 492] width 117 height 23
click at [413, 587] on div "Never, or over [DATE]" at bounding box center [368, 579] width 117 height 23
click at [844, 641] on span "Continue" at bounding box center [861, 641] width 61 height 13
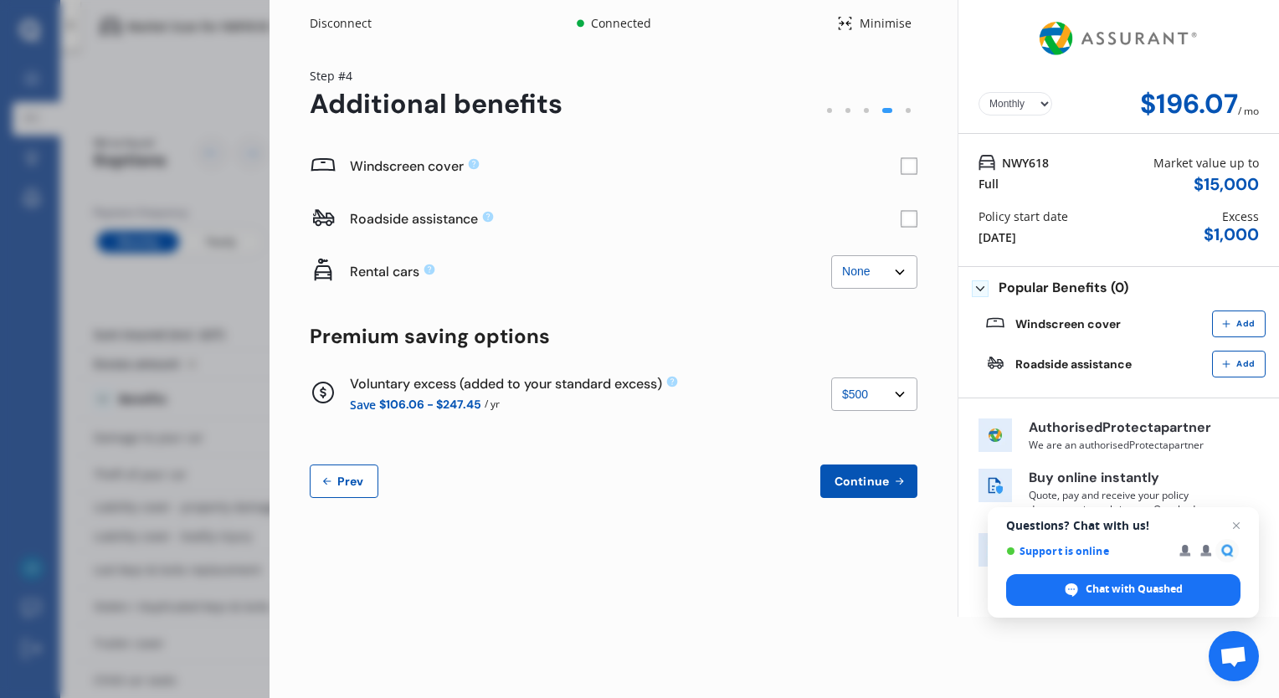
click at [894, 383] on select "None $500 $1,000" at bounding box center [874, 394] width 86 height 33
click at [831, 378] on select "None $500 $1,000" at bounding box center [874, 394] width 86 height 33
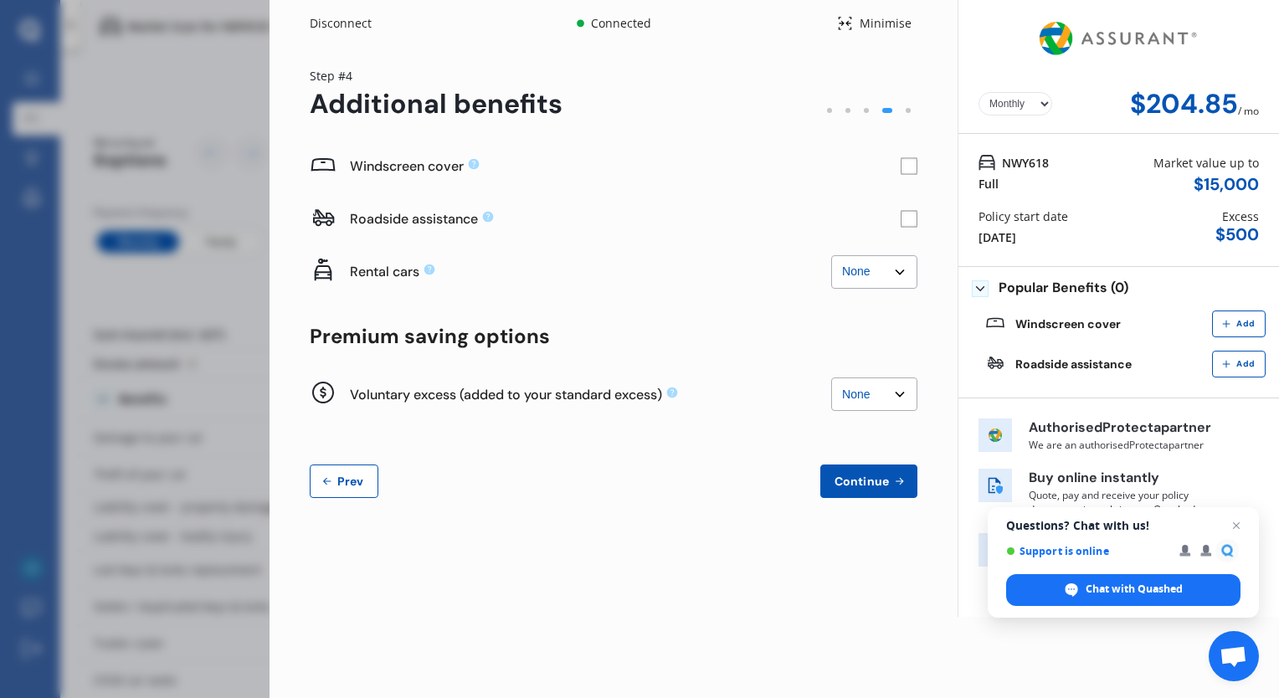
click at [884, 403] on select "None $500 $1,000" at bounding box center [874, 394] width 86 height 33
click at [831, 378] on select "None $500 $1,000" at bounding box center [874, 394] width 86 height 33
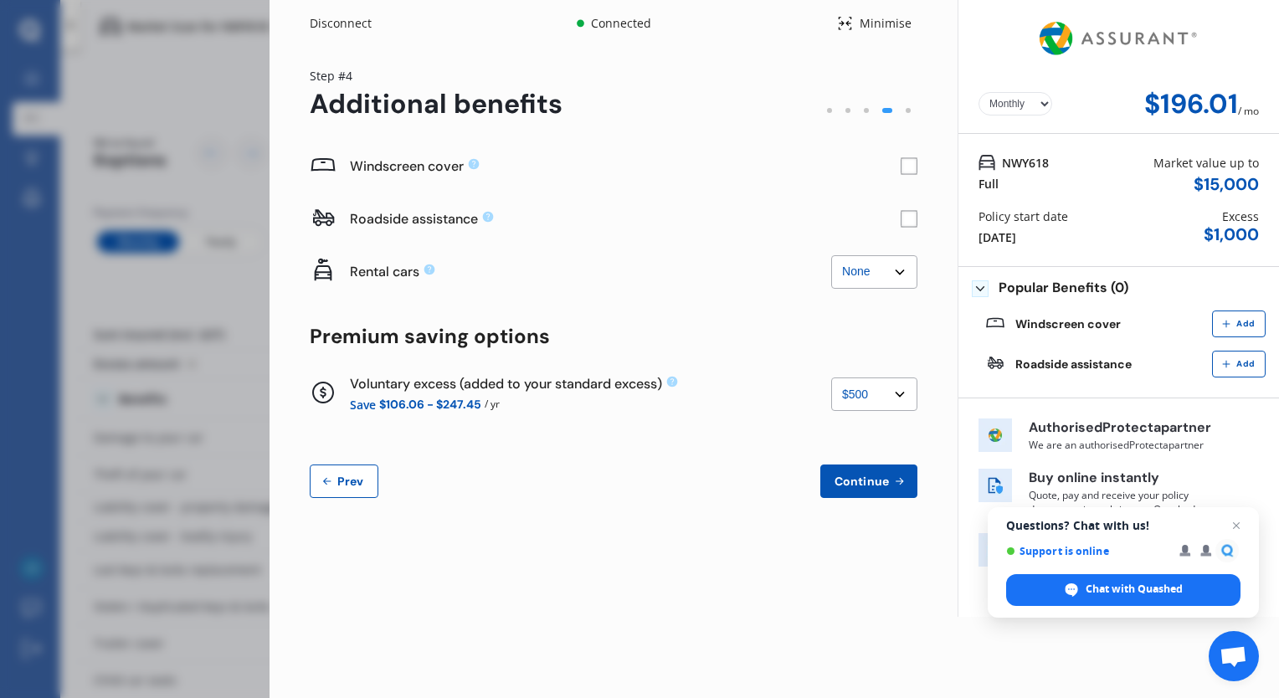
click at [889, 387] on select "None $500 $1,000" at bounding box center [874, 394] width 86 height 33
select select "0"
click at [831, 378] on select "None $500 $1,000" at bounding box center [874, 394] width 86 height 33
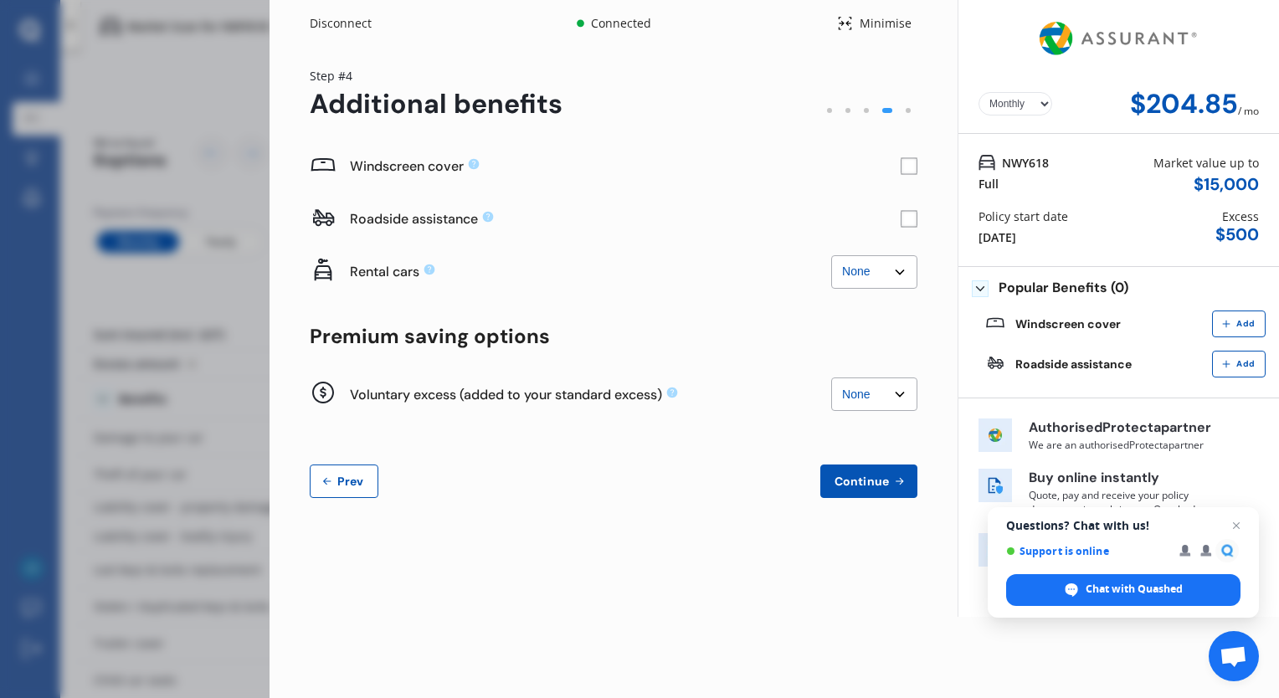
click at [863, 272] on select "None $2,500 $5,000" at bounding box center [874, 271] width 86 height 33
click at [902, 486] on icon at bounding box center [899, 481] width 14 height 13
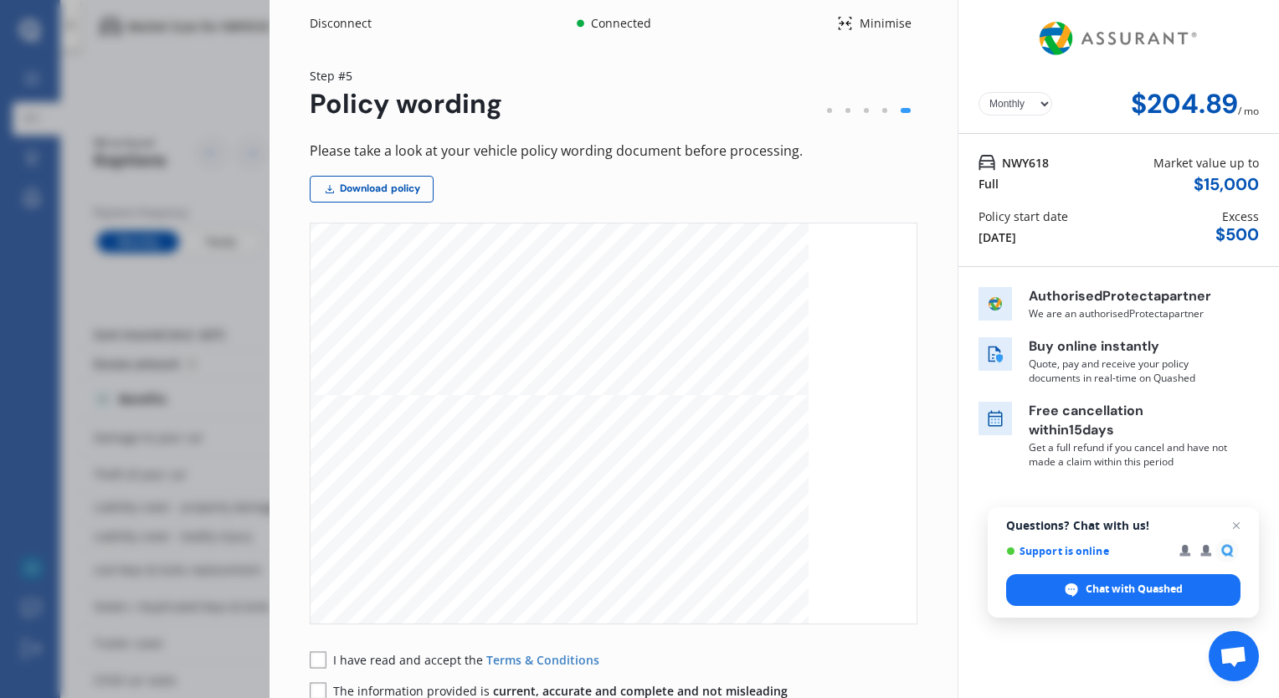
scroll to position [536, 0]
click at [366, 22] on div "Disconnect" at bounding box center [350, 23] width 80 height 17
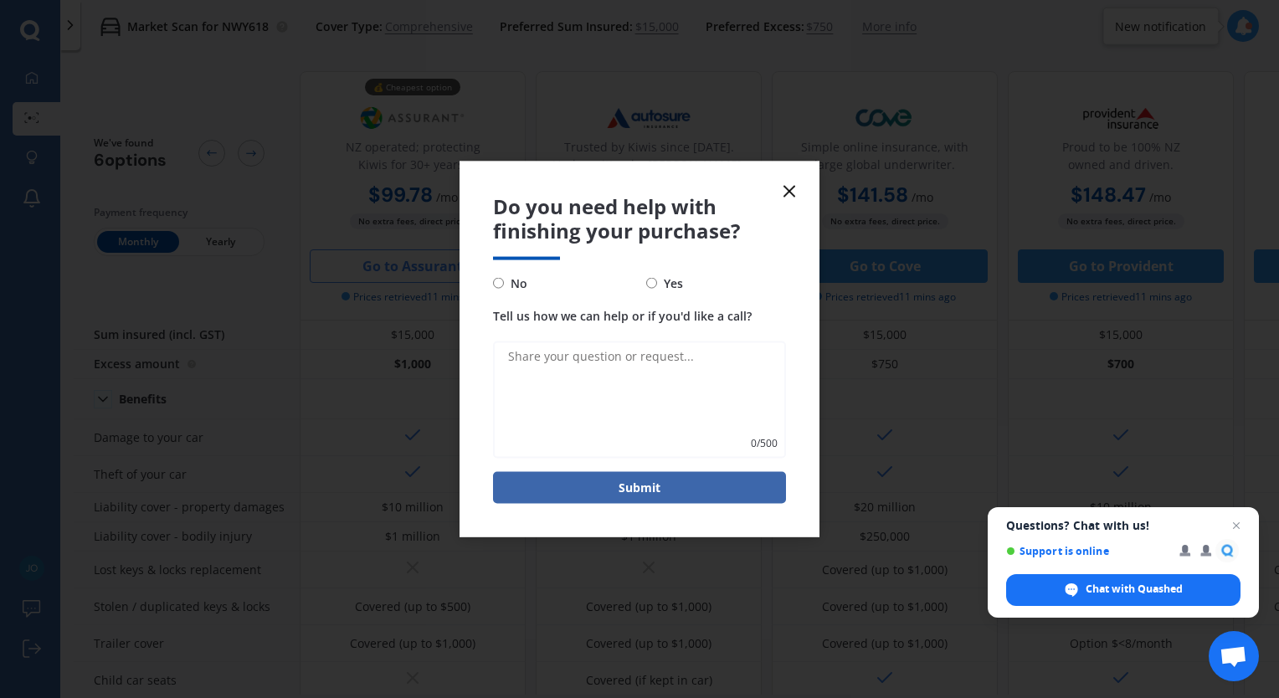
click at [789, 193] on line at bounding box center [789, 192] width 10 height 10
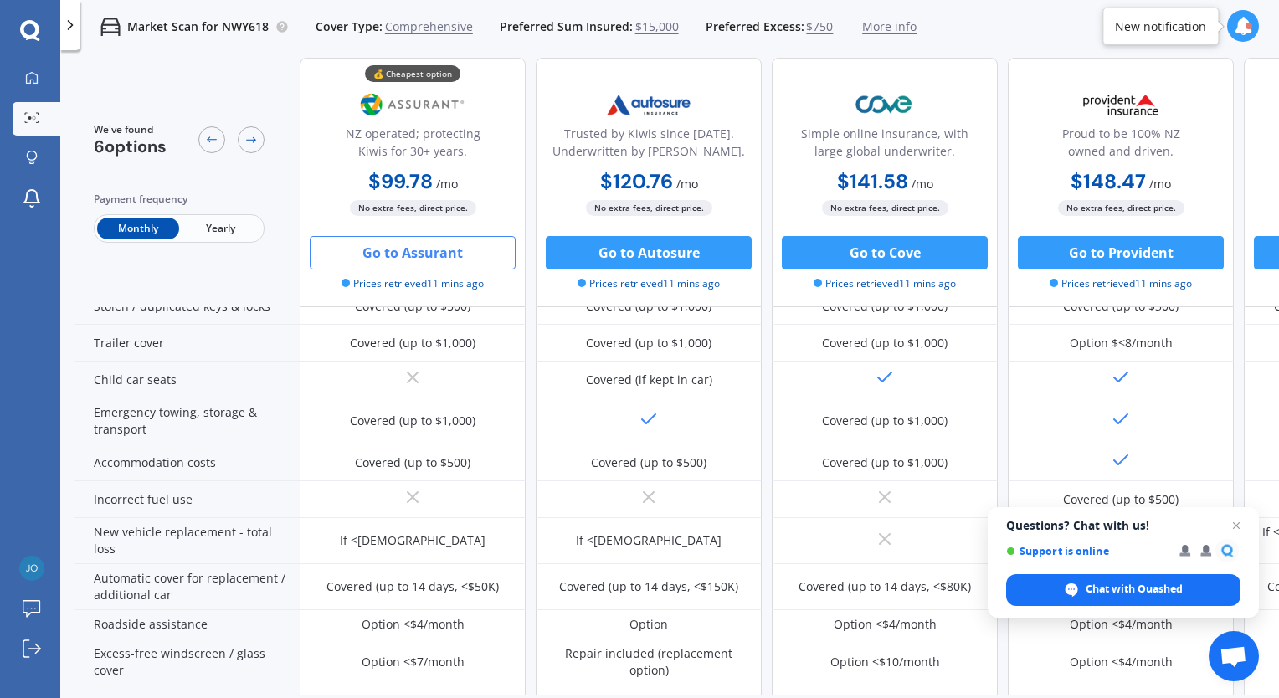
scroll to position [0, 0]
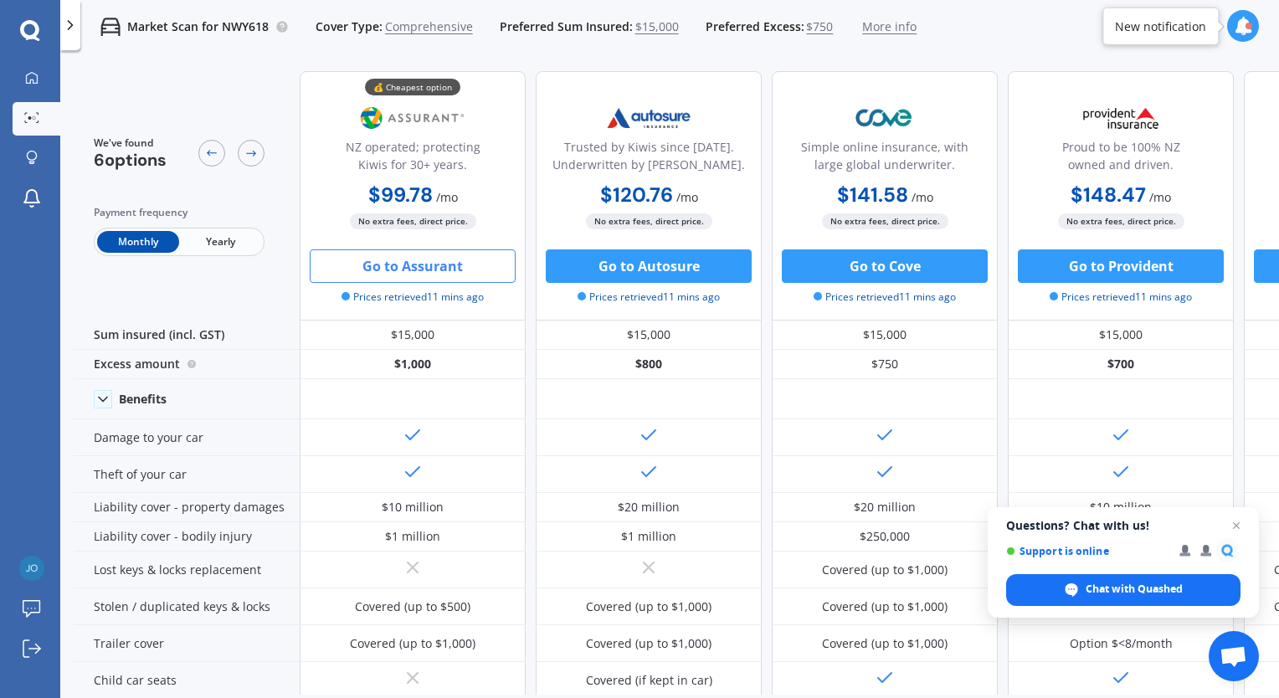
click at [205, 248] on span "Yearly" at bounding box center [220, 242] width 82 height 22
